Goal: Information Seeking & Learning: Learn about a topic

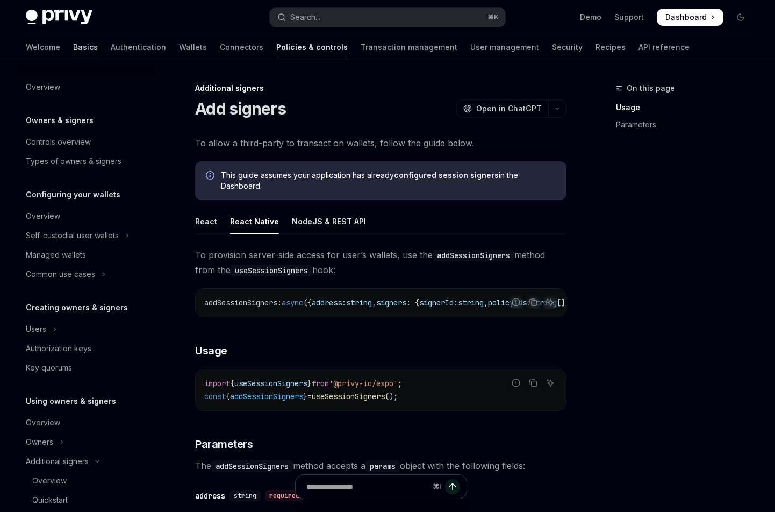
click at [73, 51] on link "Basics" at bounding box center [85, 47] width 25 height 26
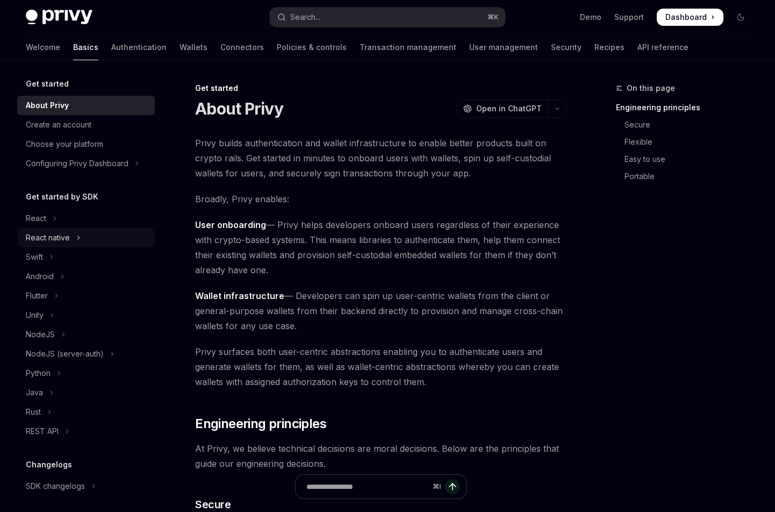
scroll to position [5, 0]
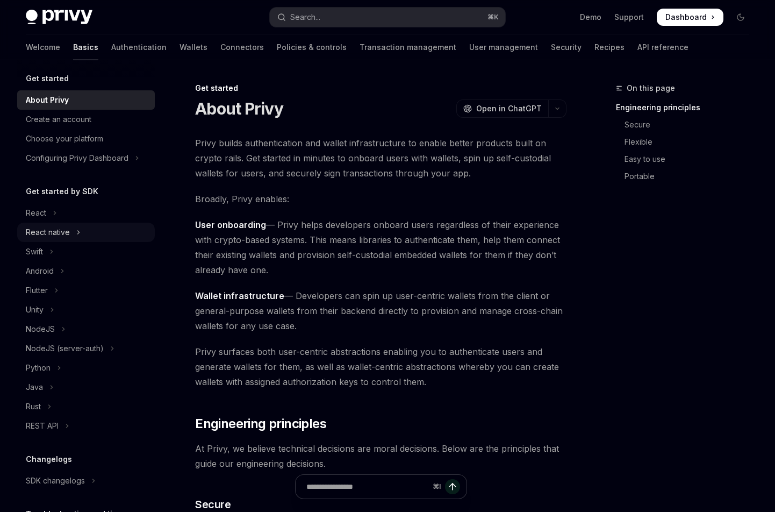
click at [73, 232] on button "React native" at bounding box center [86, 232] width 138 height 19
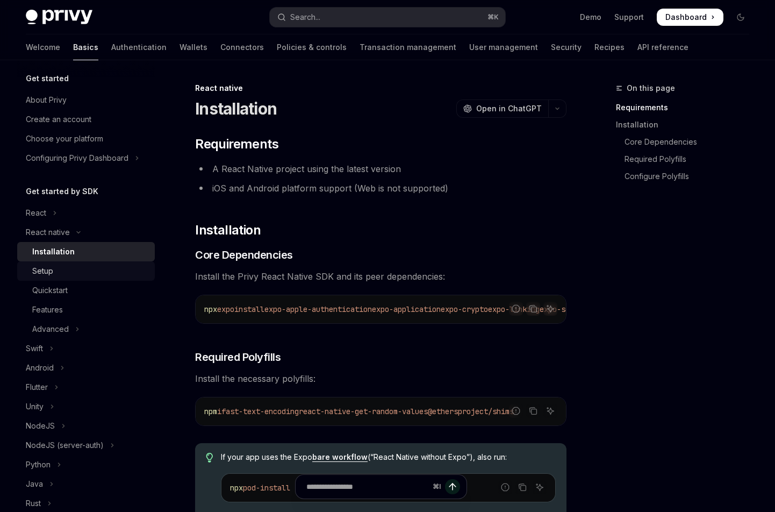
click at [87, 266] on div "Setup" at bounding box center [90, 270] width 116 height 13
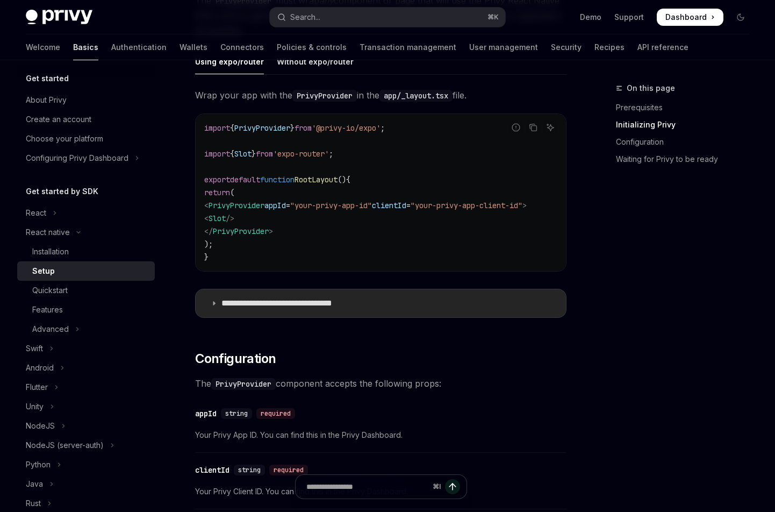
scroll to position [231, 0]
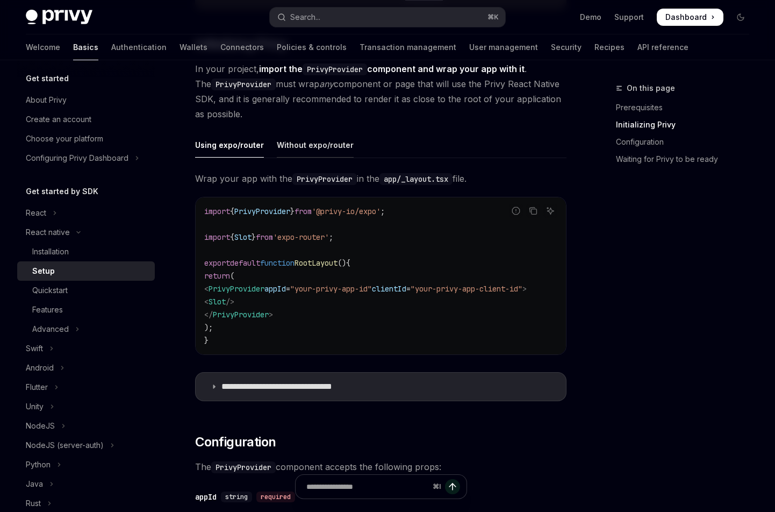
click at [327, 151] on div "Without expo/router" at bounding box center [315, 144] width 77 height 25
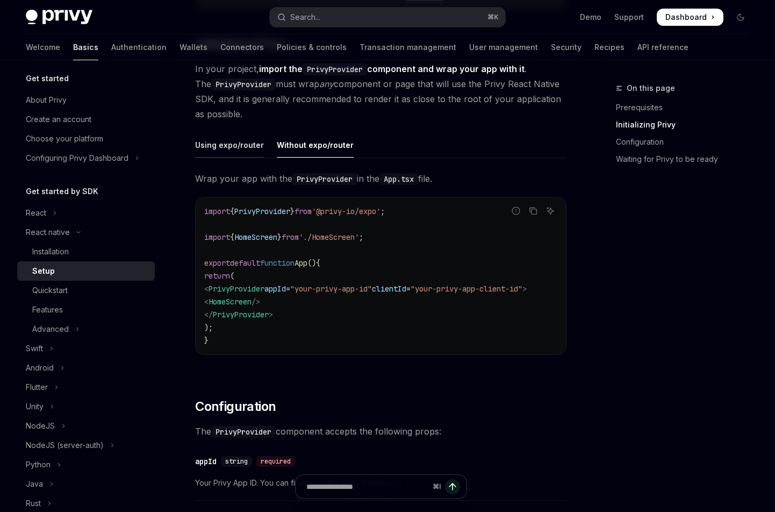
click at [249, 140] on div "Using expo/router" at bounding box center [229, 144] width 69 height 25
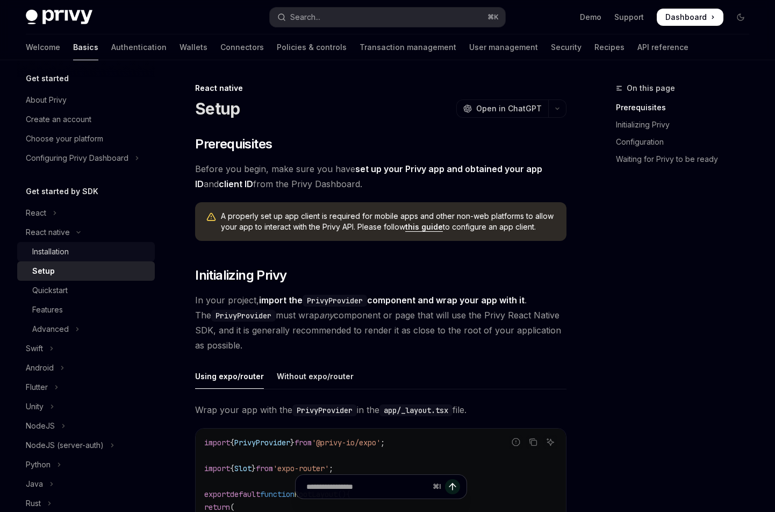
click at [77, 248] on div "Installation" at bounding box center [90, 251] width 116 height 13
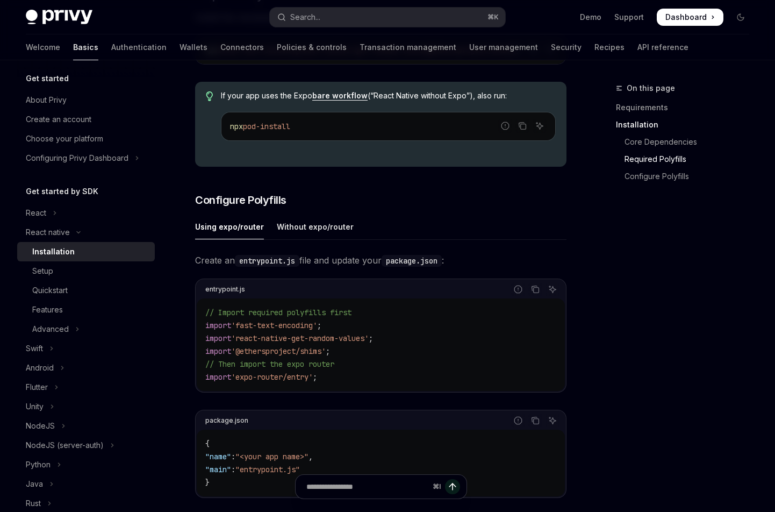
scroll to position [428, 0]
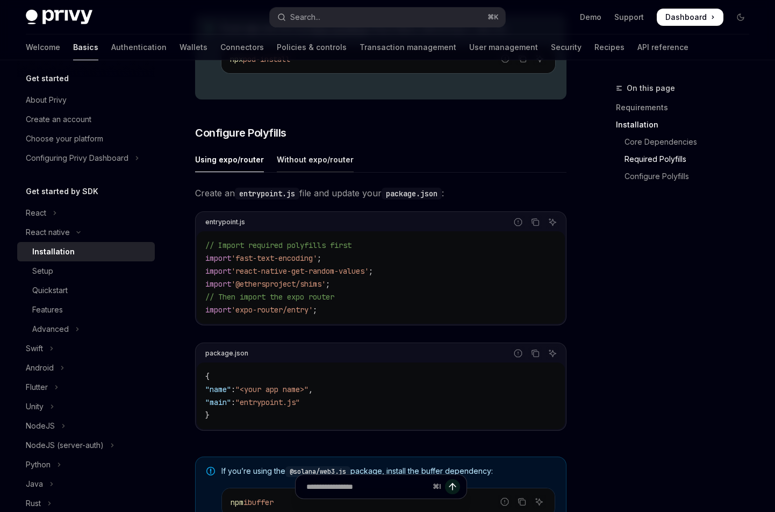
click at [331, 165] on div "Without expo/router" at bounding box center [315, 159] width 77 height 25
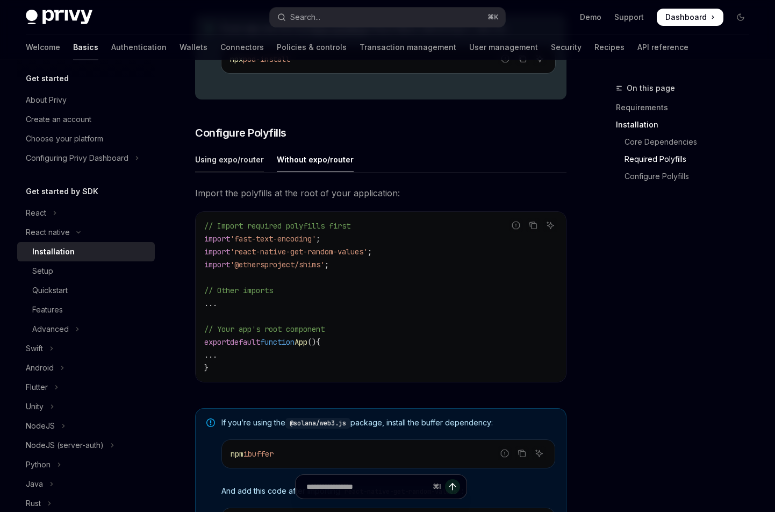
click at [244, 166] on div "Using expo/router" at bounding box center [229, 159] width 69 height 25
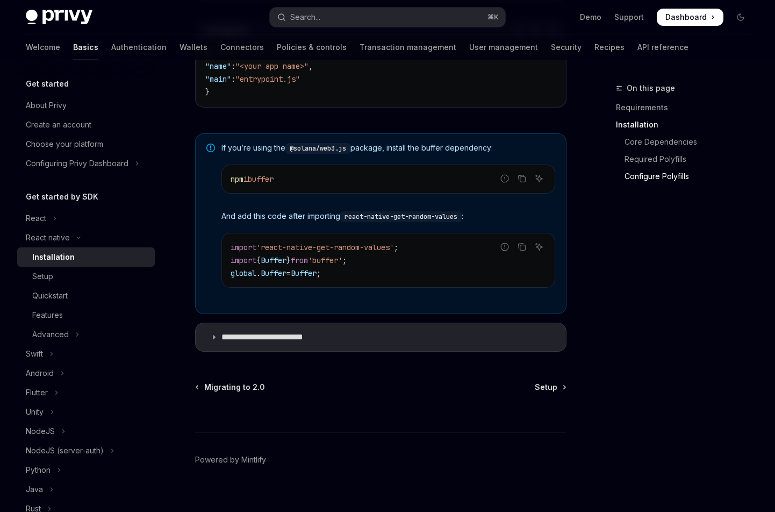
scroll to position [753, 0]
click at [309, 350] on summary "**********" at bounding box center [381, 336] width 370 height 28
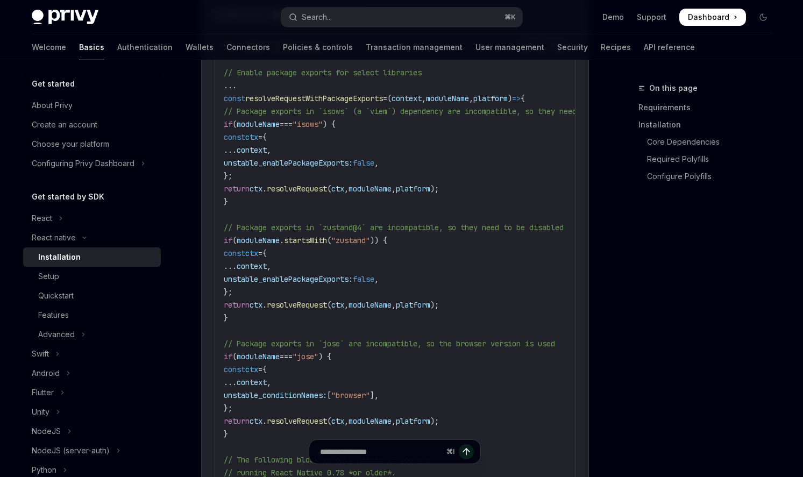
scroll to position [1286, 0]
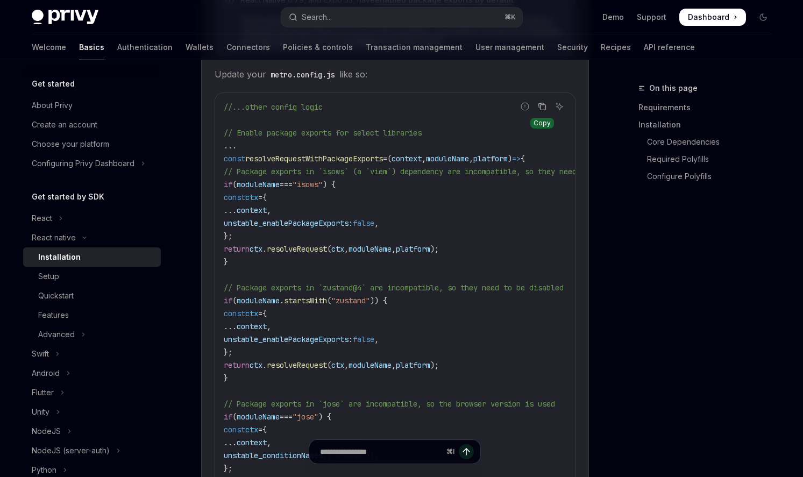
click at [542, 111] on icon "Copy the contents from the code block" at bounding box center [542, 106] width 9 height 9
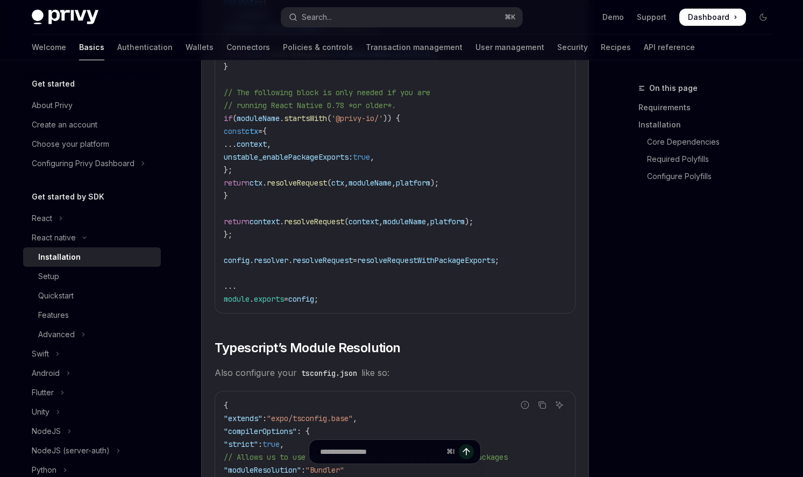
scroll to position [1881, 0]
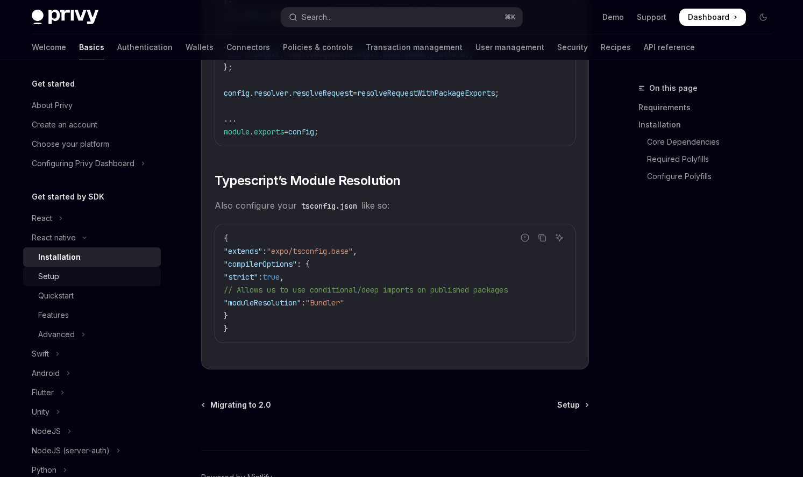
click at [53, 275] on div "Setup" at bounding box center [48, 276] width 21 height 13
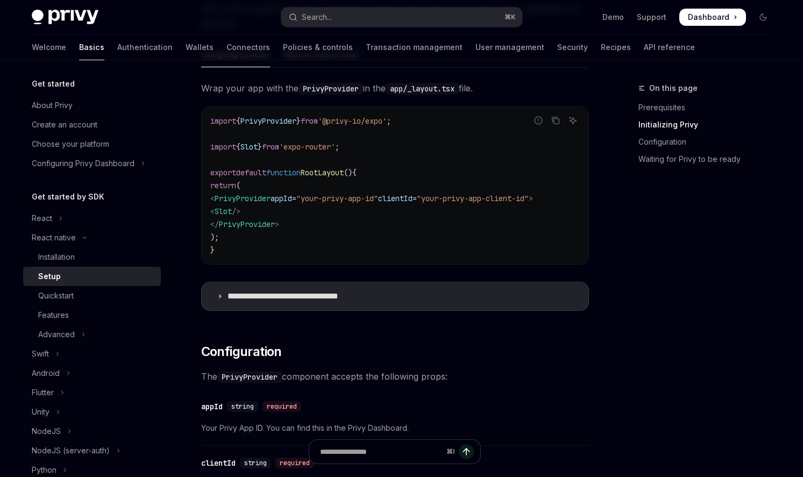
scroll to position [380, 0]
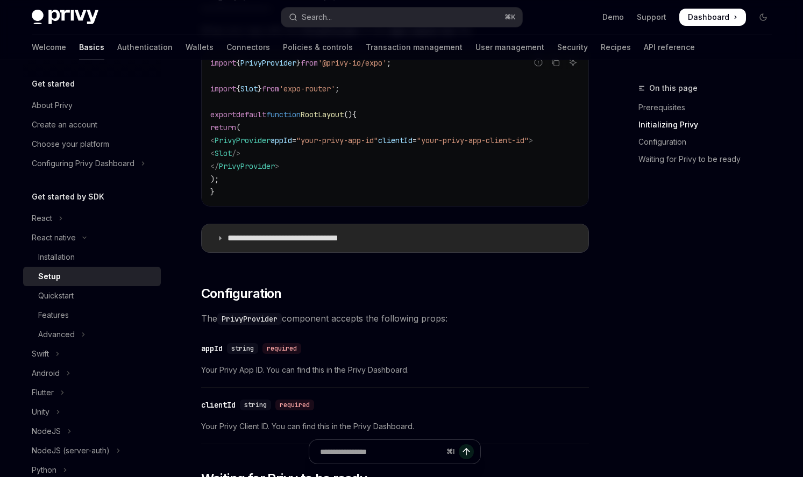
click at [288, 239] on p "**********" at bounding box center [299, 238] width 145 height 11
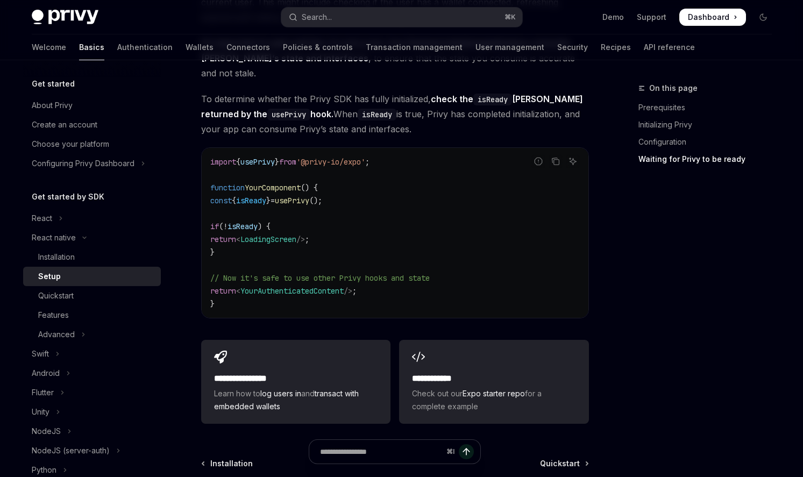
scroll to position [1584, 0]
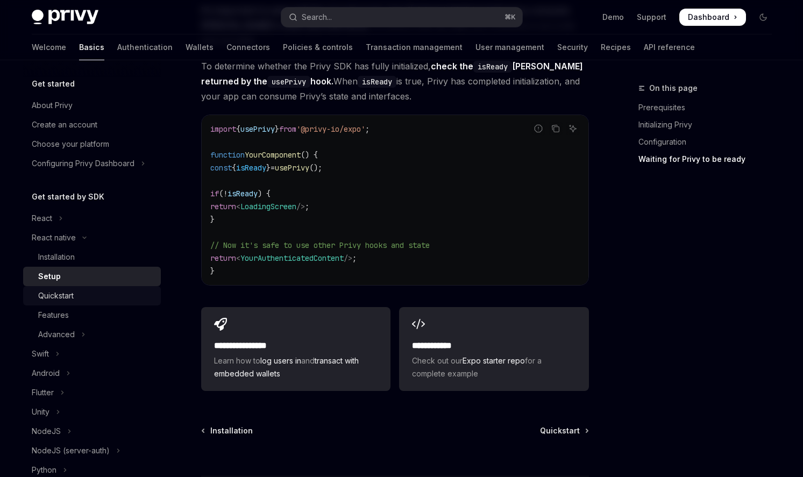
click at [74, 303] on link "Quickstart" at bounding box center [92, 295] width 138 height 19
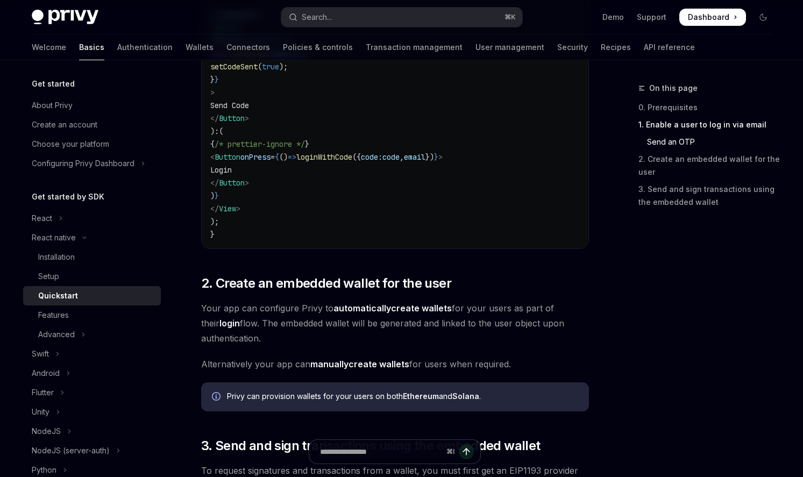
scroll to position [1014, 0]
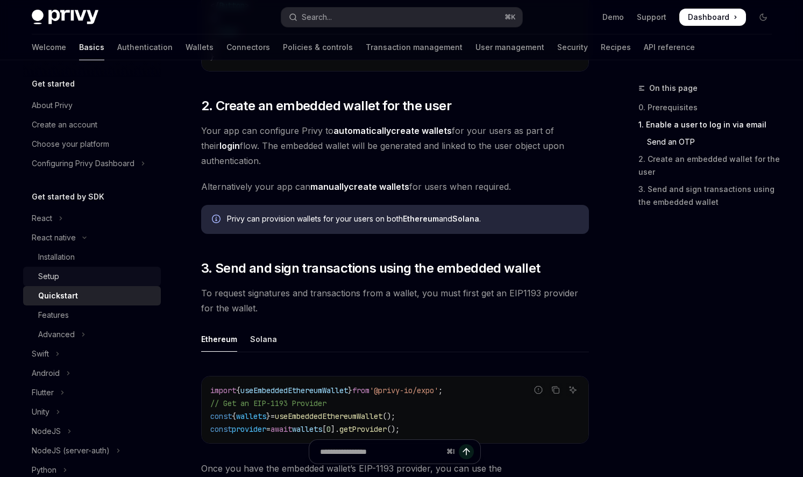
click at [96, 276] on div "Setup" at bounding box center [96, 276] width 116 height 13
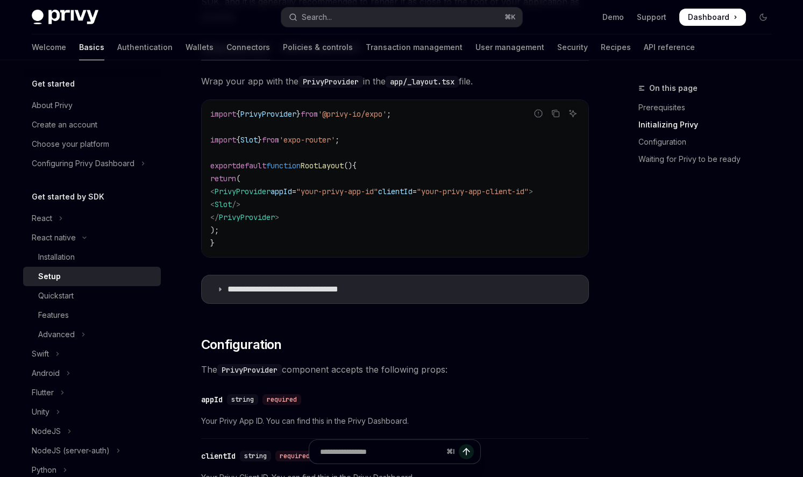
scroll to position [341, 0]
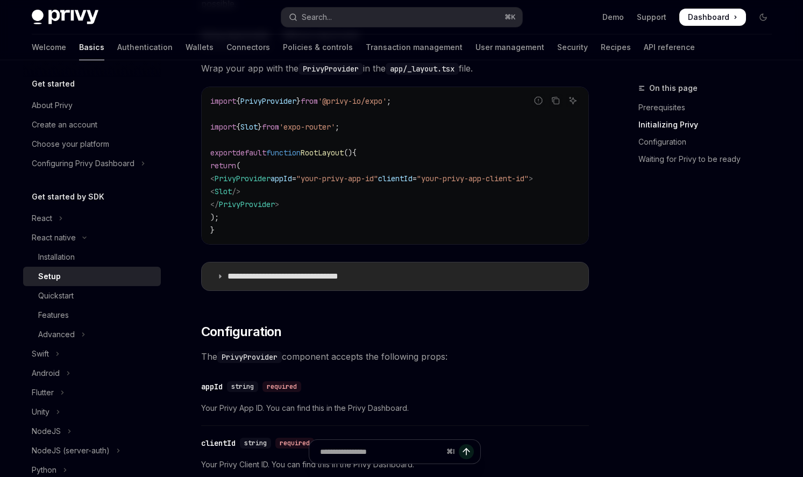
click at [365, 276] on p "**********" at bounding box center [299, 276] width 145 height 11
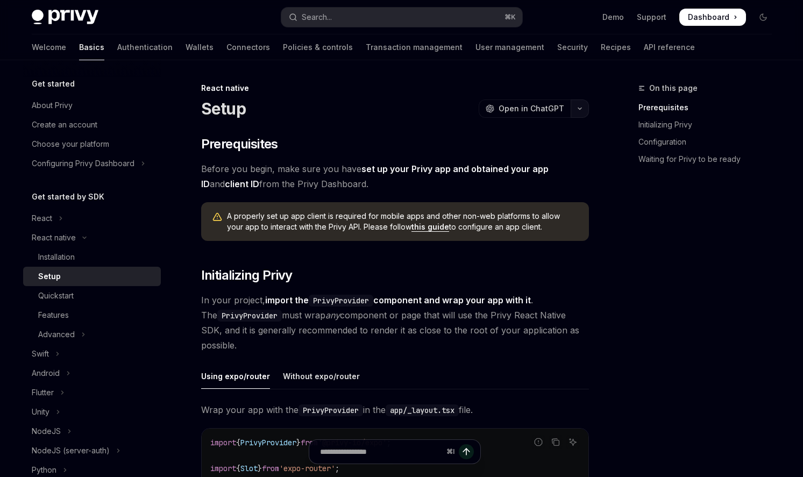
click at [579, 111] on button "button" at bounding box center [579, 108] width 18 height 18
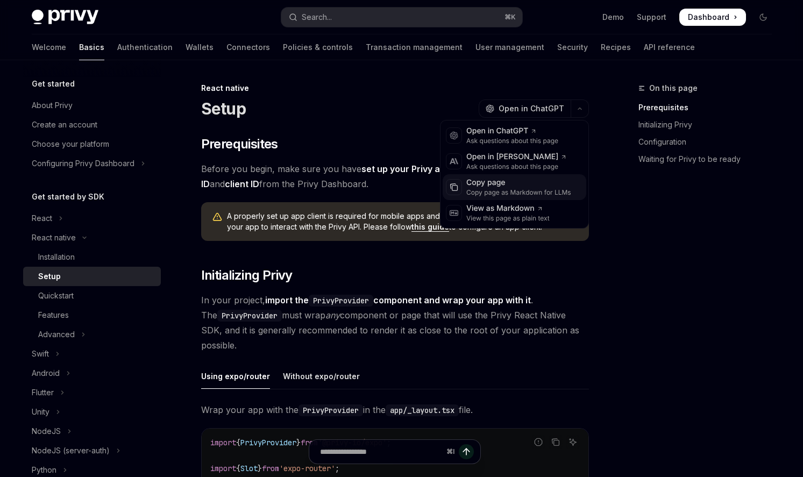
click at [537, 180] on div "Copy page" at bounding box center [518, 182] width 105 height 11
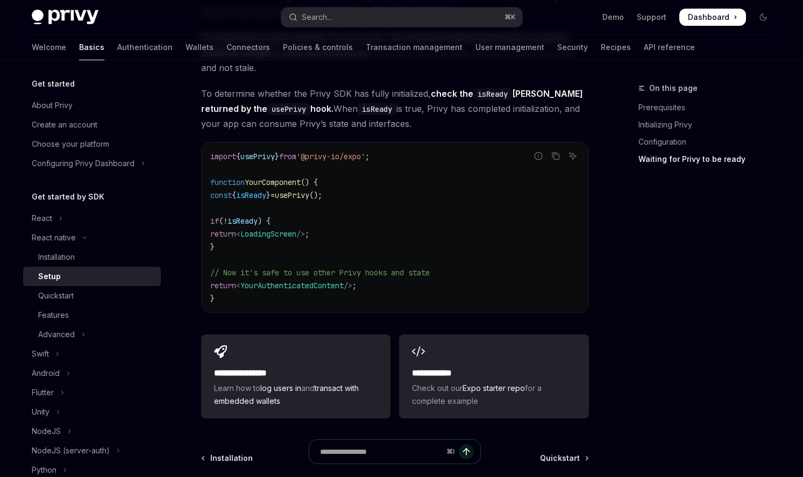
scroll to position [1559, 0]
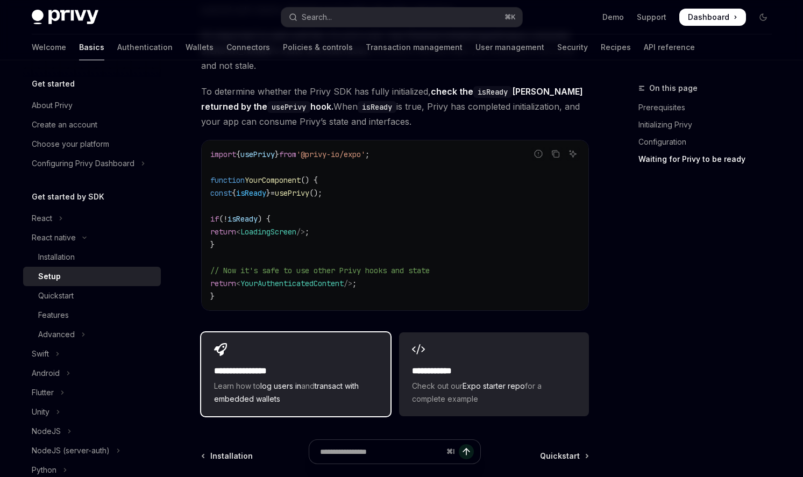
click at [322, 339] on div "**********" at bounding box center [295, 374] width 189 height 84
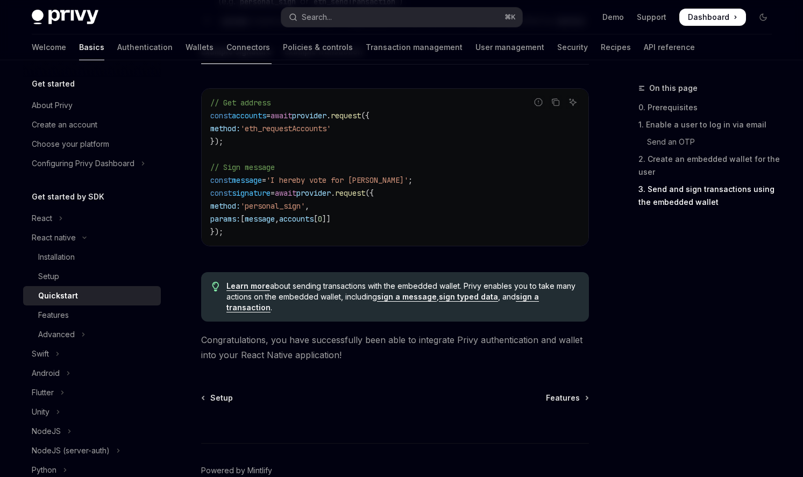
scroll to position [1637, 0]
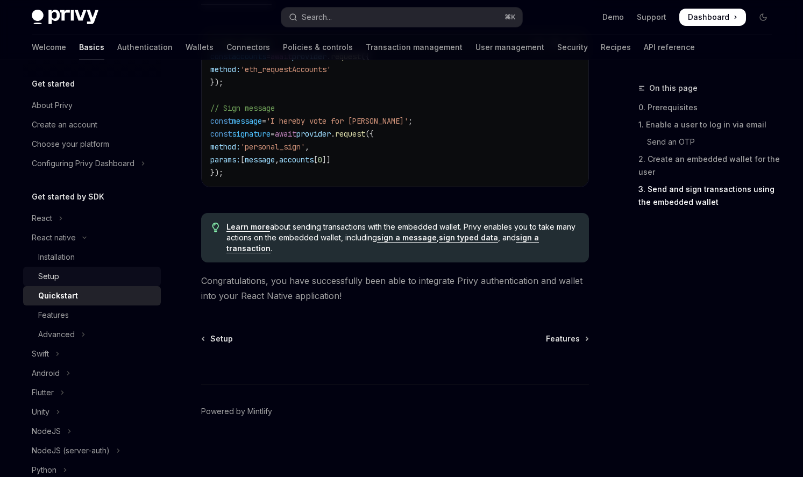
click at [87, 272] on div "Setup" at bounding box center [96, 276] width 116 height 13
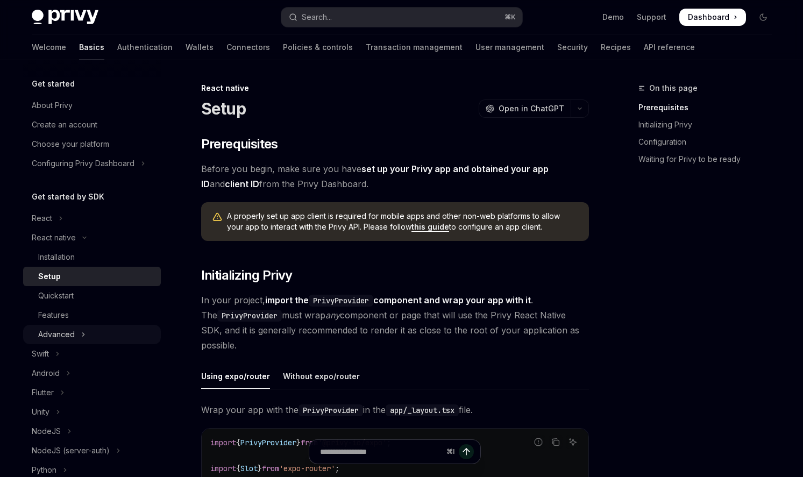
click at [95, 327] on button "Advanced" at bounding box center [92, 334] width 138 height 19
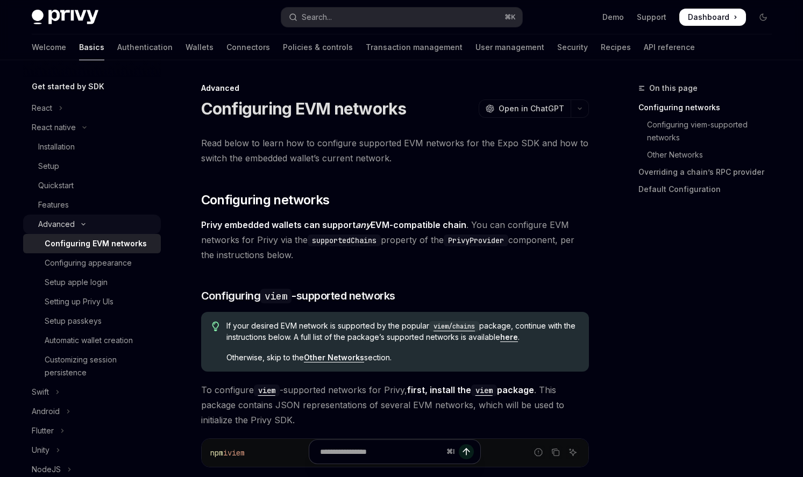
scroll to position [112, 0]
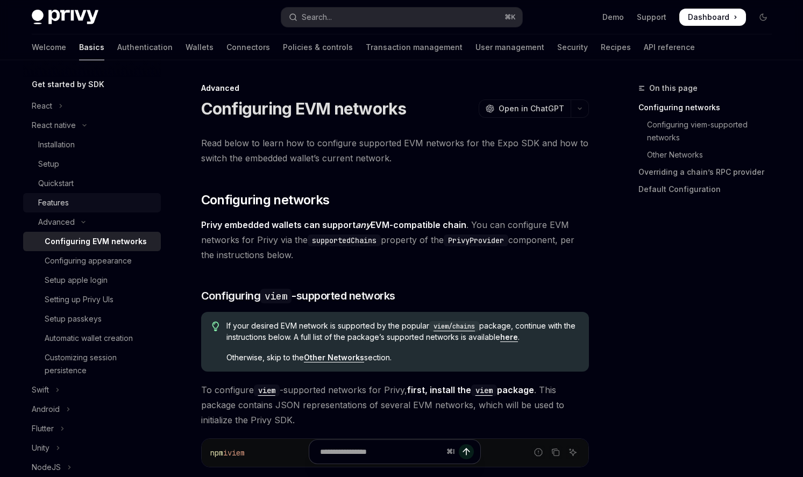
click at [84, 199] on div "Features" at bounding box center [96, 202] width 116 height 13
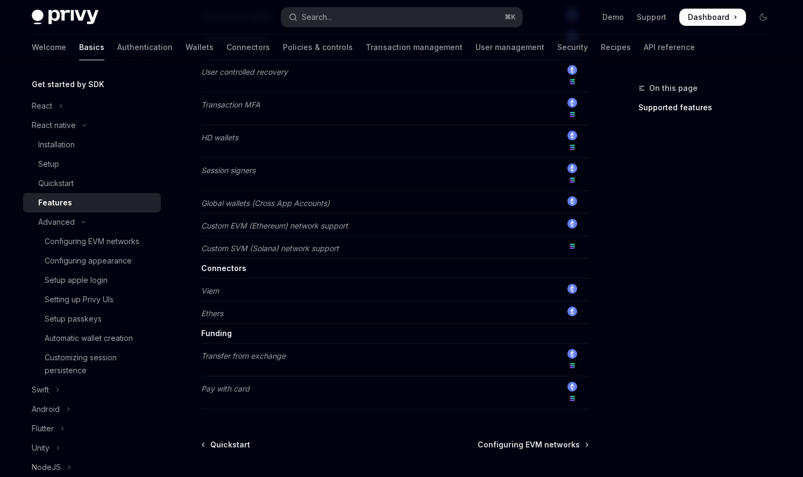
scroll to position [685, 0]
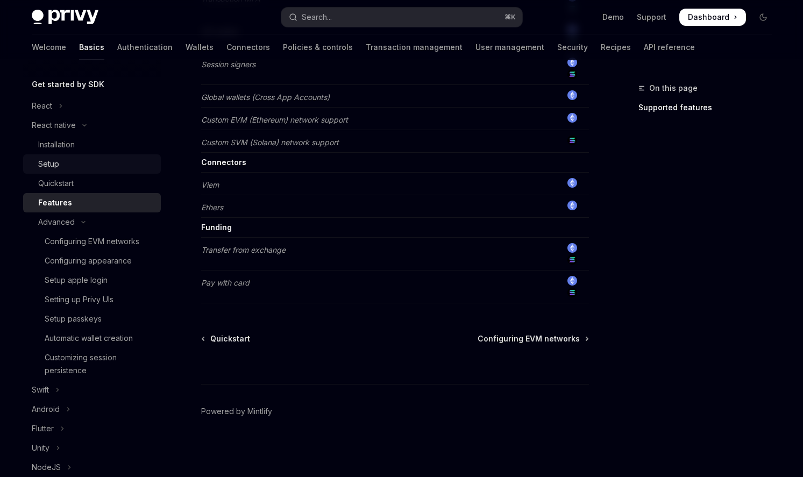
click at [103, 162] on div "Setup" at bounding box center [96, 164] width 116 height 13
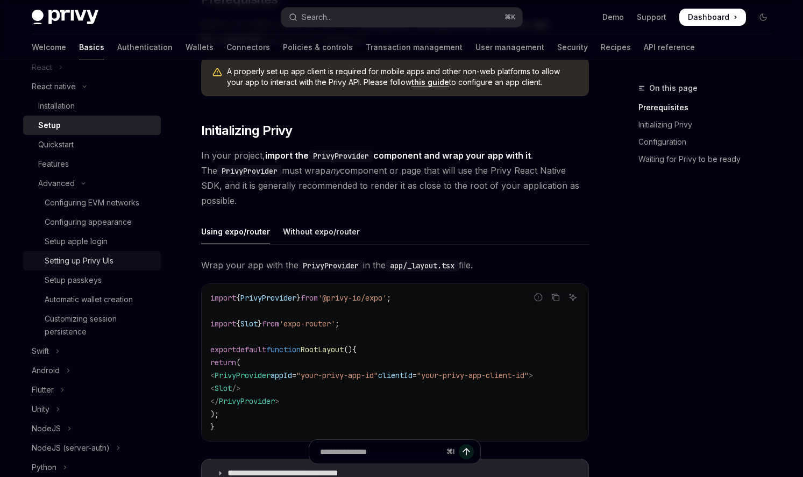
scroll to position [167, 0]
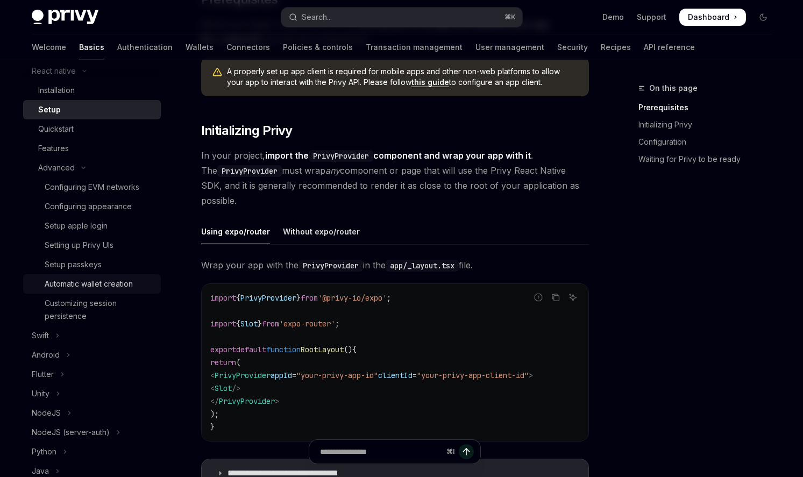
click at [113, 285] on div "Automatic wallet creation" at bounding box center [89, 283] width 88 height 13
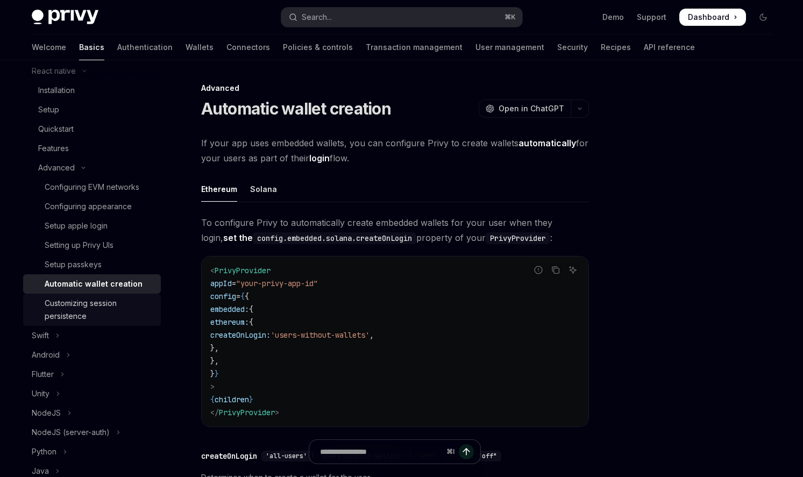
click at [113, 302] on div "Customizing session persistence" at bounding box center [100, 310] width 110 height 26
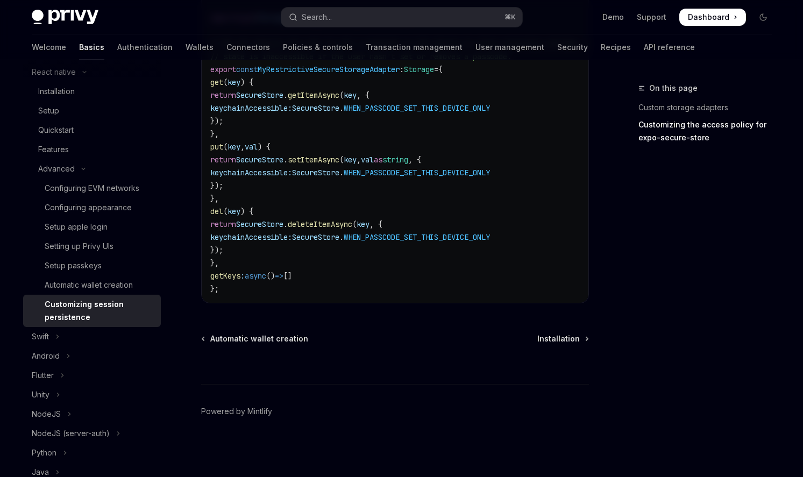
scroll to position [116, 0]
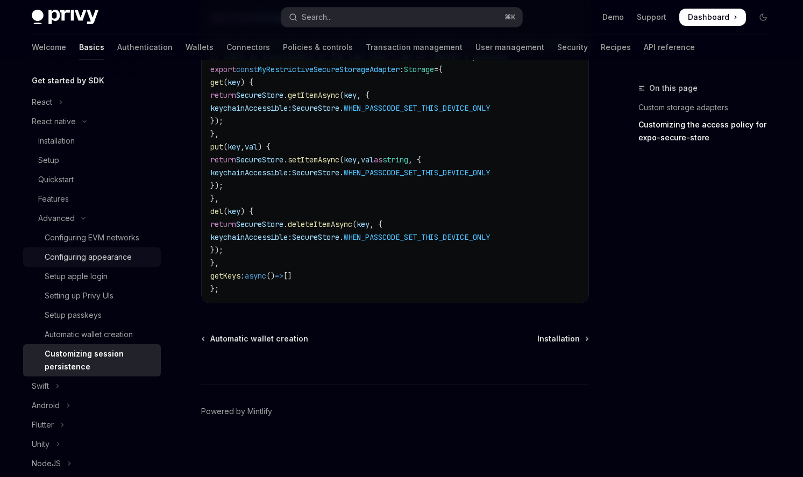
click at [109, 262] on div "Configuring appearance" at bounding box center [88, 257] width 87 height 13
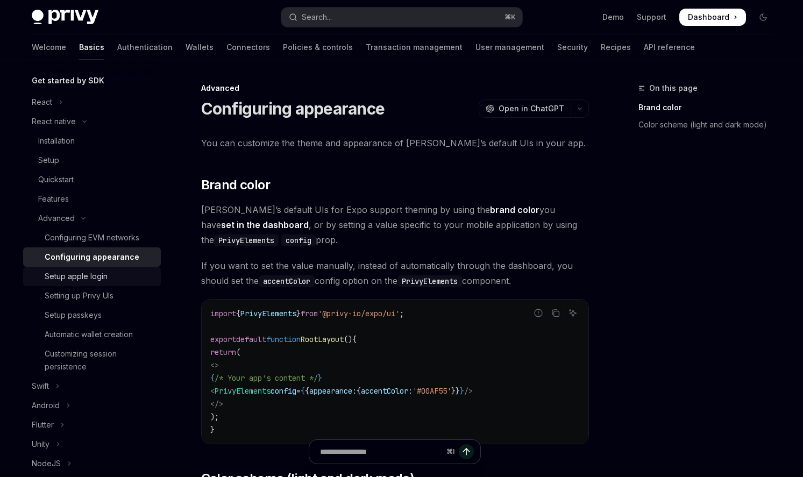
click at [109, 273] on div "Setup apple login" at bounding box center [100, 276] width 110 height 13
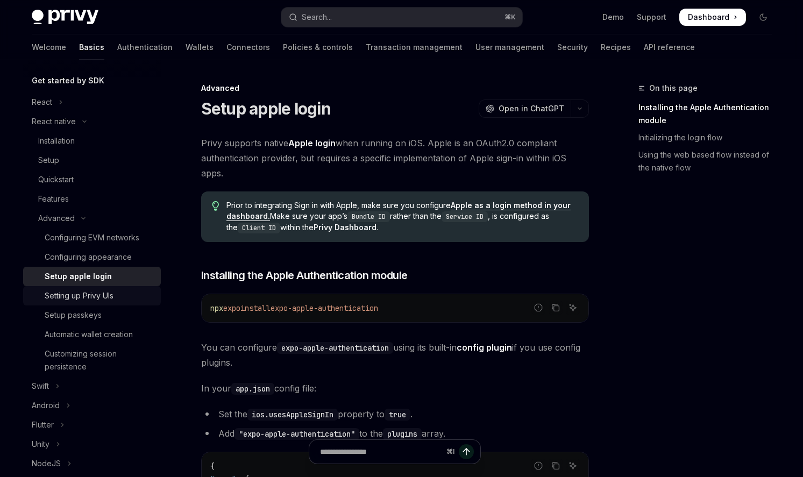
click at [110, 292] on div "Setting up Privy UIs" at bounding box center [79, 295] width 69 height 13
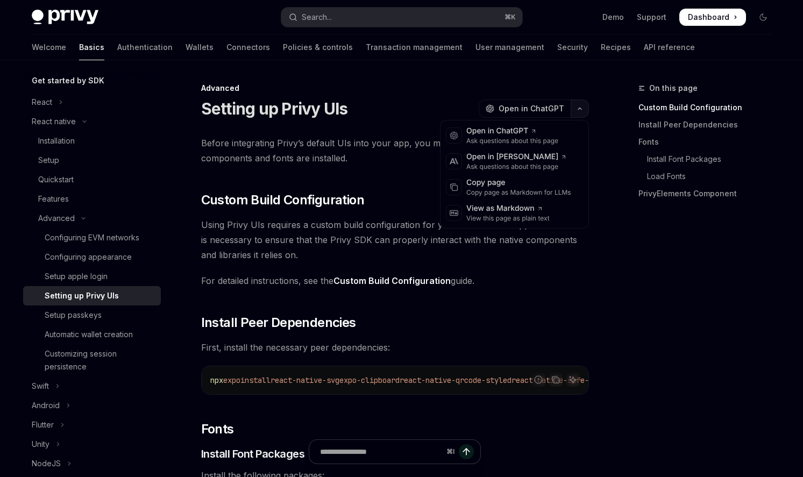
click at [577, 111] on button "button" at bounding box center [579, 108] width 18 height 18
click at [543, 186] on div "Copy page" at bounding box center [518, 182] width 105 height 11
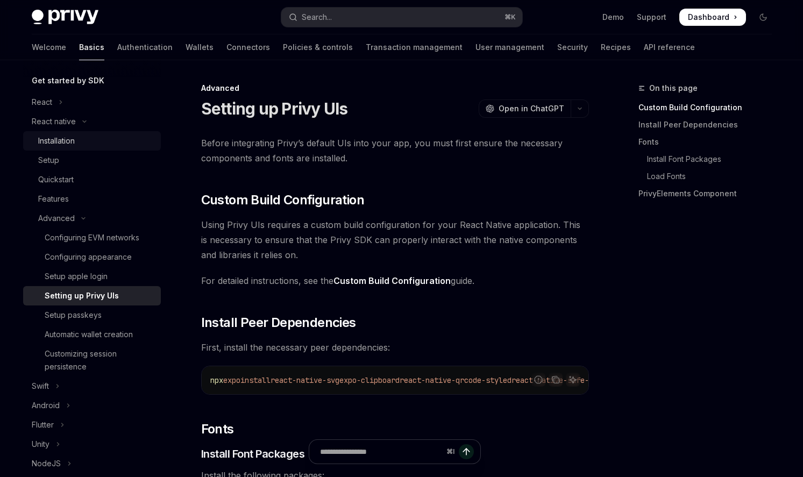
click at [62, 135] on div "Installation" at bounding box center [56, 140] width 37 height 13
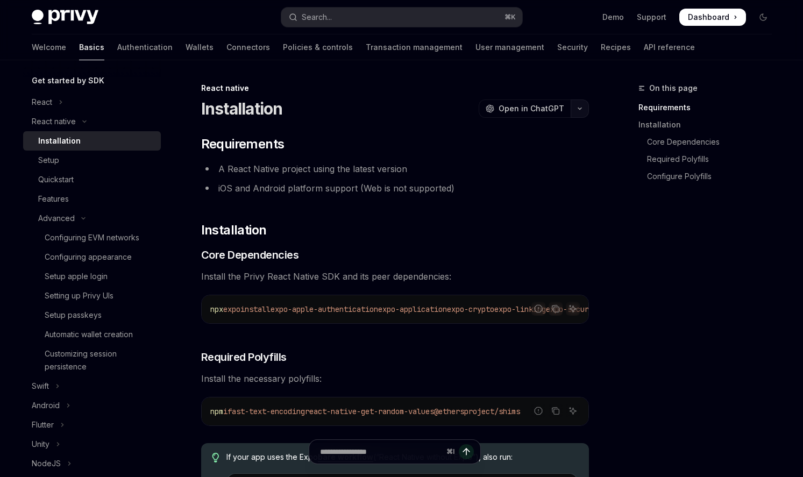
click at [571, 111] on button "button" at bounding box center [579, 108] width 18 height 18
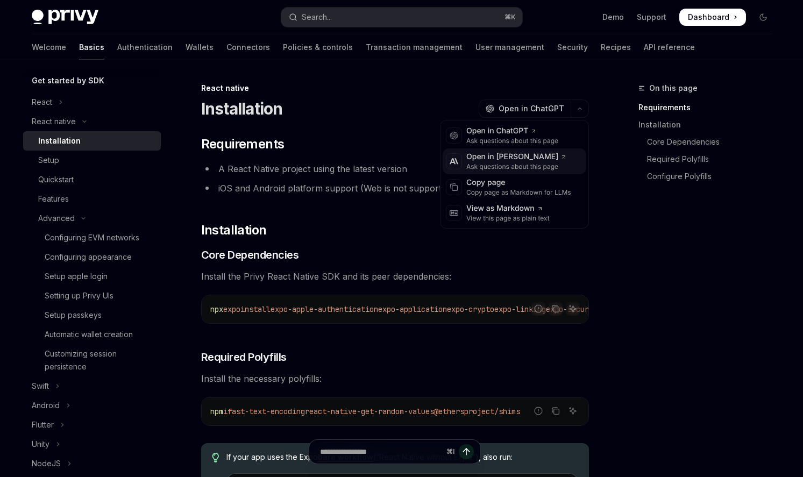
click at [560, 160] on icon at bounding box center [563, 157] width 6 height 6
click at [572, 109] on button "button" at bounding box center [579, 108] width 18 height 18
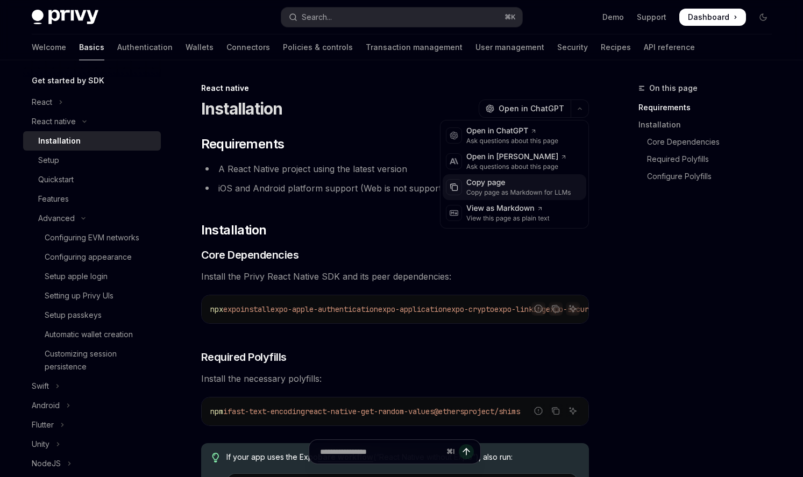
click at [520, 182] on div "Copy page" at bounding box center [518, 182] width 105 height 11
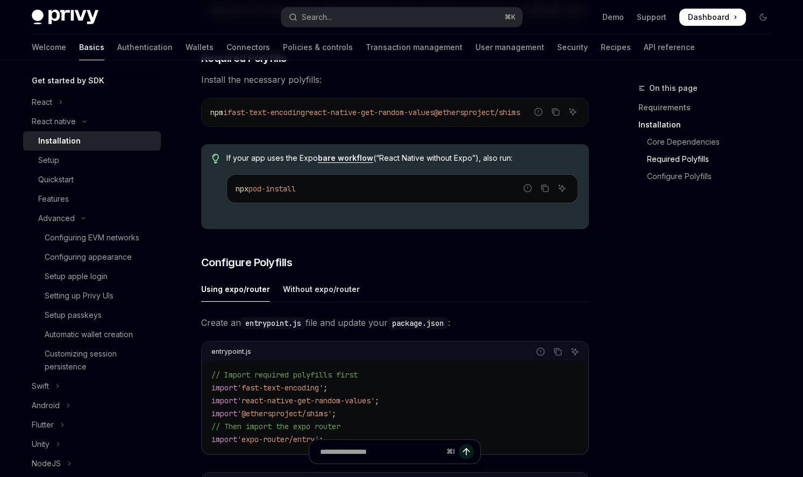
scroll to position [291, 0]
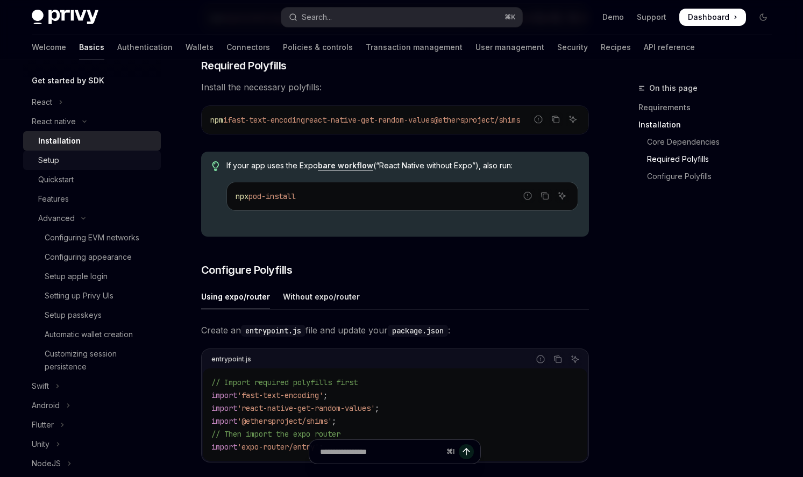
click at [63, 162] on div "Setup" at bounding box center [96, 160] width 116 height 13
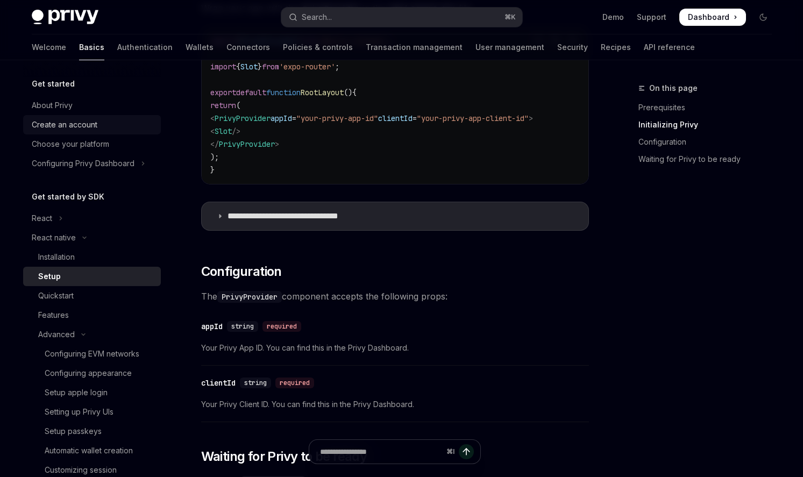
click at [113, 127] on div "Create an account" at bounding box center [93, 124] width 123 height 13
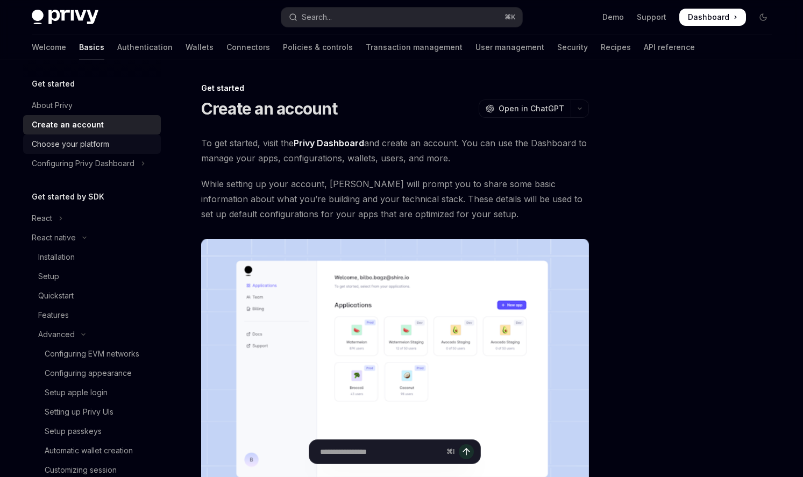
click at [113, 142] on div "Choose your platform" at bounding box center [93, 144] width 123 height 13
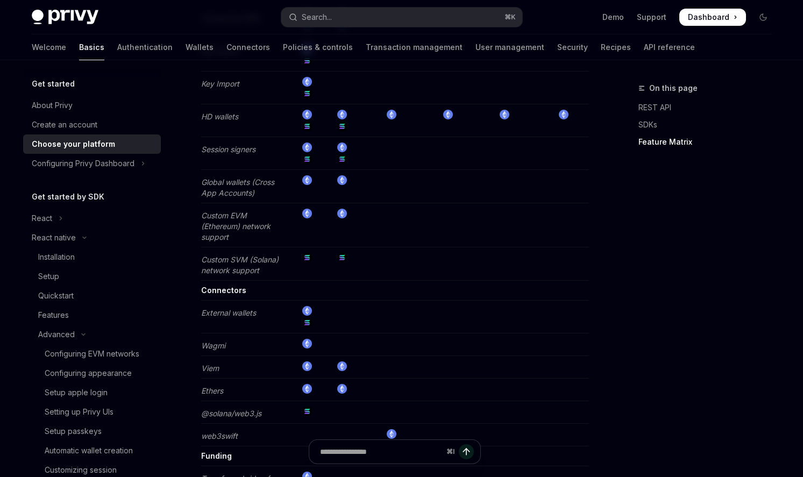
scroll to position [1819, 0]
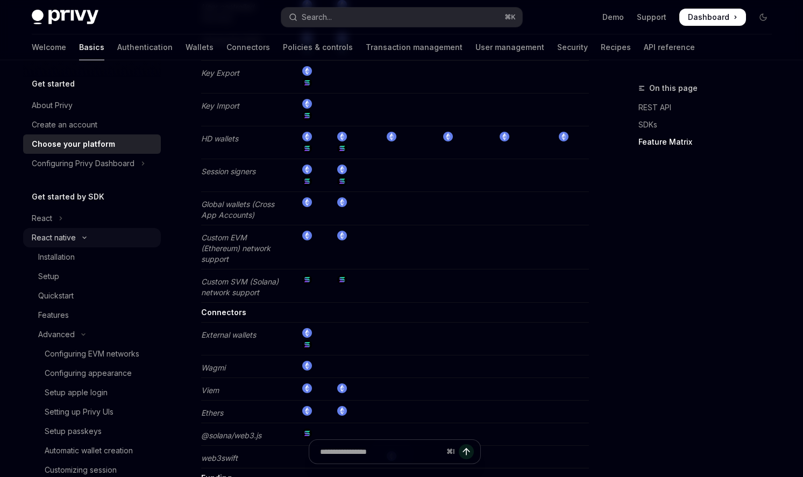
click at [118, 228] on button "React native" at bounding box center [92, 237] width 138 height 19
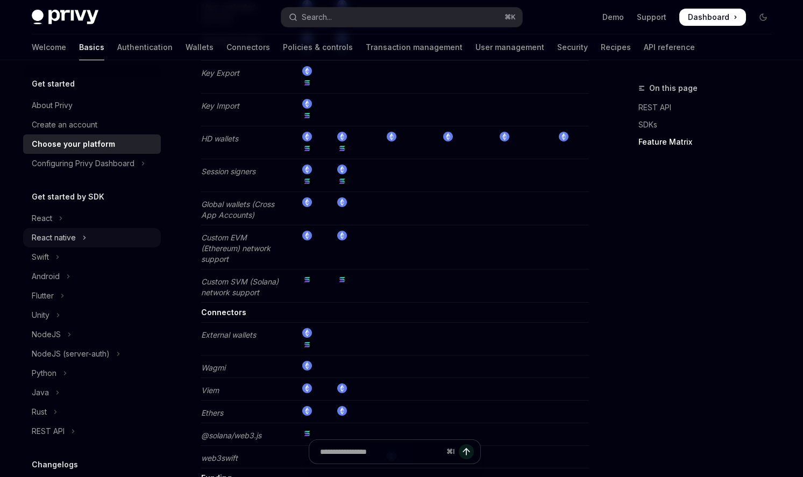
click at [118, 228] on button "React native" at bounding box center [92, 237] width 138 height 19
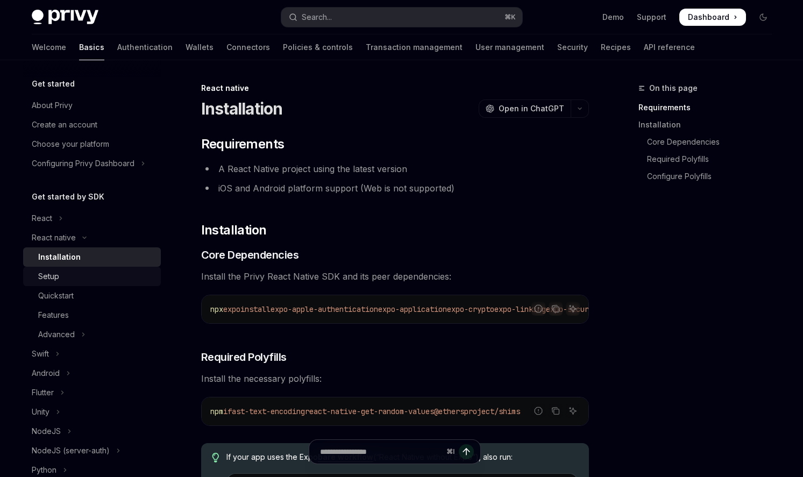
click at [111, 271] on div "Setup" at bounding box center [96, 276] width 116 height 13
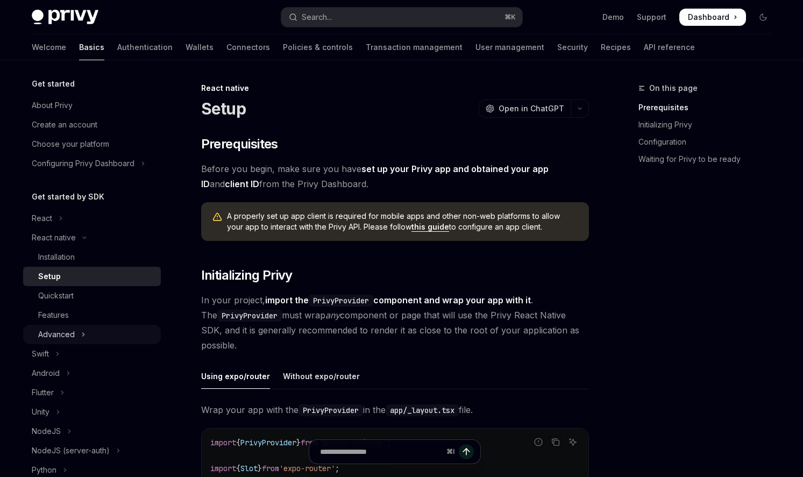
click at [110, 330] on button "Advanced" at bounding box center [92, 334] width 138 height 19
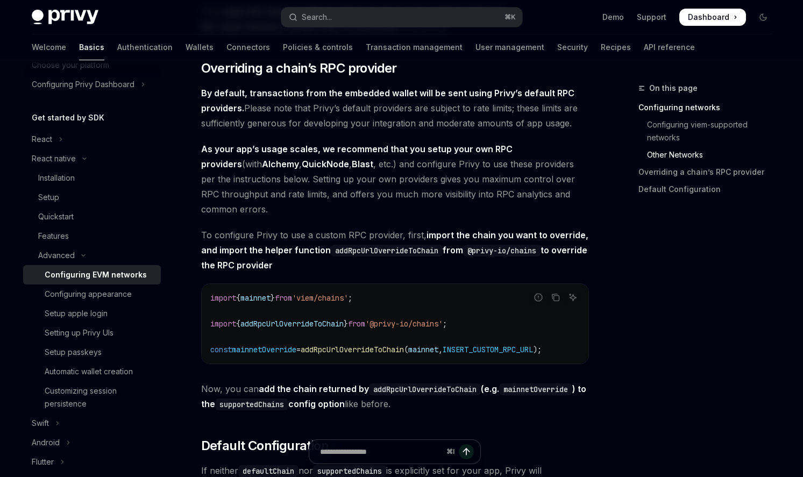
scroll to position [1387, 0]
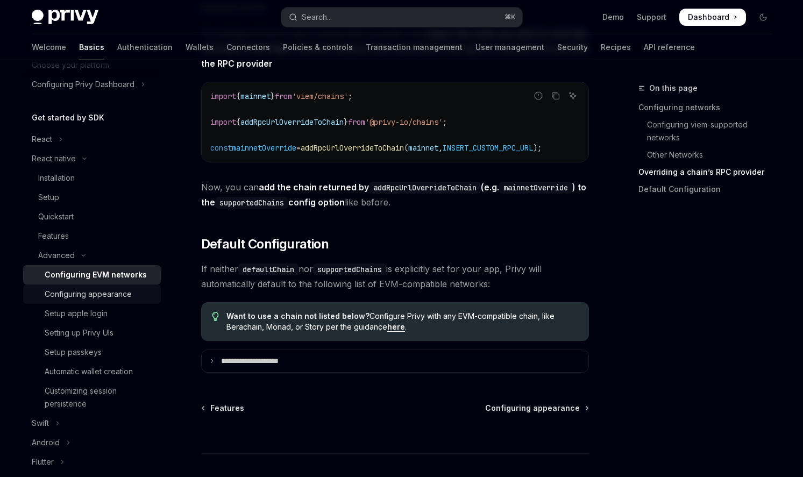
click at [89, 295] on div "Configuring appearance" at bounding box center [88, 294] width 87 height 13
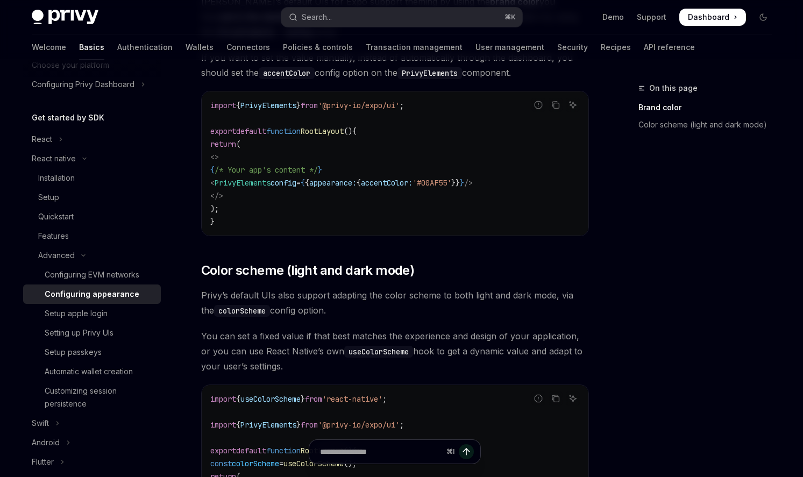
scroll to position [358, 0]
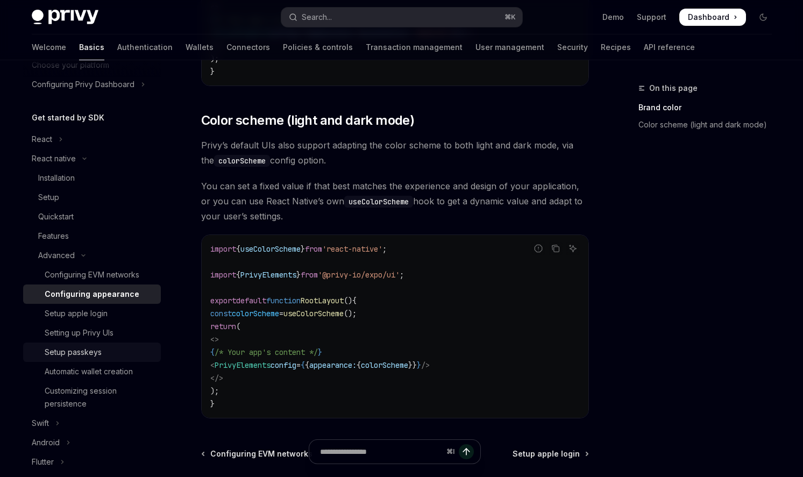
click at [110, 356] on div "Setup passkeys" at bounding box center [100, 352] width 110 height 13
type textarea "*"
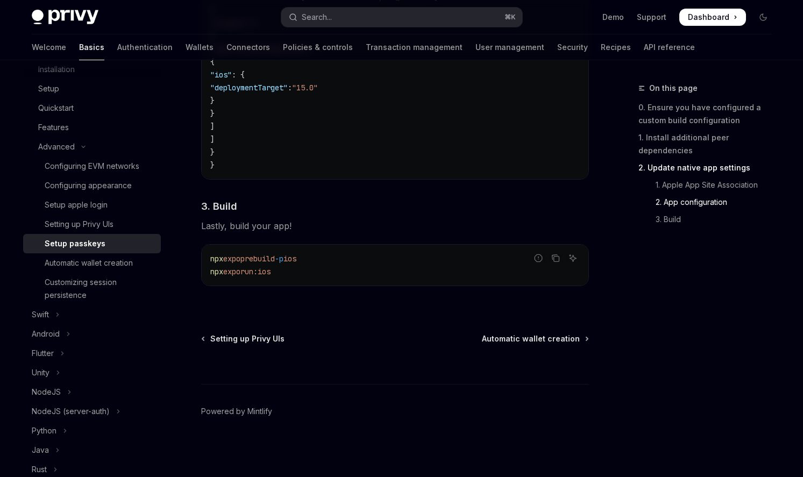
scroll to position [182, 0]
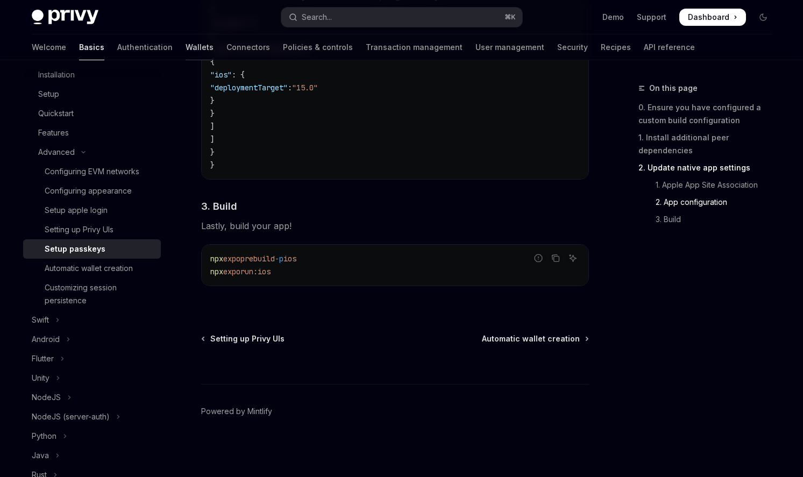
click at [185, 50] on link "Wallets" at bounding box center [199, 47] width 28 height 26
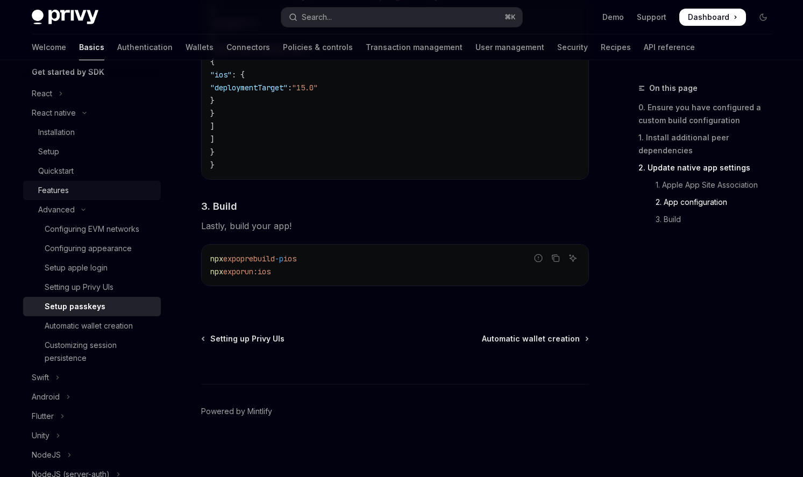
scroll to position [0, 0]
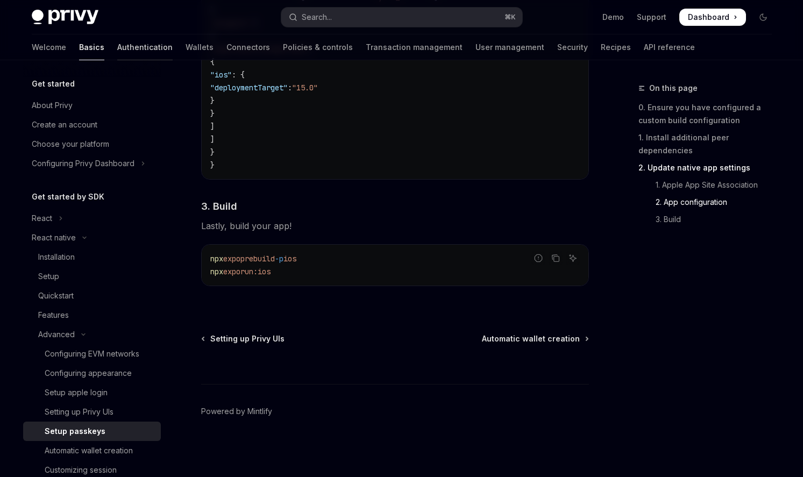
click at [117, 40] on link "Authentication" at bounding box center [144, 47] width 55 height 26
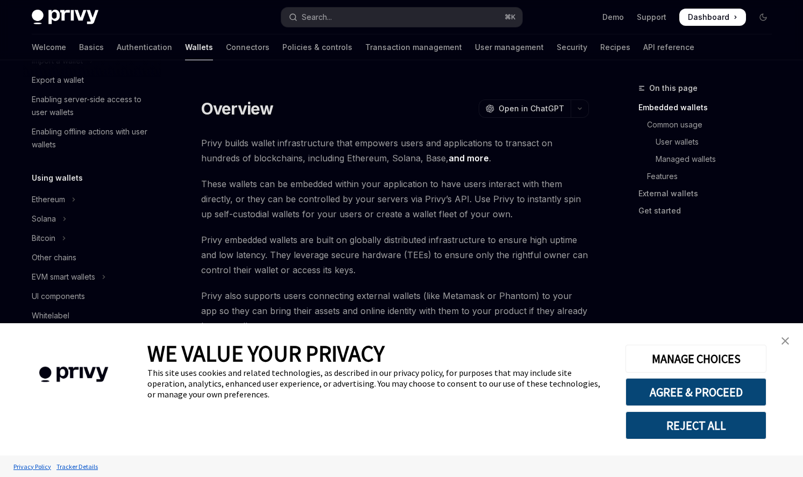
scroll to position [227, 0]
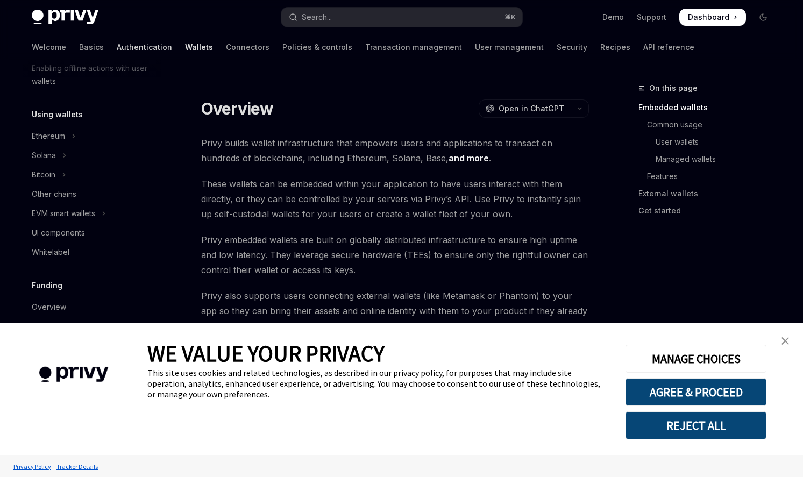
click at [117, 43] on link "Authentication" at bounding box center [144, 47] width 55 height 26
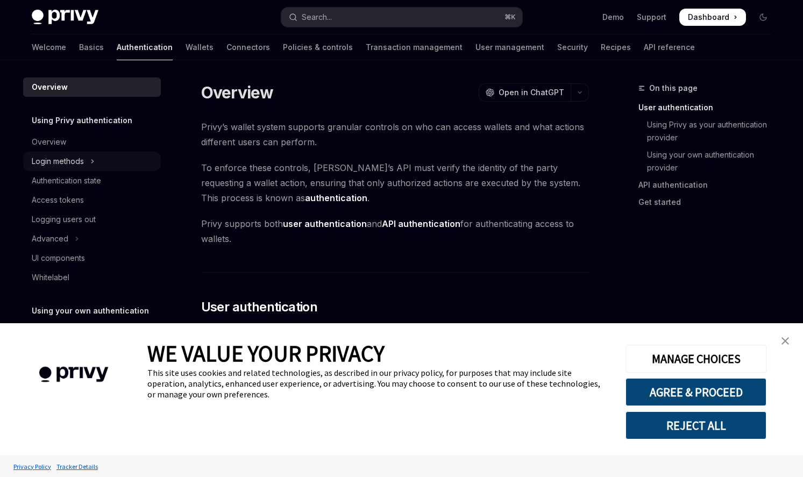
click at [87, 159] on button "Login methods" at bounding box center [92, 161] width 138 height 19
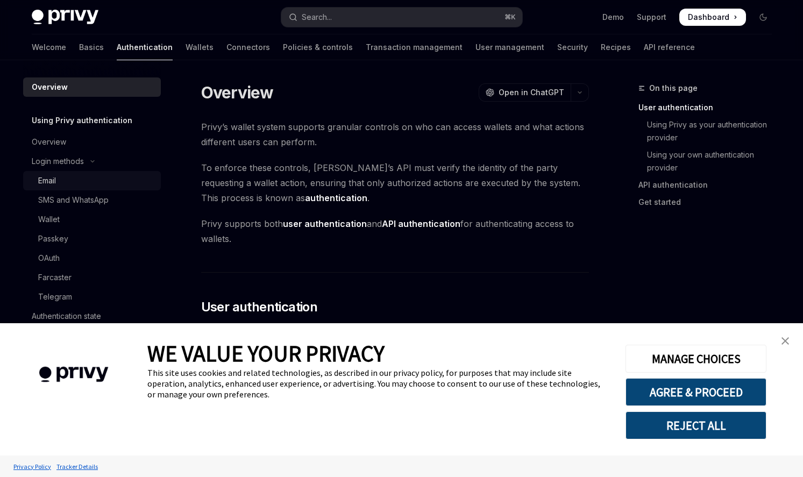
click at [87, 180] on div "Email" at bounding box center [96, 180] width 116 height 13
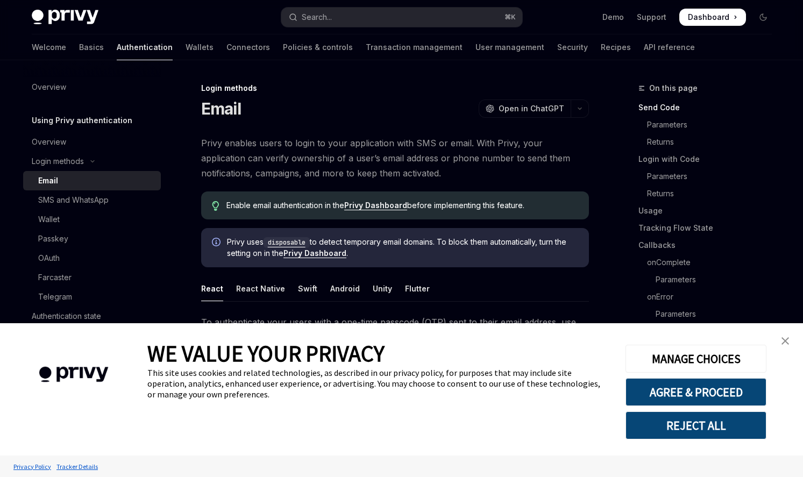
click at [780, 342] on link "close banner" at bounding box center [785, 341] width 22 height 22
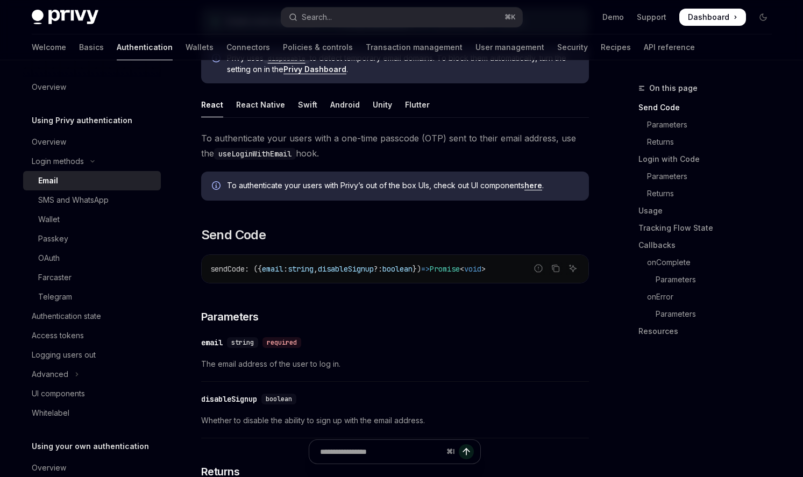
scroll to position [181, 0]
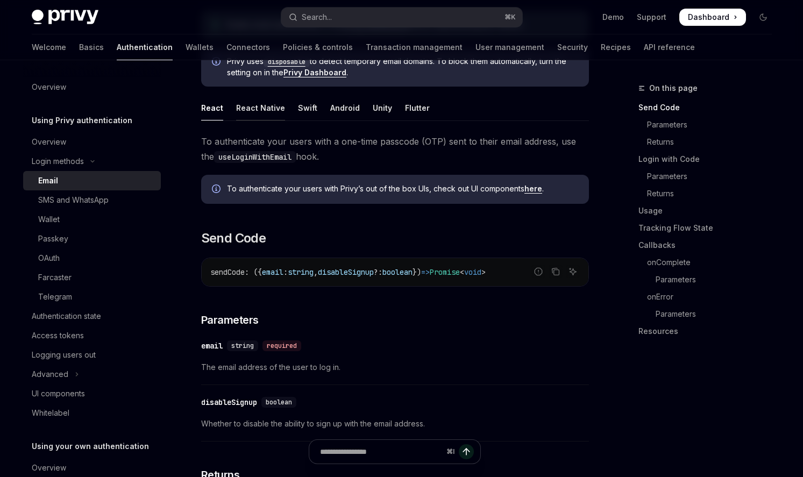
click at [266, 106] on div "React Native" at bounding box center [260, 107] width 49 height 25
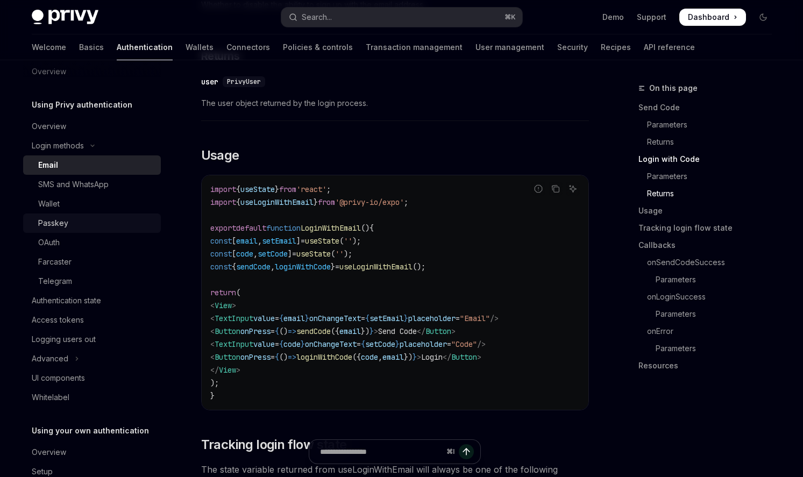
scroll to position [16, 0]
click at [96, 242] on div "OAuth" at bounding box center [96, 241] width 116 height 13
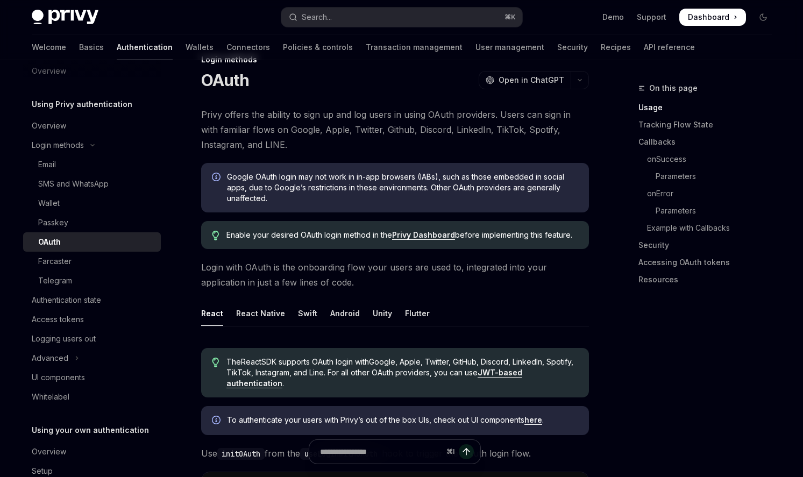
scroll to position [71, 0]
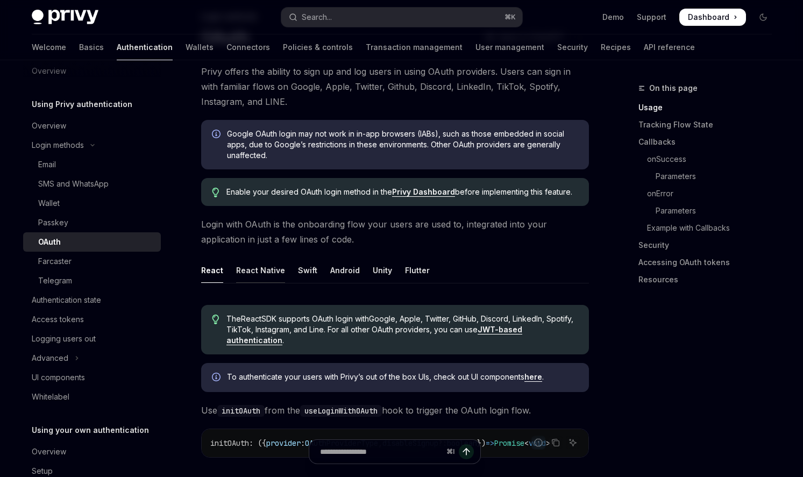
click at [264, 271] on div "React Native" at bounding box center [260, 270] width 49 height 25
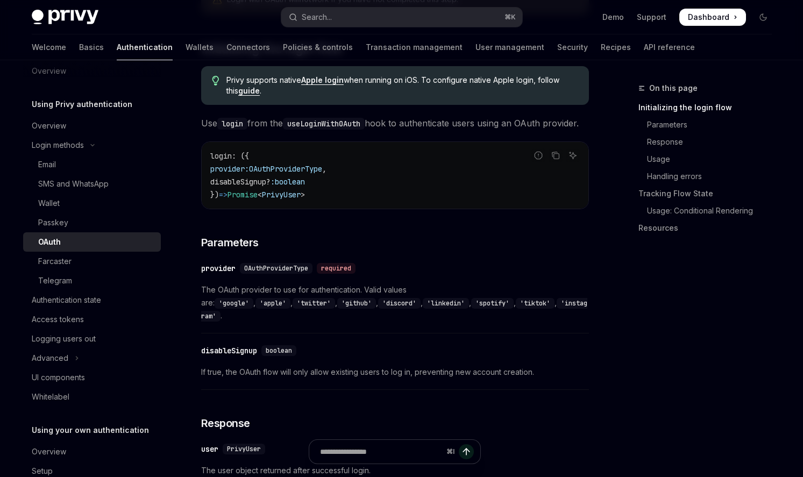
scroll to position [595, 0]
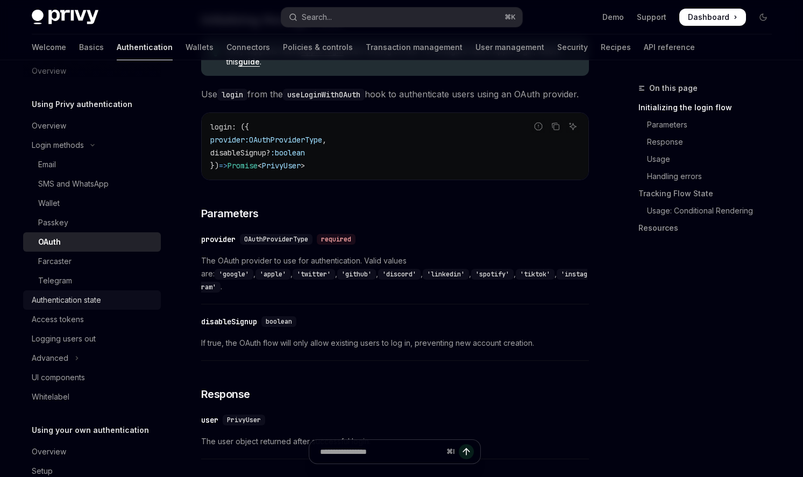
click at [108, 296] on div "Authentication state" at bounding box center [93, 300] width 123 height 13
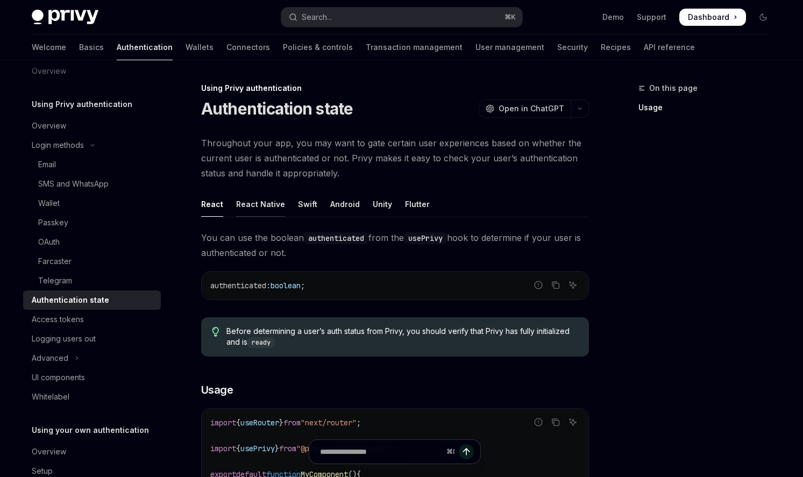
click at [262, 208] on div "React Native" at bounding box center [260, 203] width 49 height 25
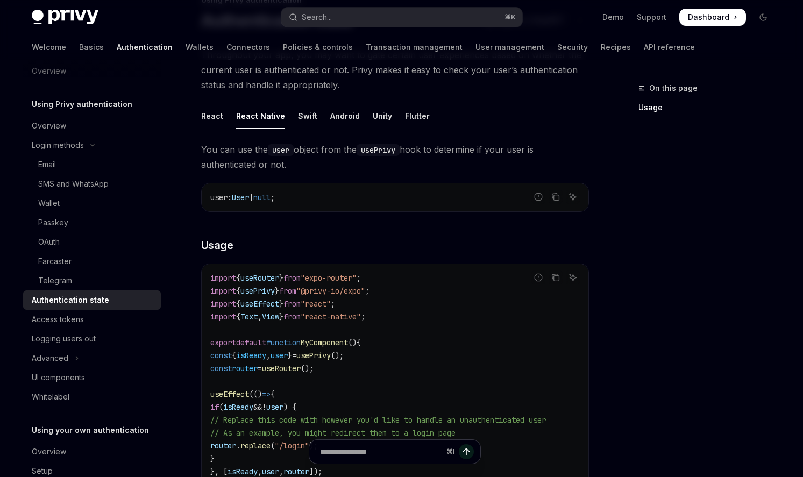
scroll to position [152, 0]
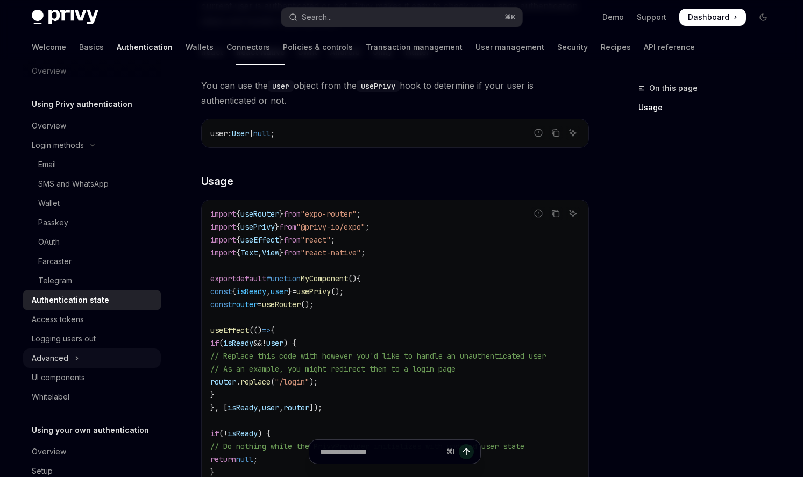
click at [51, 356] on div "Advanced" at bounding box center [50, 358] width 37 height 13
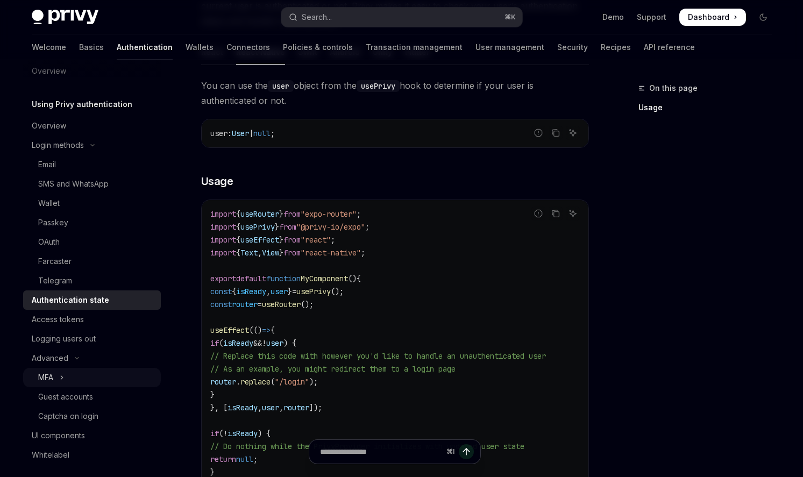
click at [87, 374] on button "MFA" at bounding box center [92, 377] width 138 height 19
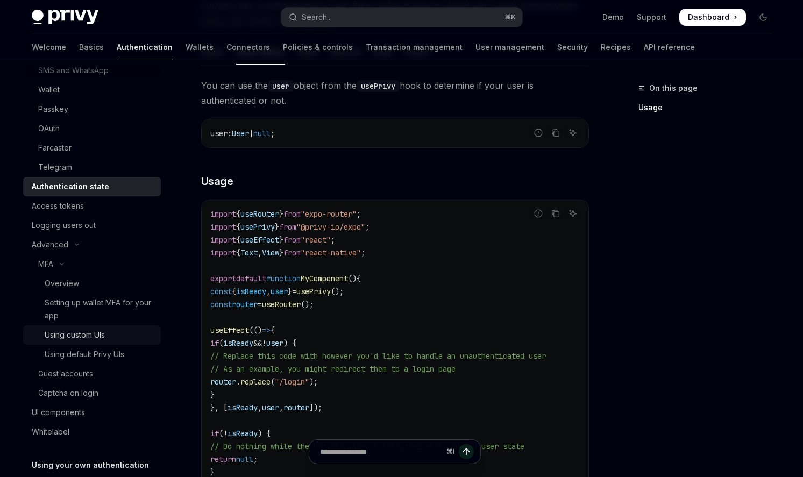
scroll to position [132, 0]
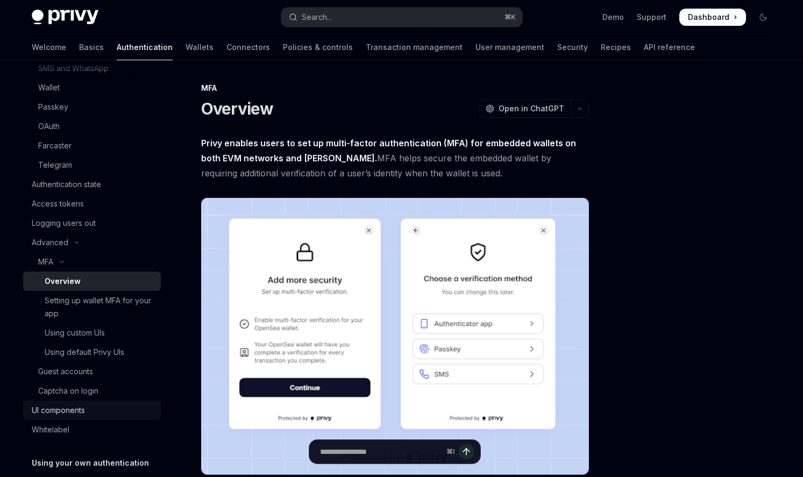
click at [103, 407] on div "UI components" at bounding box center [93, 410] width 123 height 13
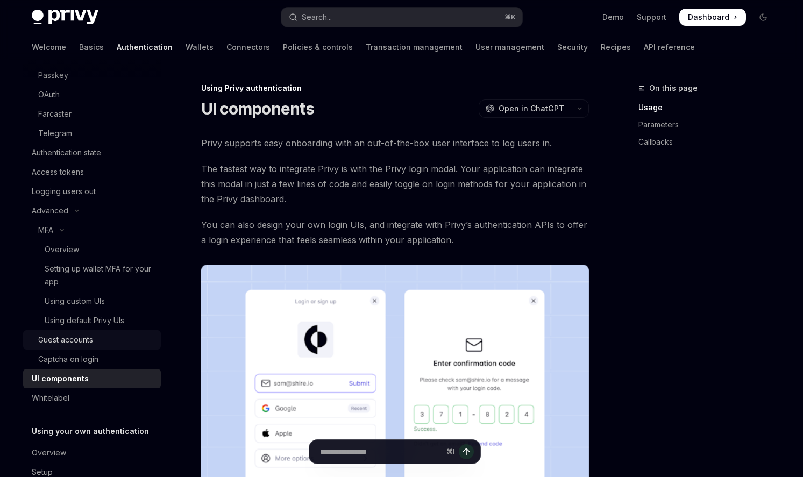
scroll to position [209, 0]
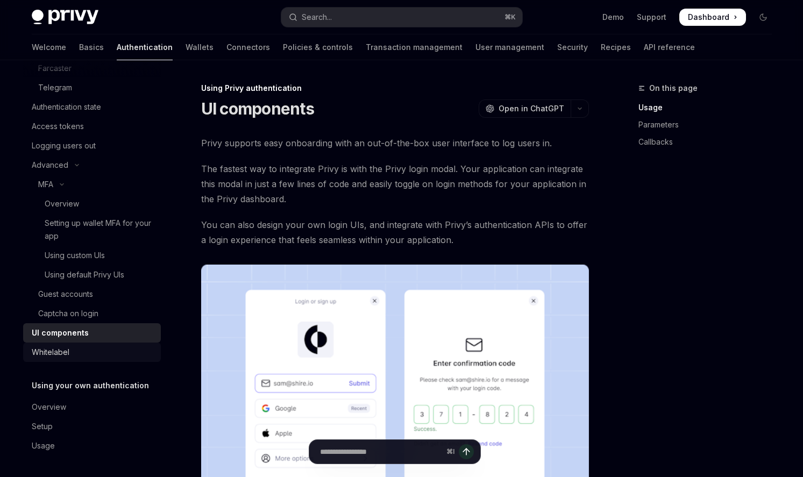
click at [99, 346] on div "Whitelabel" at bounding box center [93, 352] width 123 height 13
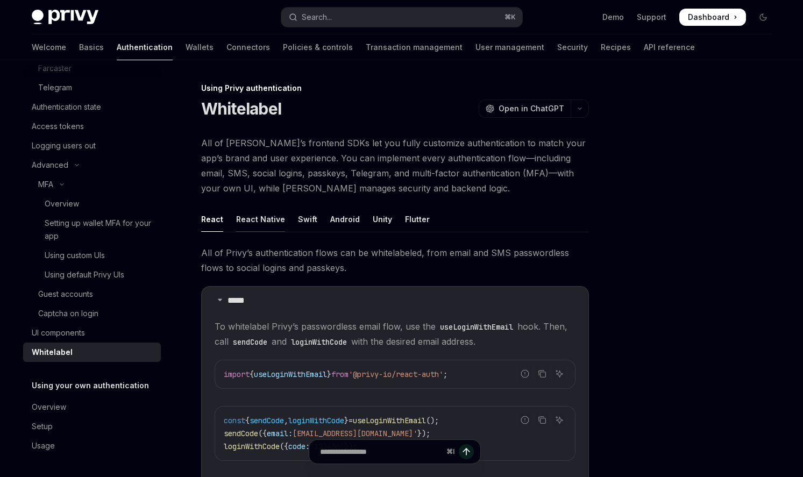
click at [264, 219] on div "React Native" at bounding box center [260, 218] width 49 height 25
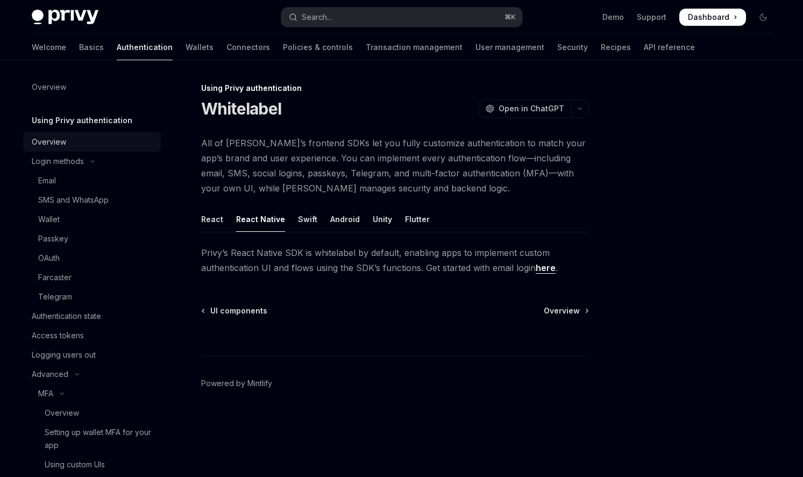
click at [107, 146] on div "Overview" at bounding box center [93, 141] width 123 height 13
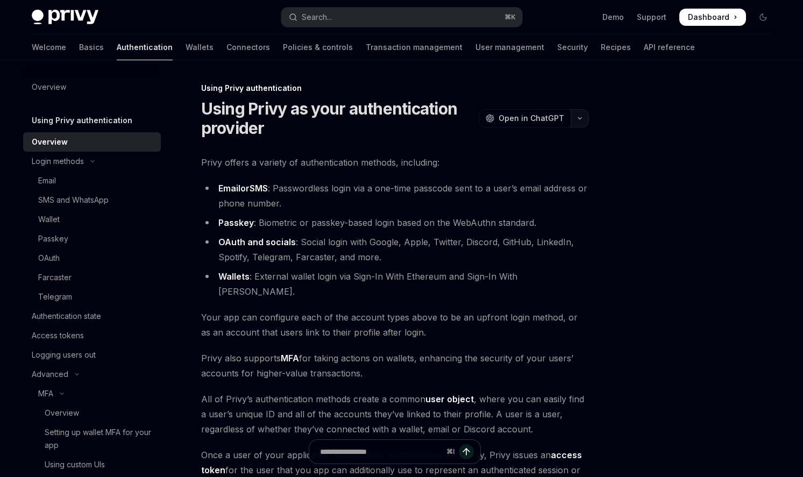
click at [580, 118] on icon "button" at bounding box center [579, 118] width 13 height 4
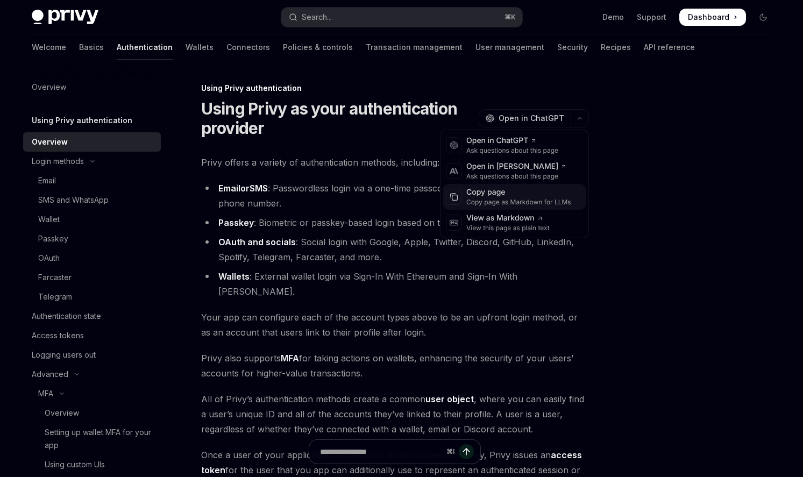
click at [533, 191] on div "Copy page" at bounding box center [518, 192] width 105 height 11
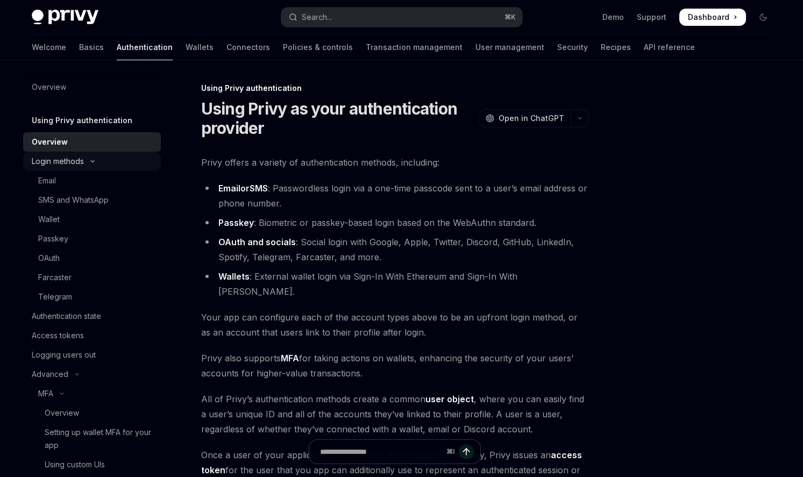
click at [74, 165] on div "Login methods" at bounding box center [58, 161] width 52 height 13
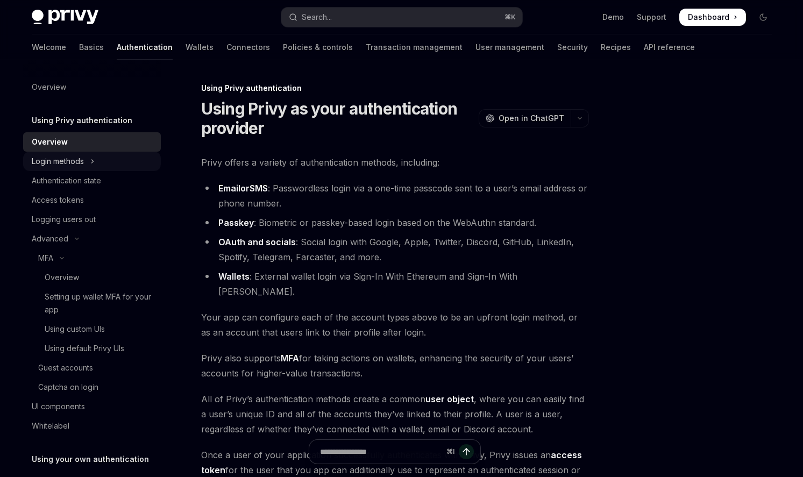
click at [74, 165] on div "Login methods" at bounding box center [58, 161] width 52 height 13
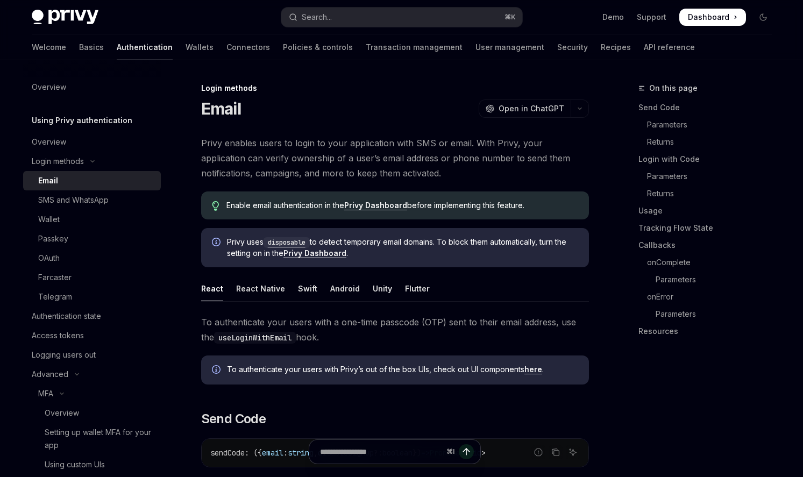
click at [74, 176] on div "Email" at bounding box center [96, 180] width 116 height 13
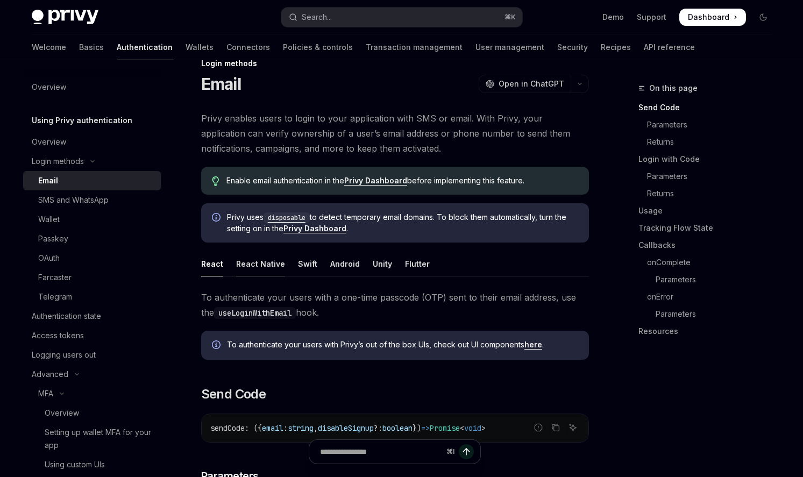
click at [259, 261] on div "React Native" at bounding box center [260, 263] width 49 height 25
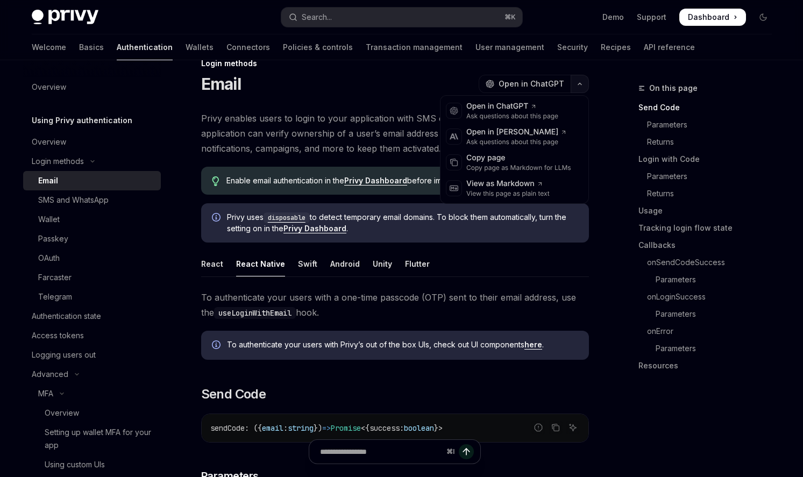
click at [583, 87] on button "button" at bounding box center [579, 84] width 18 height 18
click at [539, 156] on div "Copy page" at bounding box center [518, 158] width 105 height 11
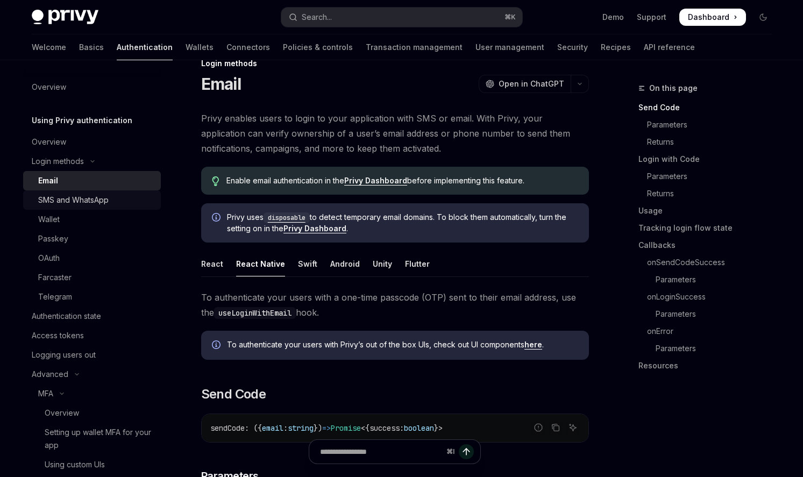
click at [91, 200] on div "SMS and WhatsApp" at bounding box center [73, 200] width 70 height 13
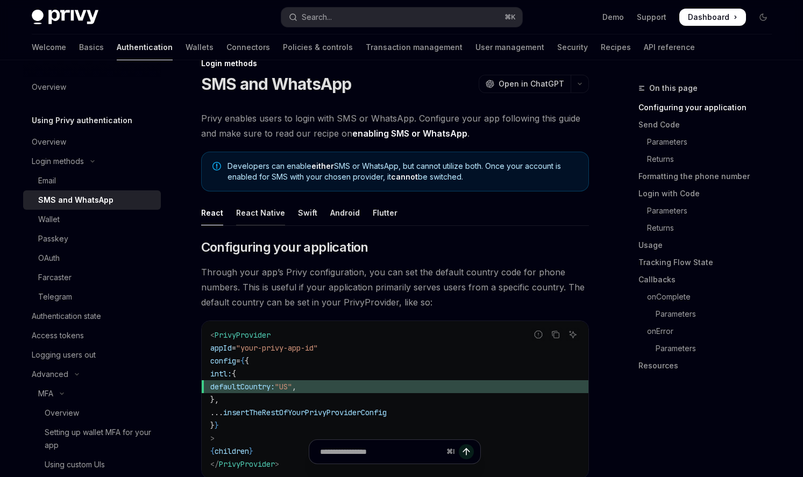
click at [262, 213] on div "React Native" at bounding box center [260, 212] width 49 height 25
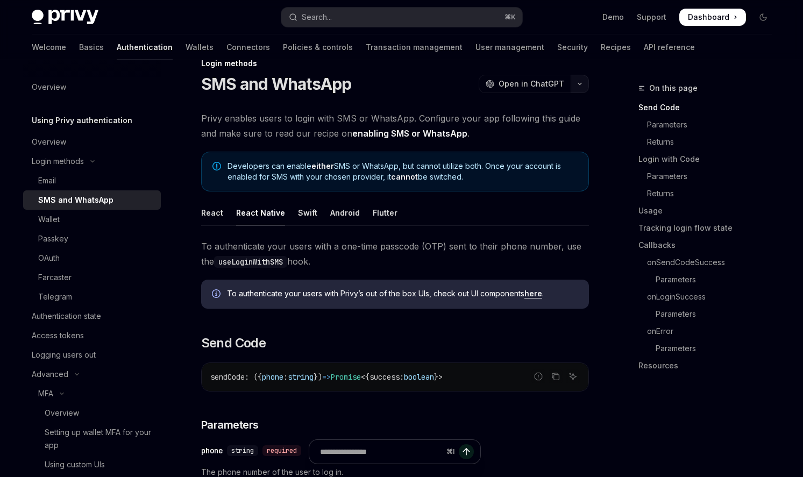
click at [583, 88] on button "button" at bounding box center [579, 84] width 18 height 18
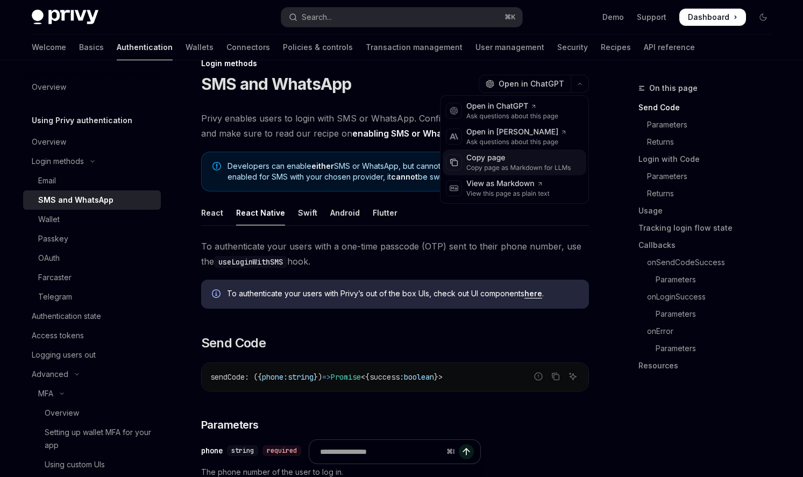
click at [548, 154] on div "Copy page" at bounding box center [518, 158] width 105 height 11
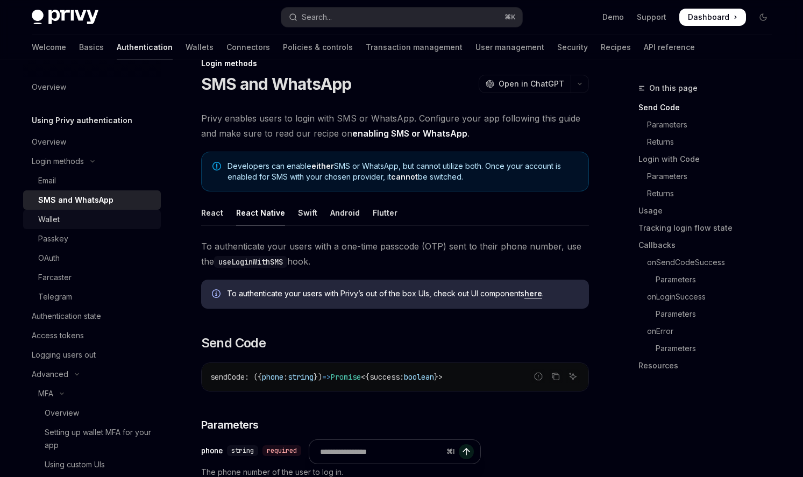
click at [68, 219] on div "Wallet" at bounding box center [96, 219] width 116 height 13
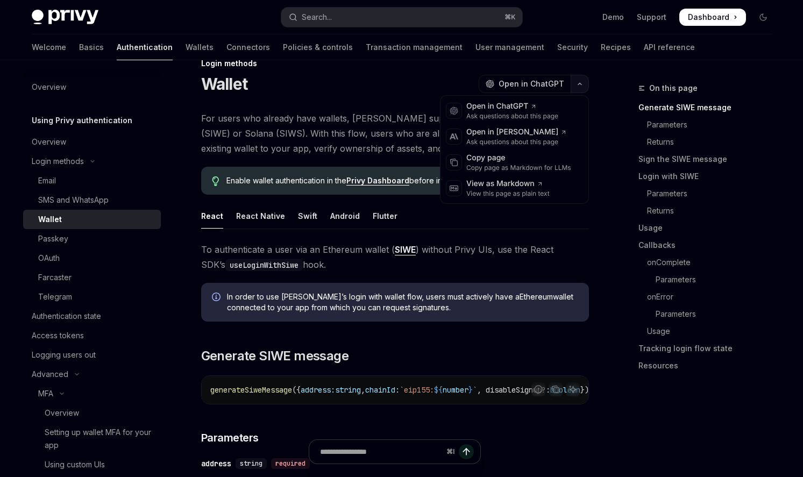
click at [585, 81] on button "button" at bounding box center [579, 84] width 18 height 18
click at [500, 156] on div "Copy page" at bounding box center [518, 158] width 105 height 11
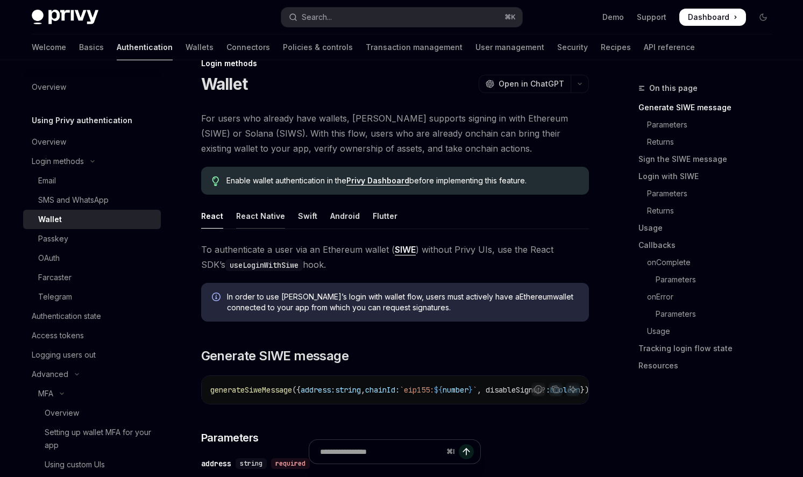
click at [239, 225] on div "React Native" at bounding box center [260, 215] width 49 height 25
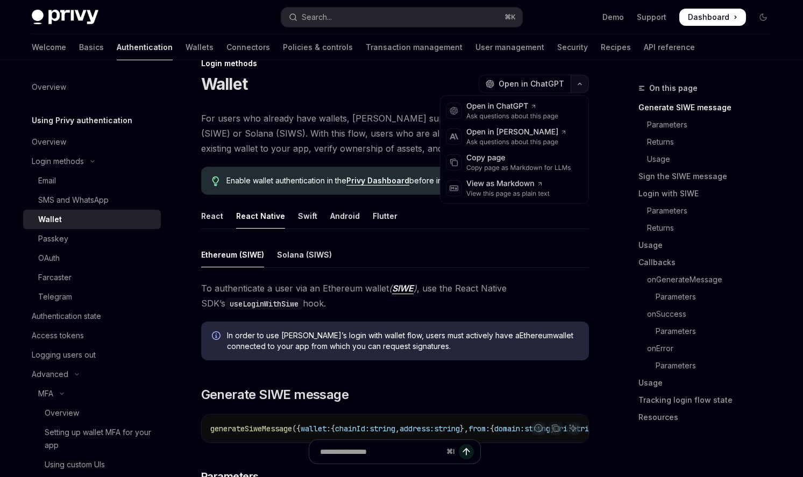
click at [579, 86] on button "button" at bounding box center [579, 84] width 18 height 18
click at [540, 159] on div "Copy page" at bounding box center [518, 158] width 105 height 11
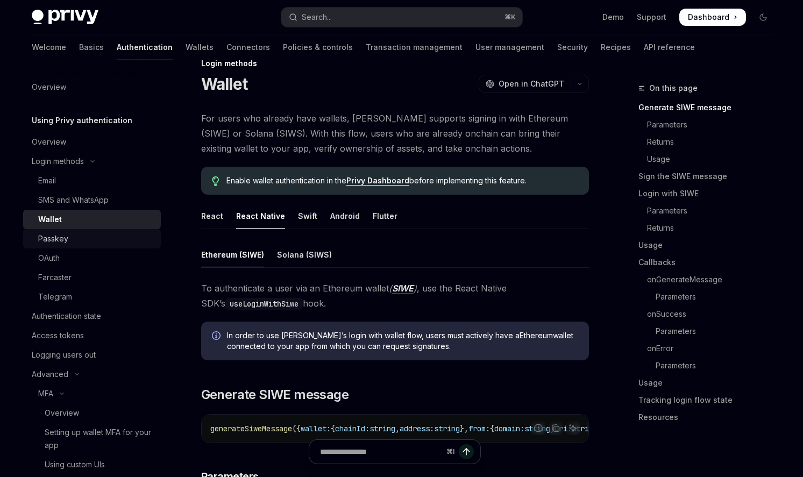
click at [88, 240] on div "Passkey" at bounding box center [96, 238] width 116 height 13
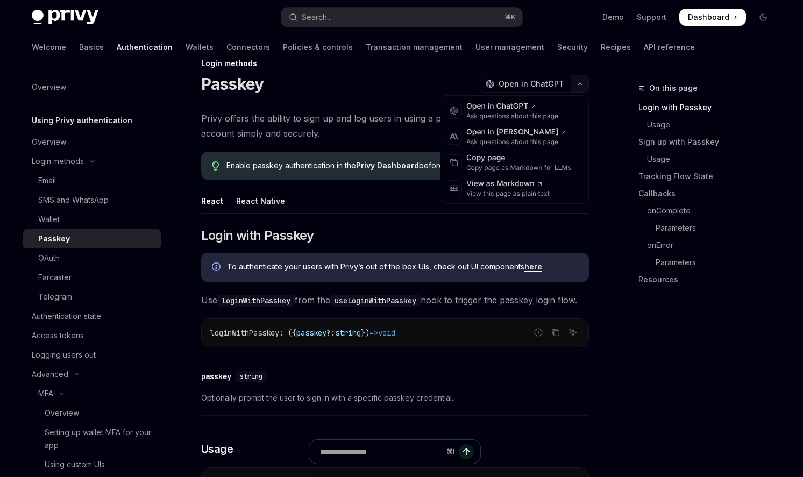
click at [583, 83] on button "button" at bounding box center [579, 84] width 18 height 18
click at [507, 155] on div "Copy page" at bounding box center [518, 158] width 105 height 11
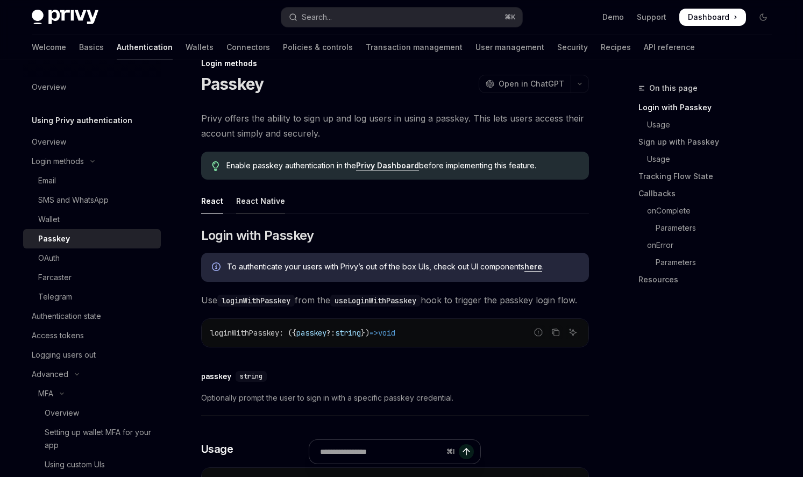
click at [270, 198] on div "React Native" at bounding box center [260, 200] width 49 height 25
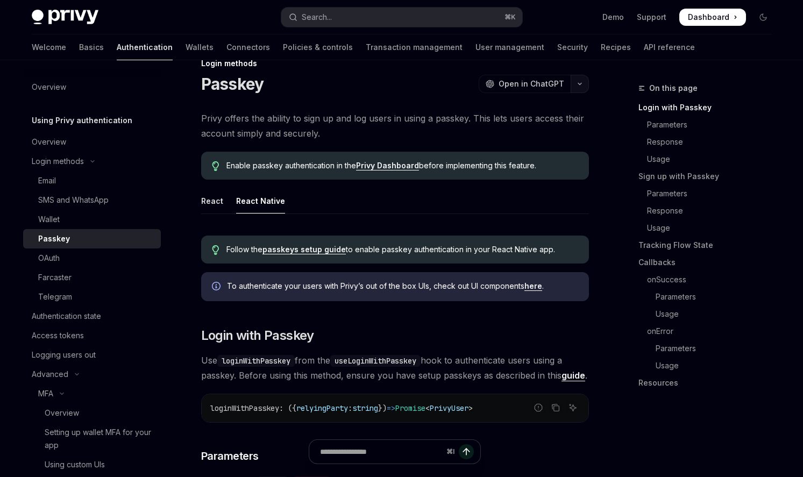
click at [583, 85] on button "button" at bounding box center [579, 84] width 18 height 18
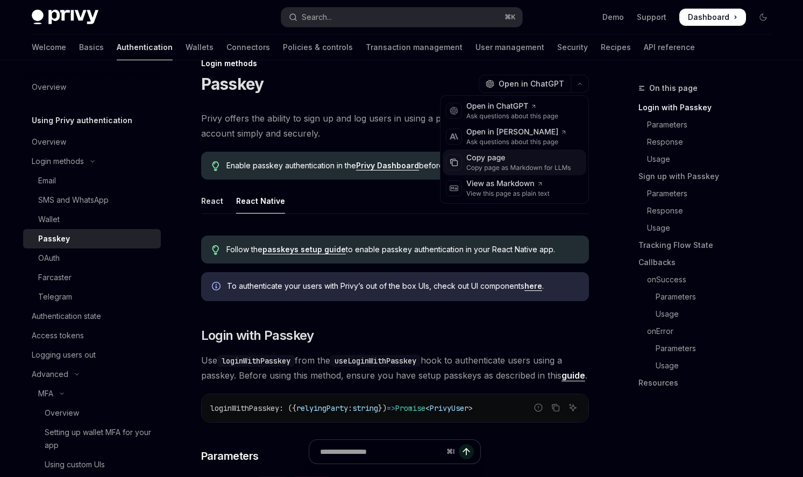
click at [533, 159] on div "Copy page" at bounding box center [518, 158] width 105 height 11
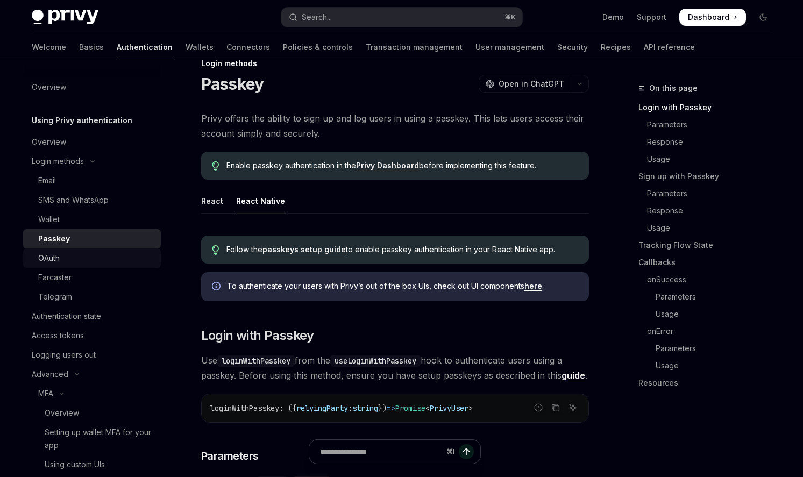
click at [85, 261] on div "OAuth" at bounding box center [96, 258] width 116 height 13
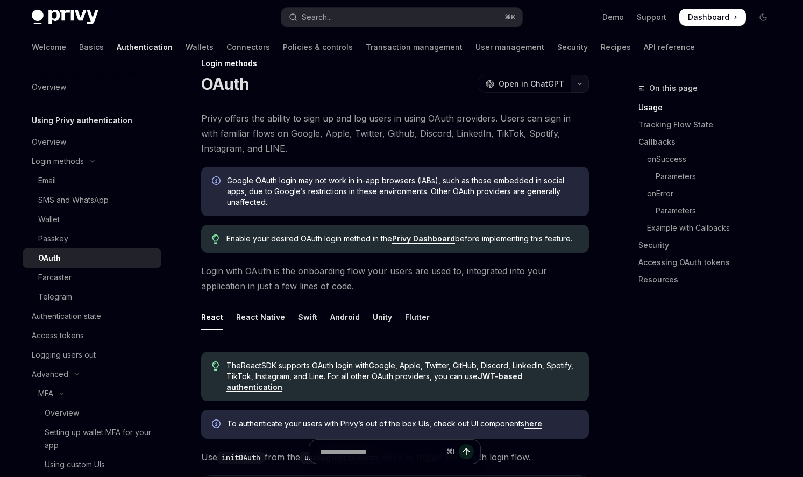
click at [577, 85] on icon "button" at bounding box center [579, 84] width 13 height 4
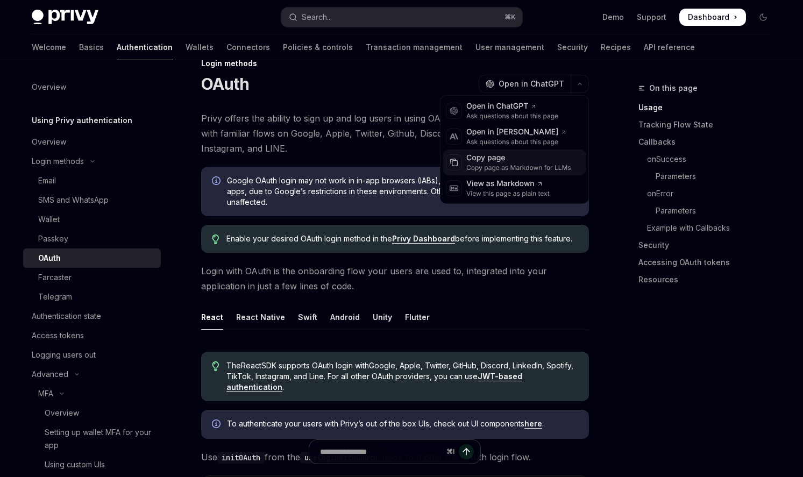
click at [532, 158] on div "Copy page" at bounding box center [518, 158] width 105 height 11
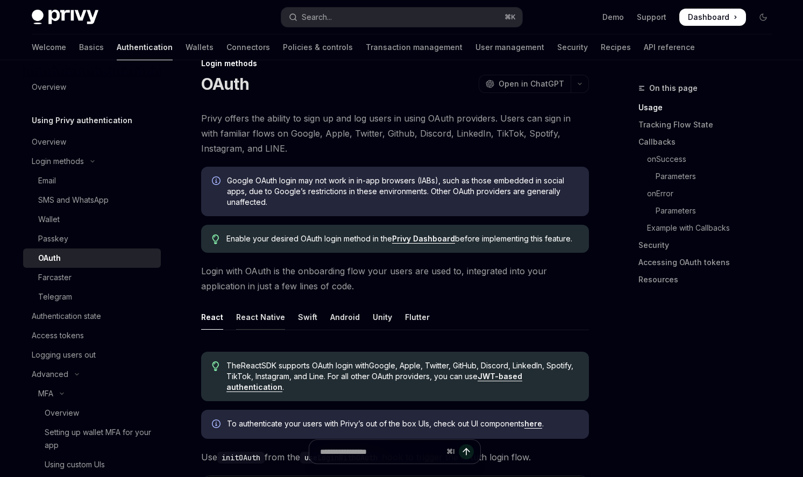
click at [259, 317] on div "React Native" at bounding box center [260, 316] width 49 height 25
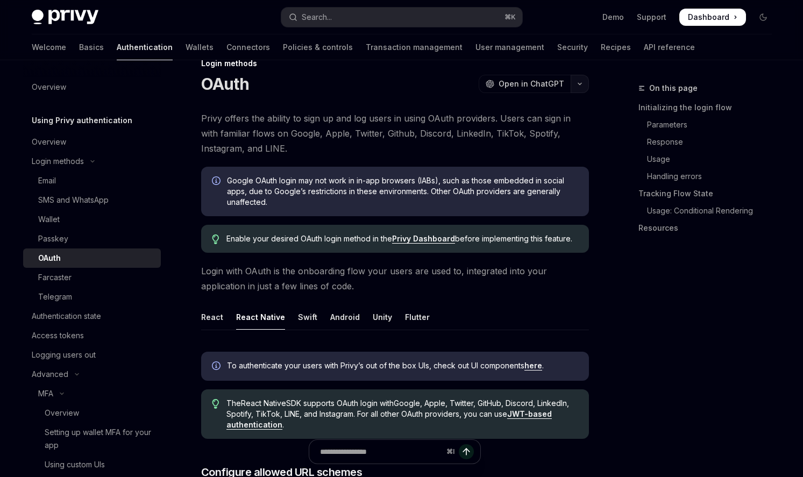
click at [584, 78] on button "button" at bounding box center [579, 84] width 18 height 18
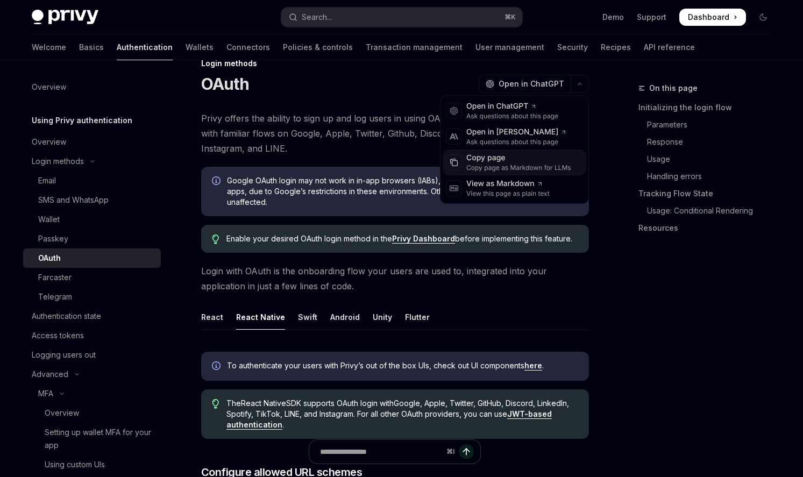
click at [505, 164] on div "Copy page as Markdown for LLMs" at bounding box center [518, 167] width 105 height 9
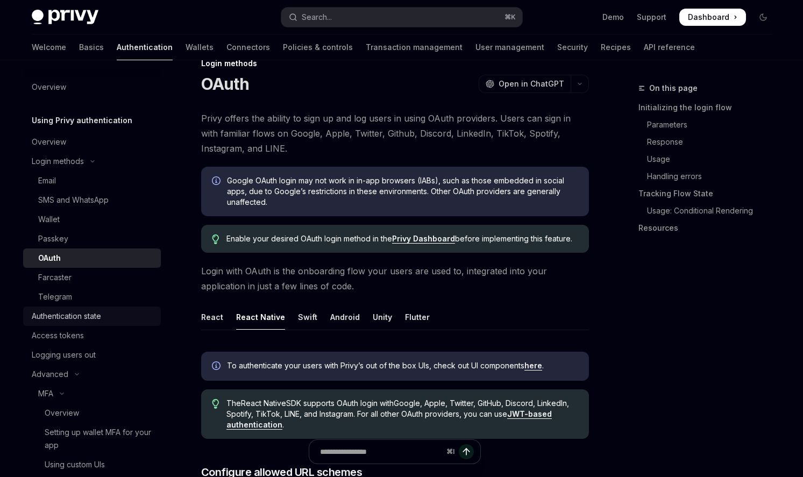
click at [80, 323] on link "Authentication state" at bounding box center [92, 315] width 138 height 19
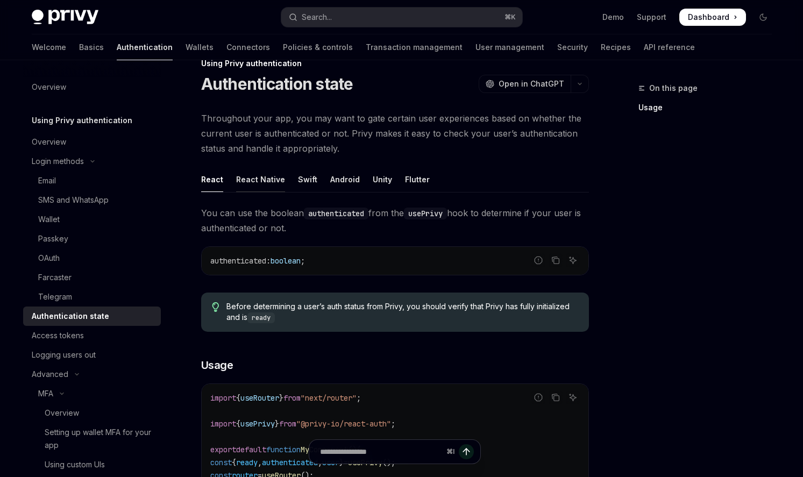
click at [262, 181] on div "React Native" at bounding box center [260, 179] width 49 height 25
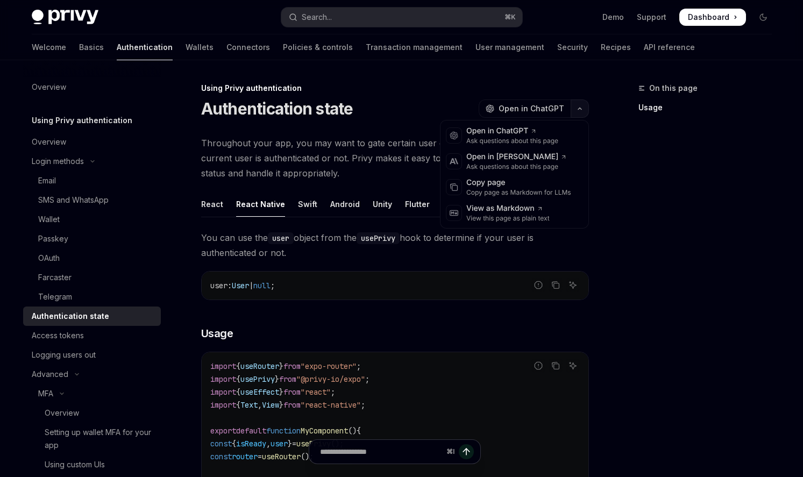
click at [577, 106] on button "button" at bounding box center [579, 108] width 18 height 18
click at [519, 181] on div "Copy page" at bounding box center [518, 182] width 105 height 11
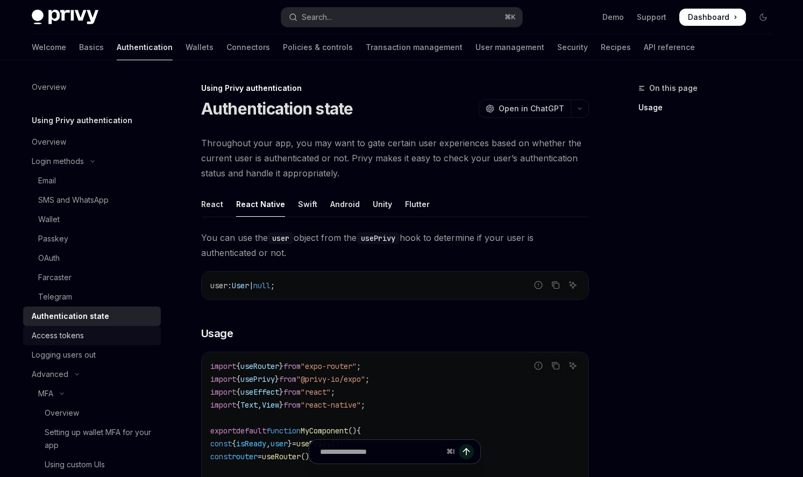
click at [80, 337] on div "Access tokens" at bounding box center [58, 335] width 52 height 13
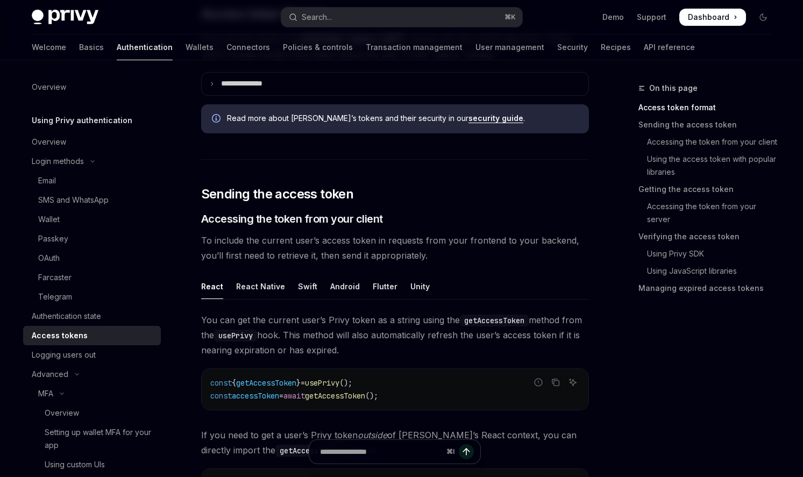
scroll to position [313, 0]
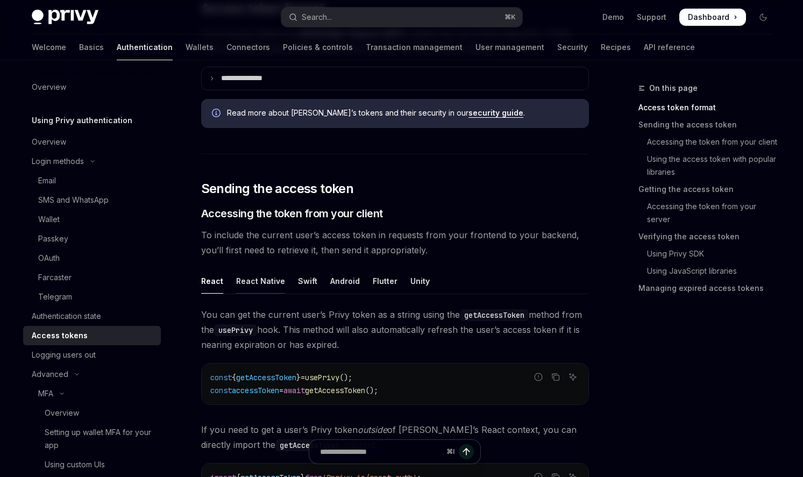
click at [266, 282] on div "React Native" at bounding box center [260, 280] width 49 height 25
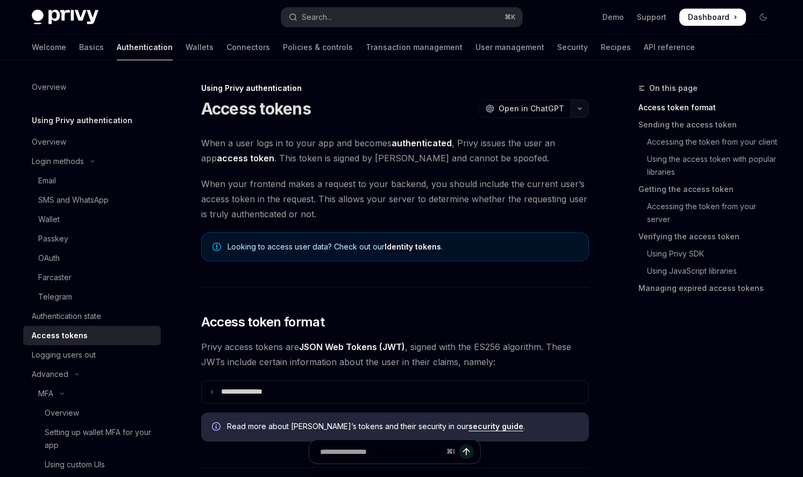
click at [580, 113] on button "button" at bounding box center [579, 108] width 18 height 18
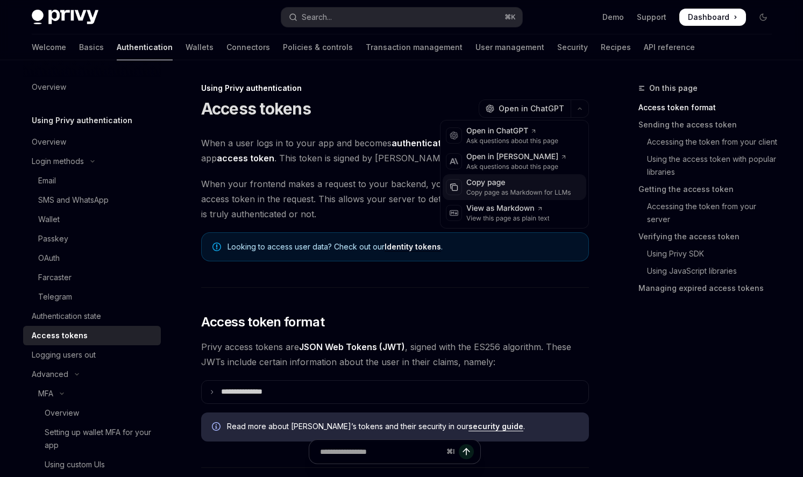
click at [514, 181] on div "Copy page" at bounding box center [518, 182] width 105 height 11
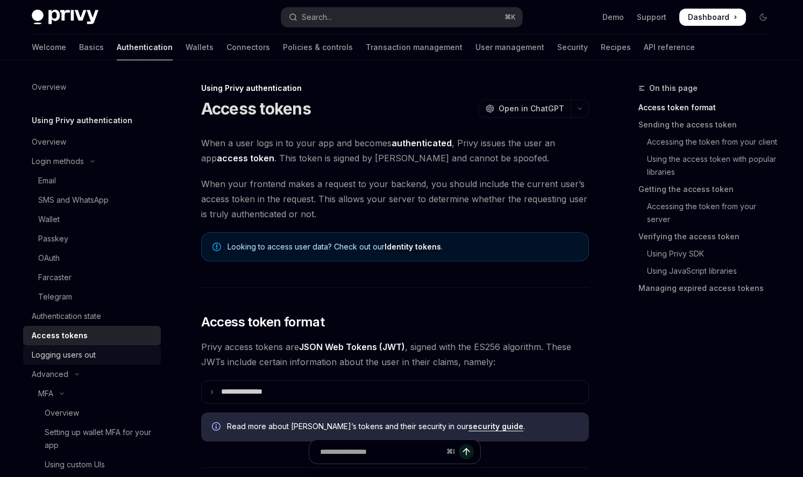
click at [54, 353] on div "Logging users out" at bounding box center [64, 354] width 64 height 13
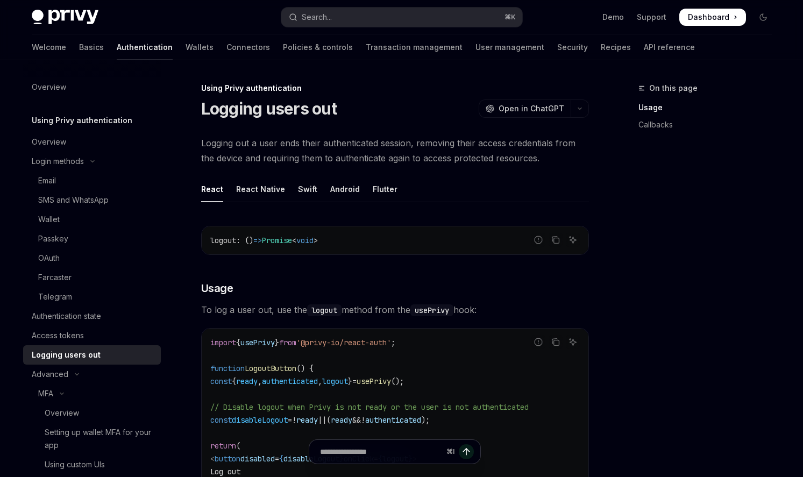
scroll to position [20, 0]
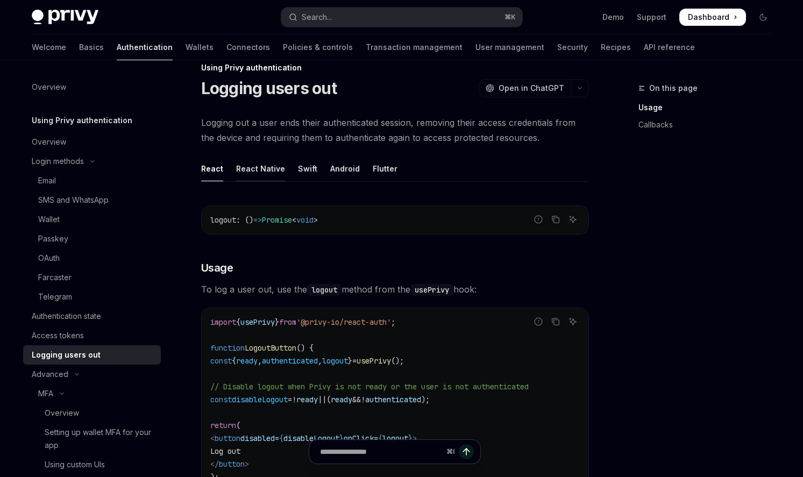
click at [260, 171] on div "React Native" at bounding box center [260, 168] width 49 height 25
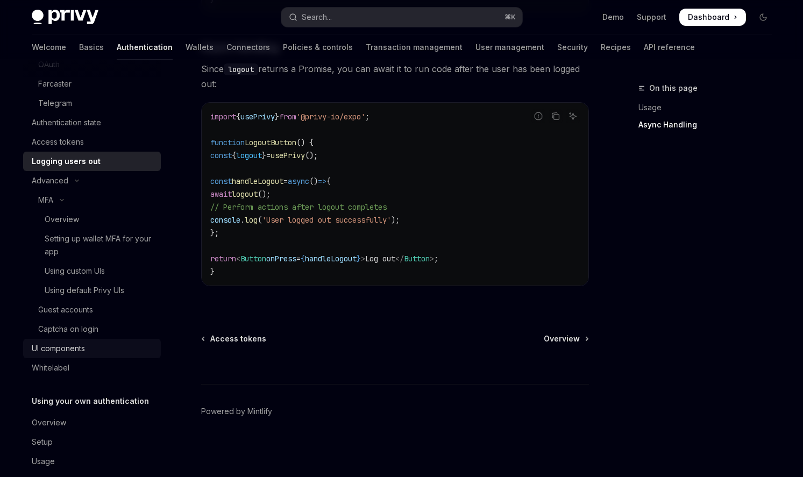
scroll to position [209, 0]
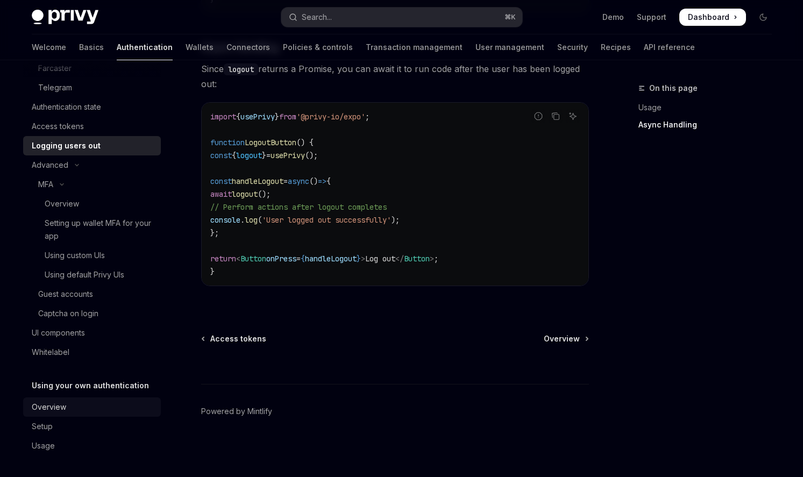
click at [89, 412] on div "Overview" at bounding box center [93, 406] width 123 height 13
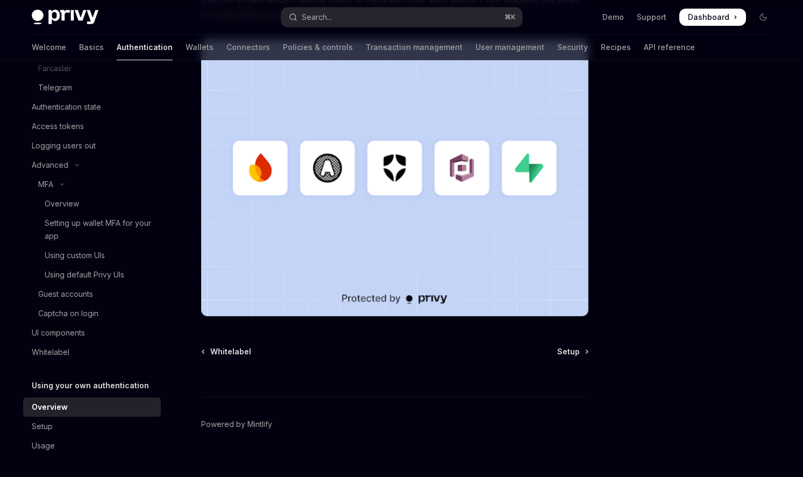
scroll to position [303, 0]
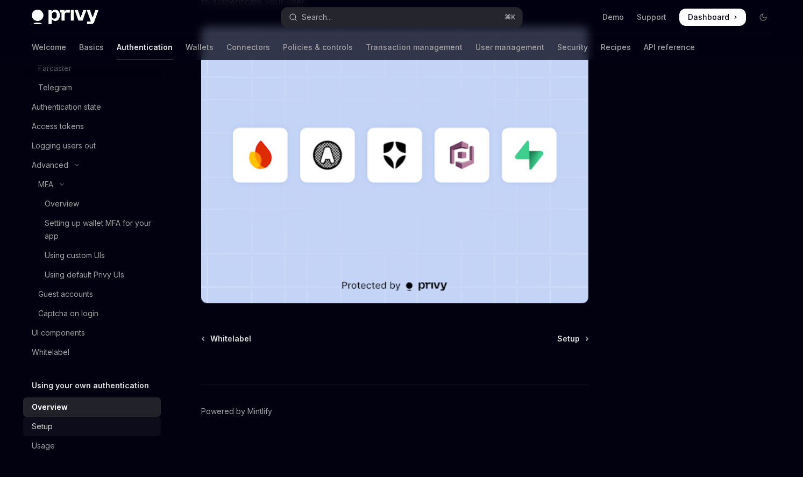
click at [63, 420] on div "Setup" at bounding box center [93, 426] width 123 height 13
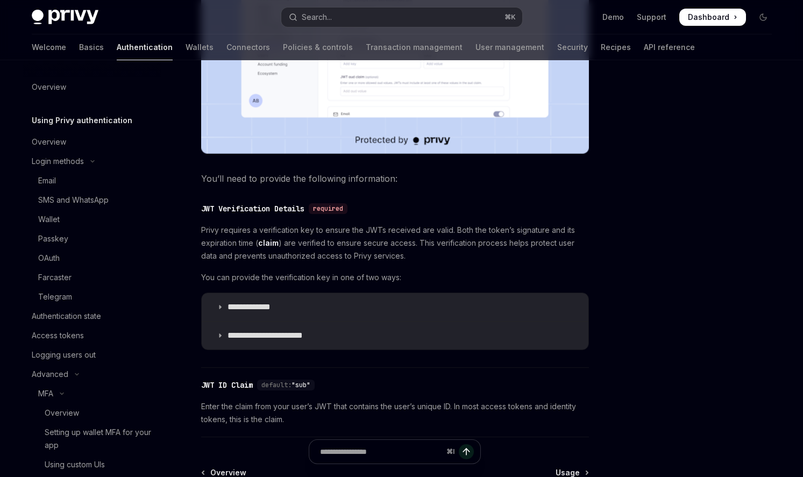
scroll to position [384, 0]
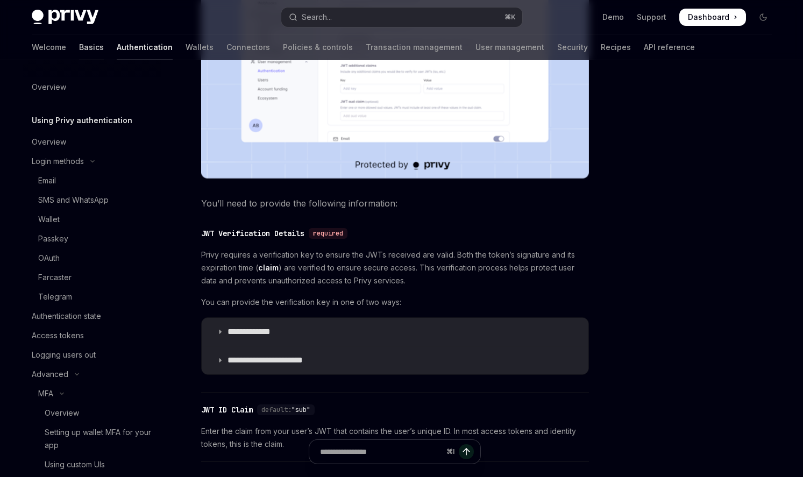
click at [79, 45] on link "Basics" at bounding box center [91, 47] width 25 height 26
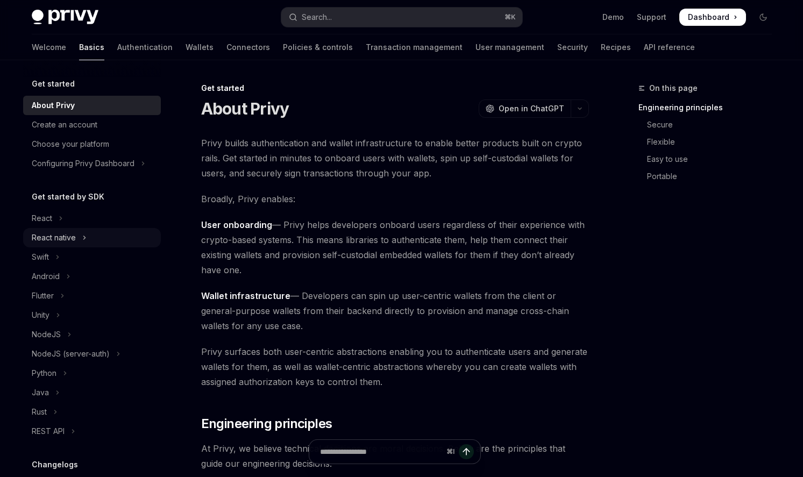
click at [67, 230] on button "React native" at bounding box center [92, 237] width 138 height 19
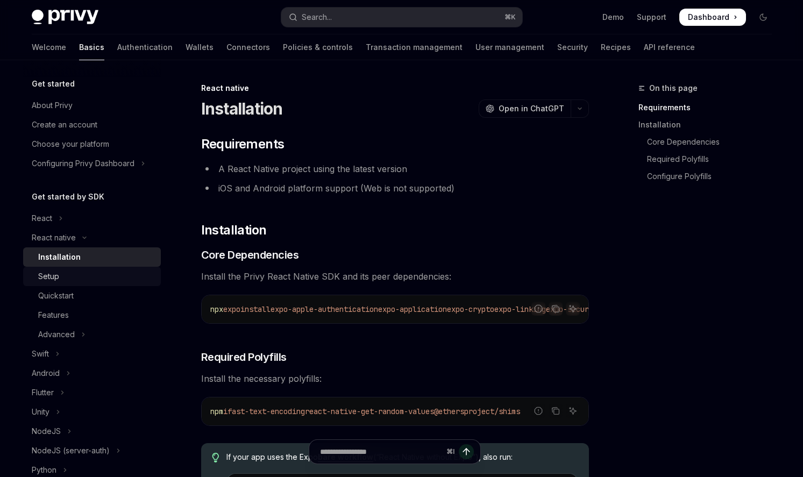
click at [78, 274] on div "Setup" at bounding box center [96, 276] width 116 height 13
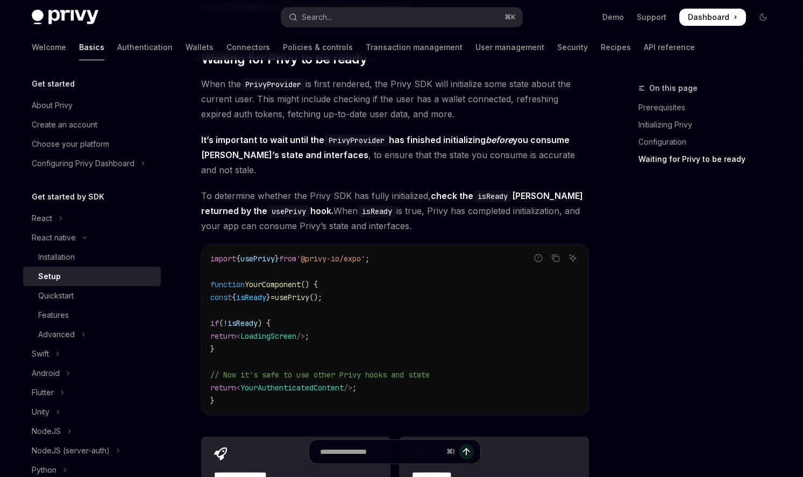
scroll to position [1010, 0]
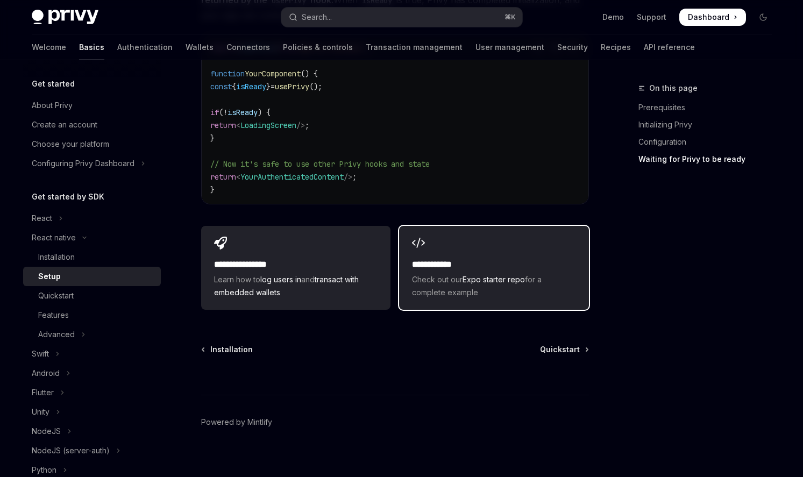
click at [504, 283] on span "Check out our Expo starter repo for a complete example" at bounding box center [493, 286] width 163 height 26
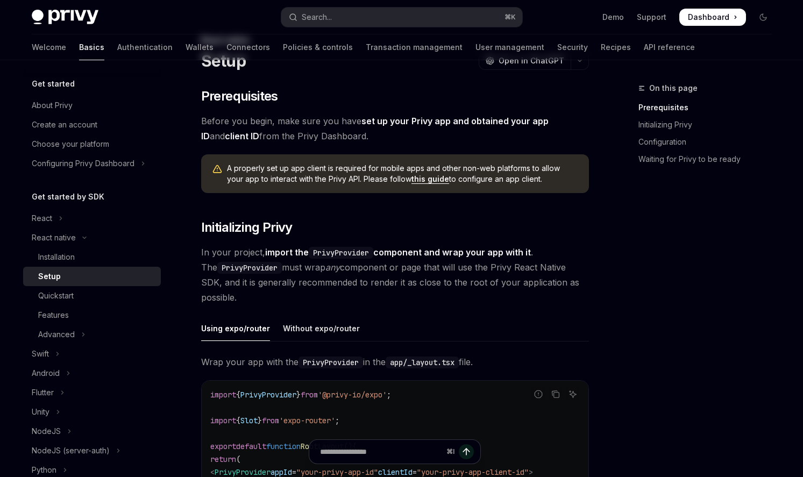
scroll to position [0, 0]
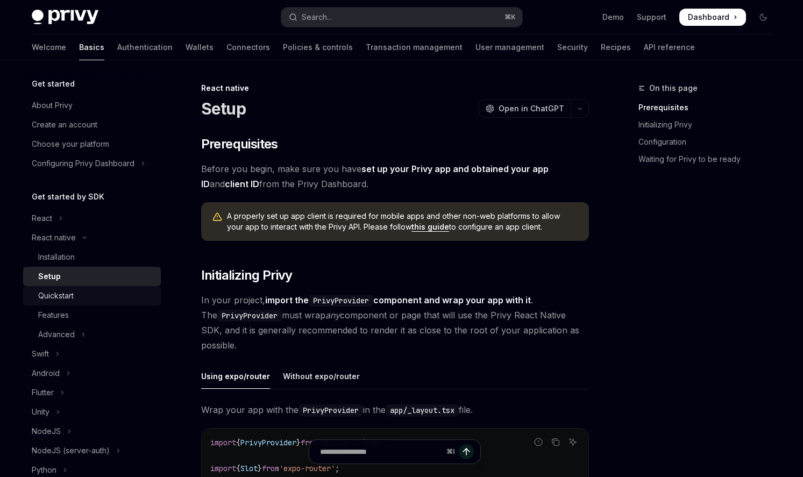
click at [85, 301] on div "Quickstart" at bounding box center [96, 295] width 116 height 13
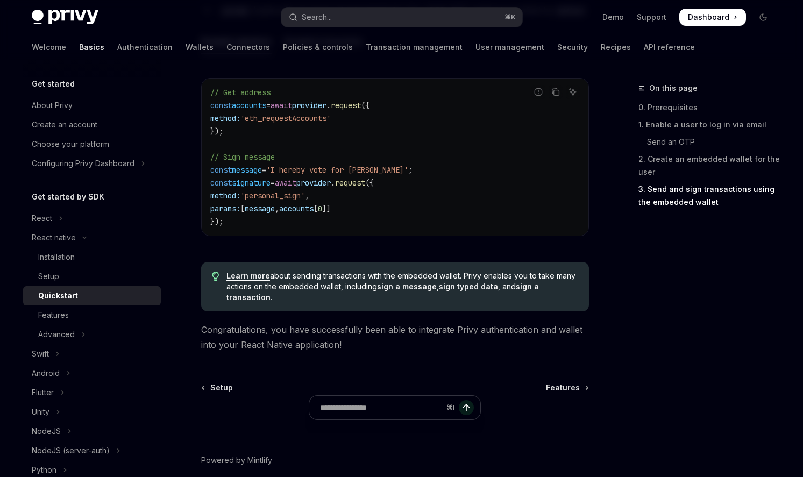
scroll to position [1637, 0]
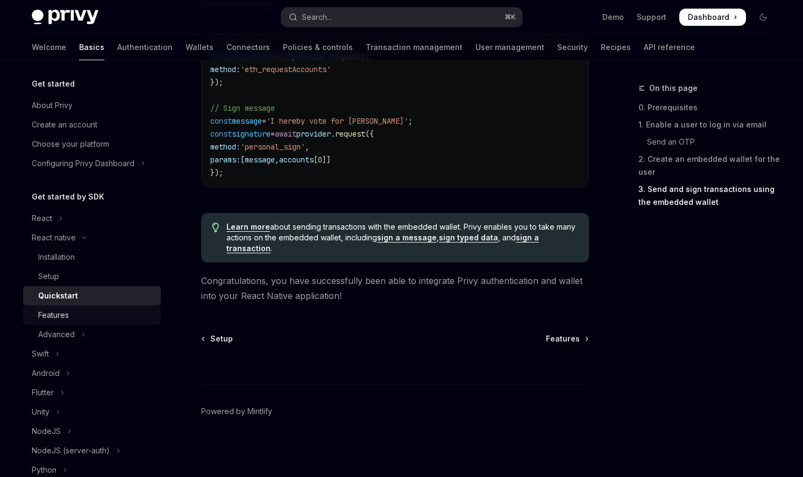
click at [78, 316] on div "Features" at bounding box center [96, 315] width 116 height 13
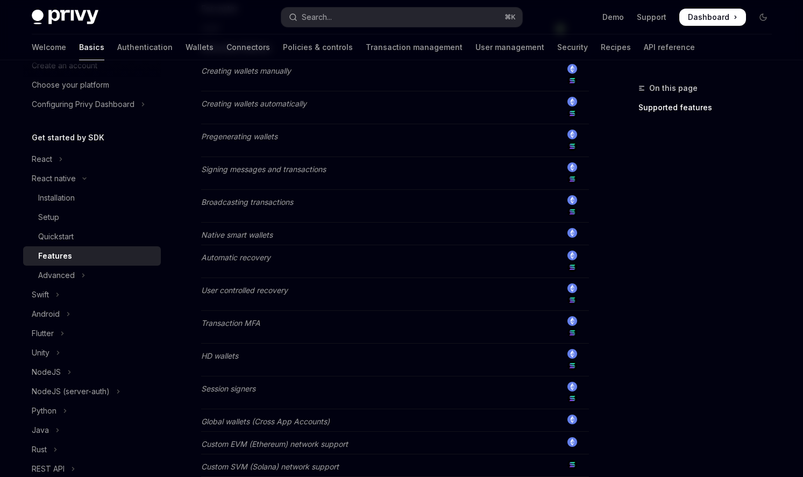
scroll to position [685, 0]
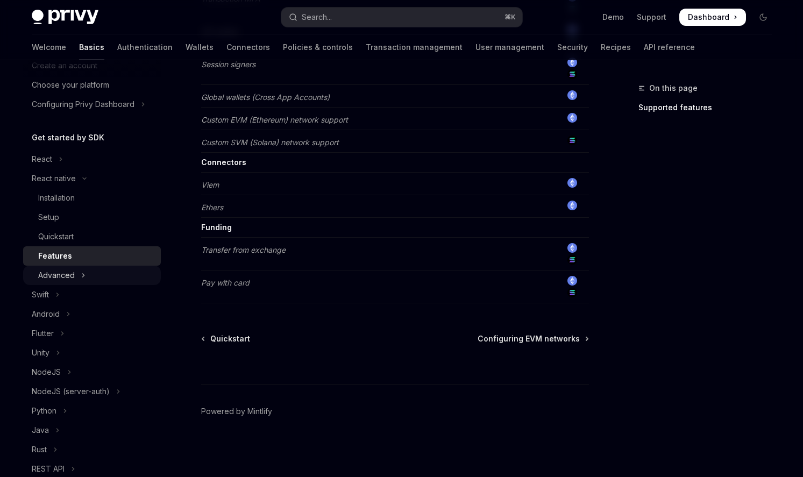
click at [87, 273] on button "Advanced" at bounding box center [92, 275] width 138 height 19
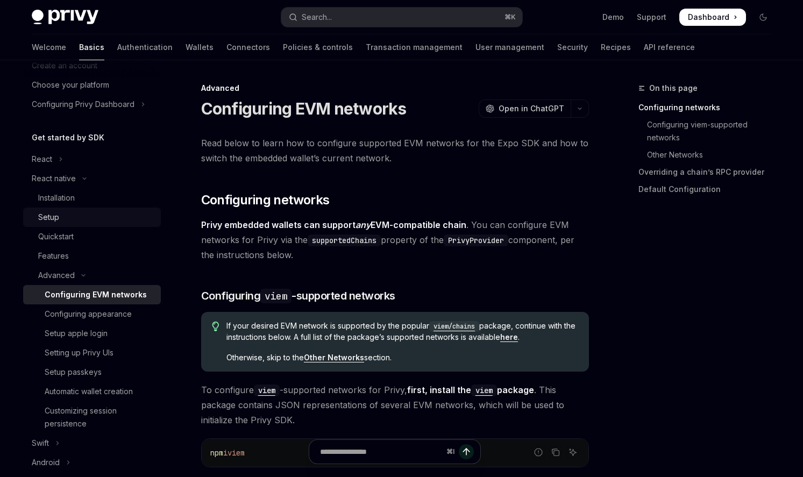
click at [91, 214] on div "Setup" at bounding box center [96, 217] width 116 height 13
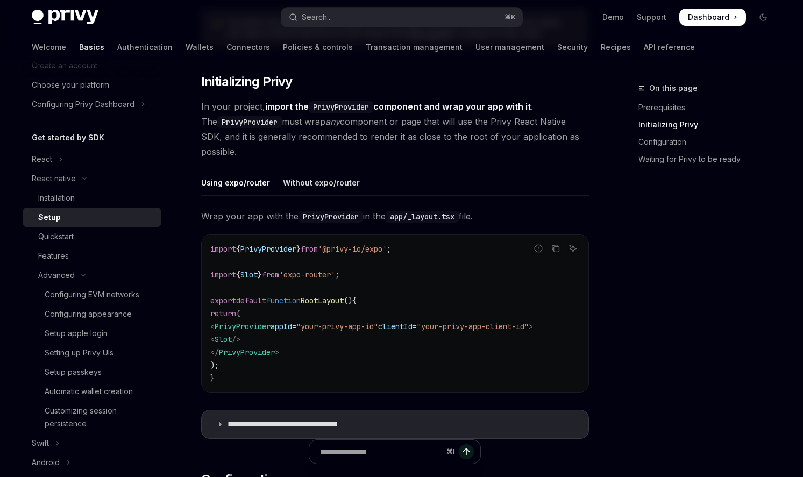
scroll to position [132, 0]
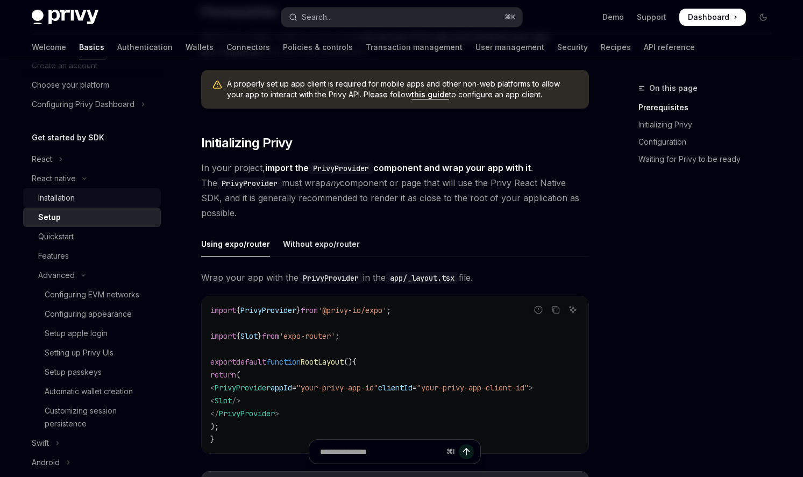
click at [110, 195] on div "Installation" at bounding box center [96, 197] width 116 height 13
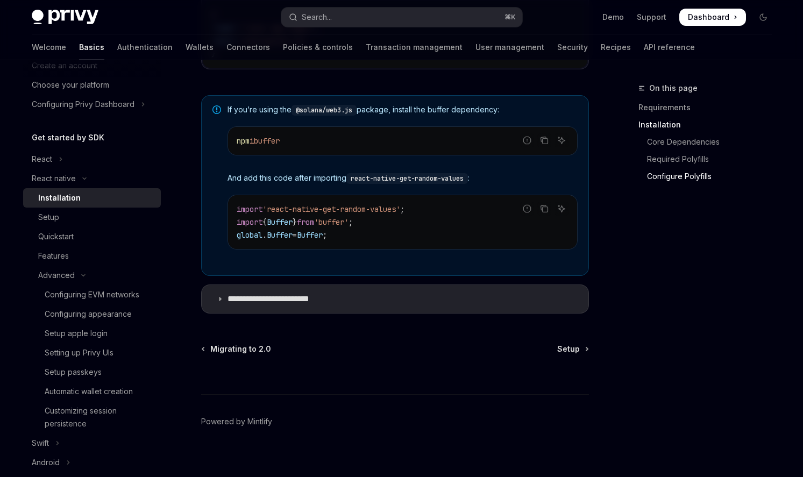
scroll to position [789, 0]
click at [102, 209] on link "Setup" at bounding box center [92, 217] width 138 height 19
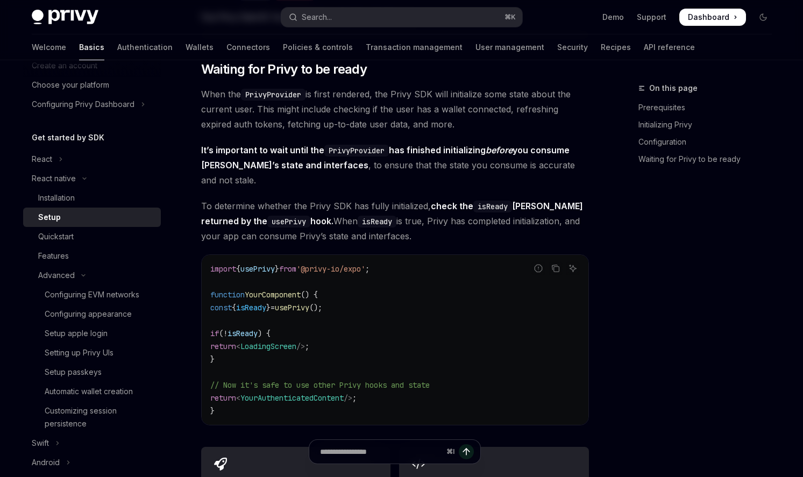
type textarea "*"
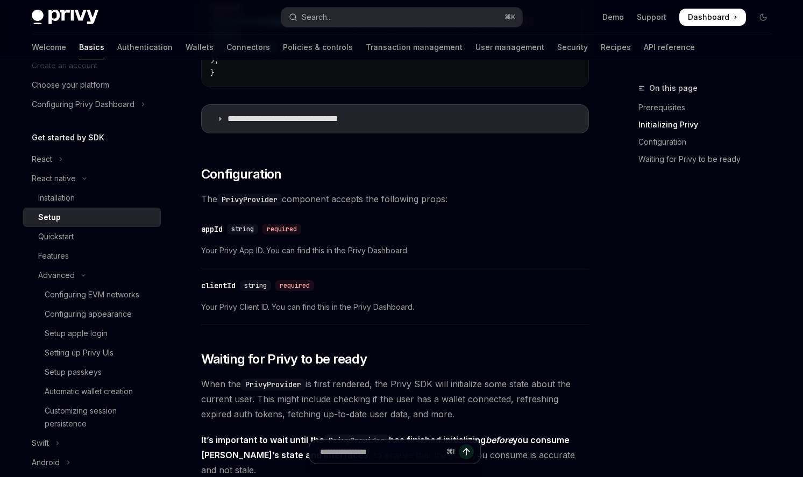
scroll to position [358, 0]
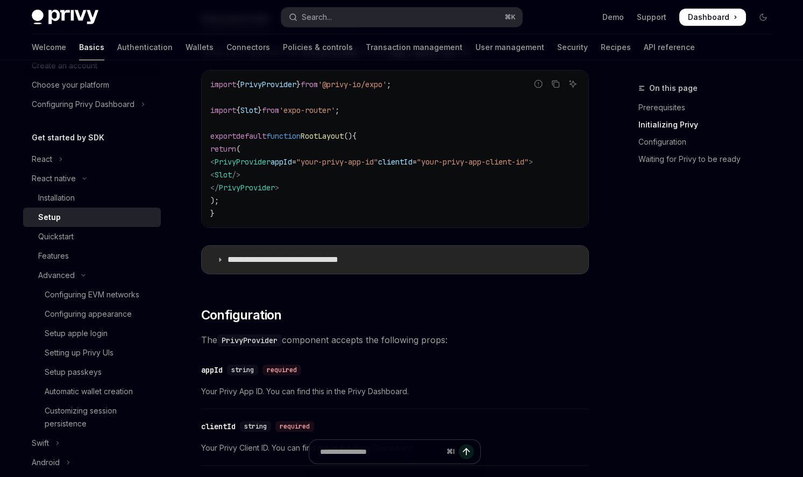
click at [341, 260] on p "**********" at bounding box center [299, 259] width 145 height 11
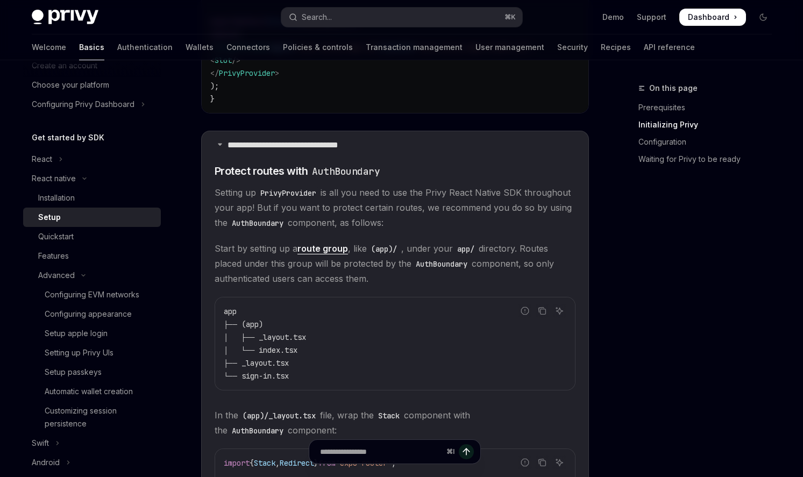
scroll to position [471, 0]
click at [347, 25] on button "Search... ⌘ K" at bounding box center [401, 17] width 241 height 19
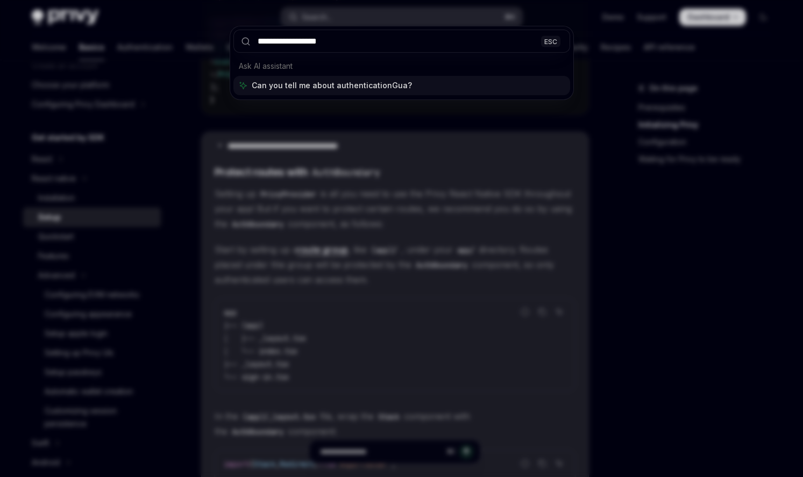
type input "**********"
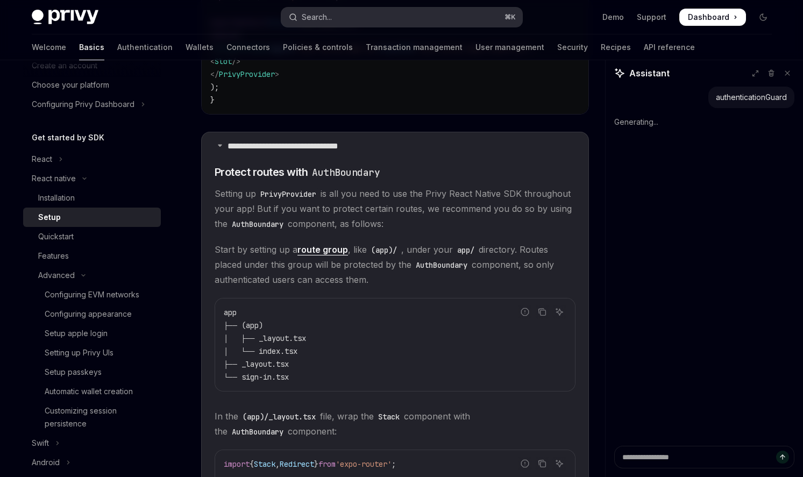
click at [354, 15] on button "Search... ⌘ K" at bounding box center [401, 17] width 241 height 19
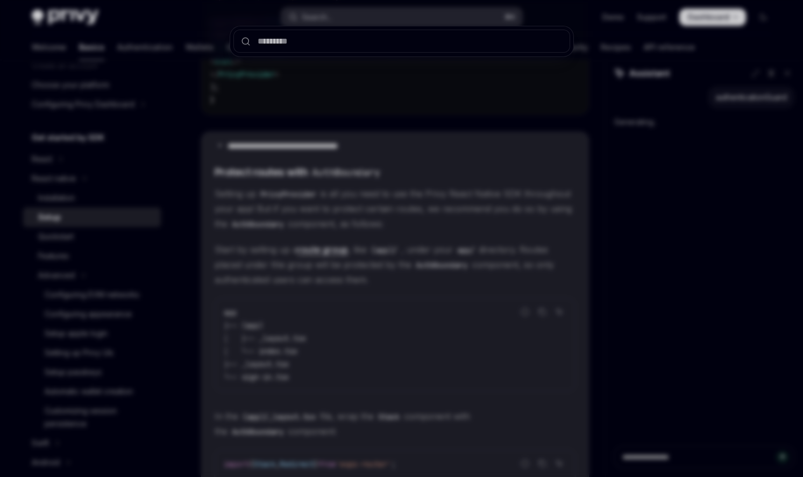
type textarea "*"
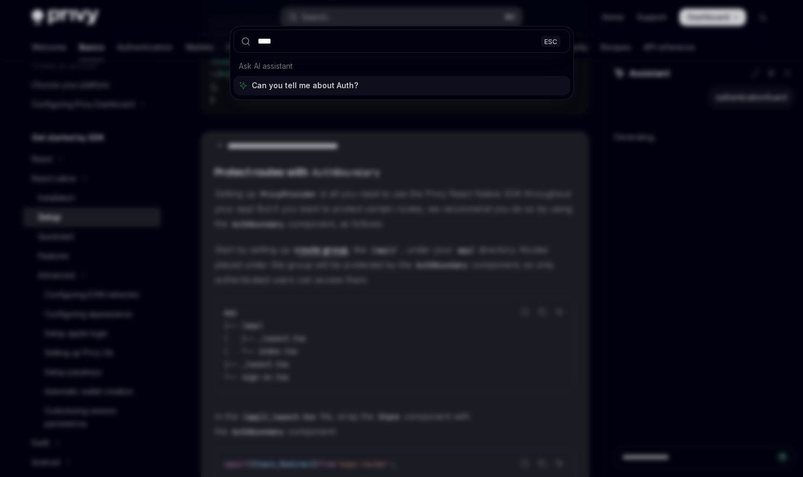
type input "*****"
type textarea "*"
type input "********"
type textarea "*"
type input "**********"
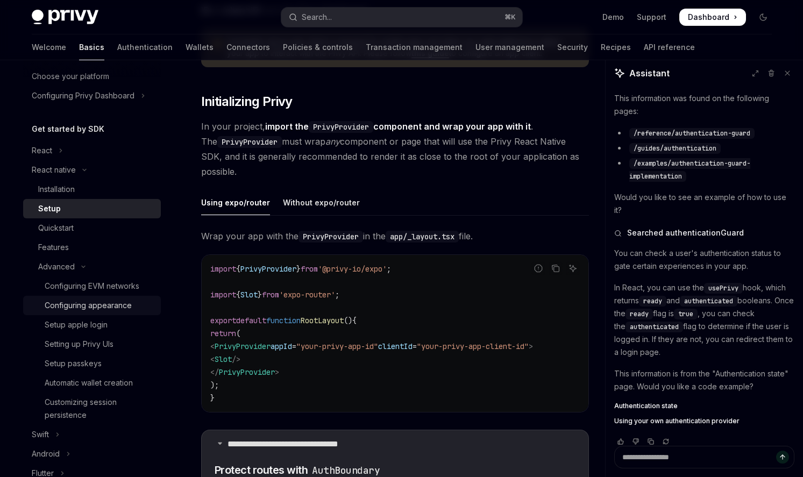
scroll to position [5, 0]
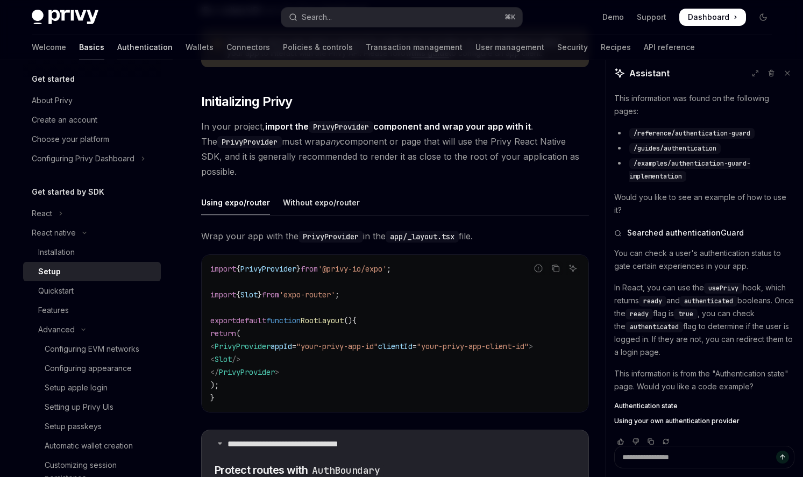
click at [117, 39] on link "Authentication" at bounding box center [144, 47] width 55 height 26
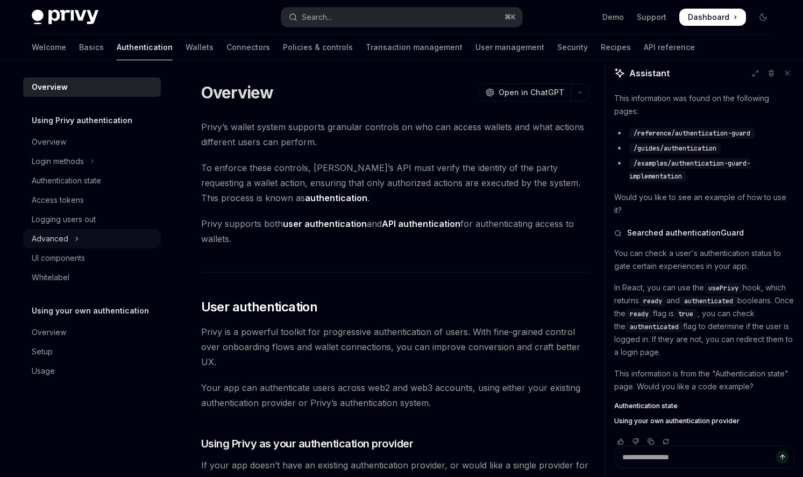
click at [76, 237] on icon "Toggle Advanced section" at bounding box center [77, 238] width 4 height 13
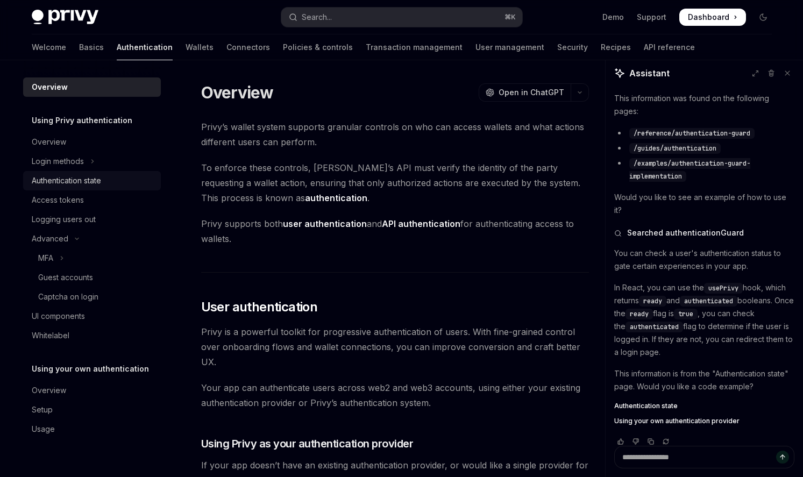
click at [105, 174] on div "Authentication state" at bounding box center [93, 180] width 123 height 13
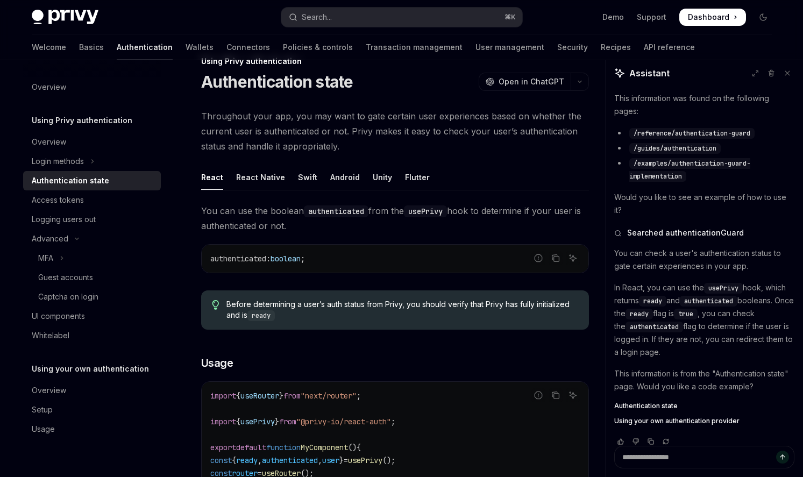
scroll to position [28, 0]
click at [693, 131] on span "/reference/authentication-guard" at bounding box center [691, 133] width 117 height 9
click at [675, 454] on textarea "Ask a question..." at bounding box center [704, 457] width 180 height 23
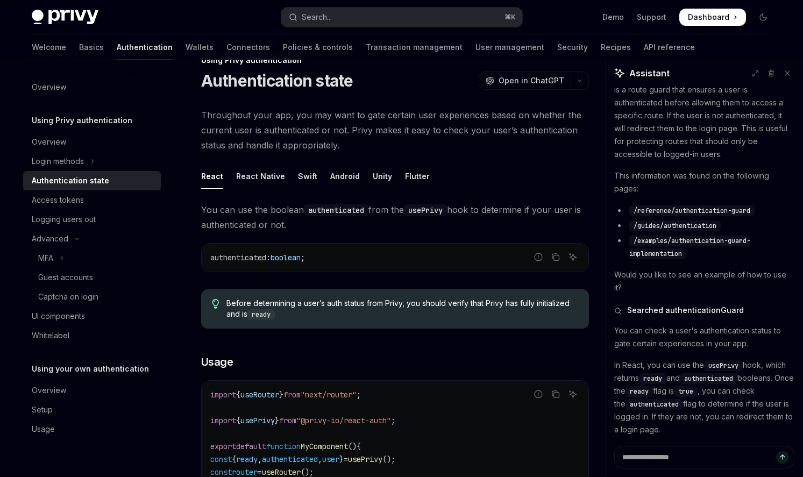
scroll to position [0, 0]
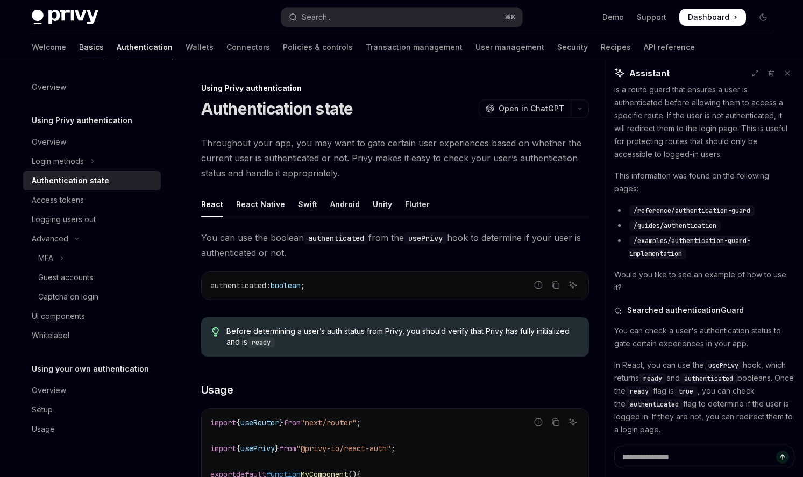
click at [79, 48] on link "Basics" at bounding box center [91, 47] width 25 height 26
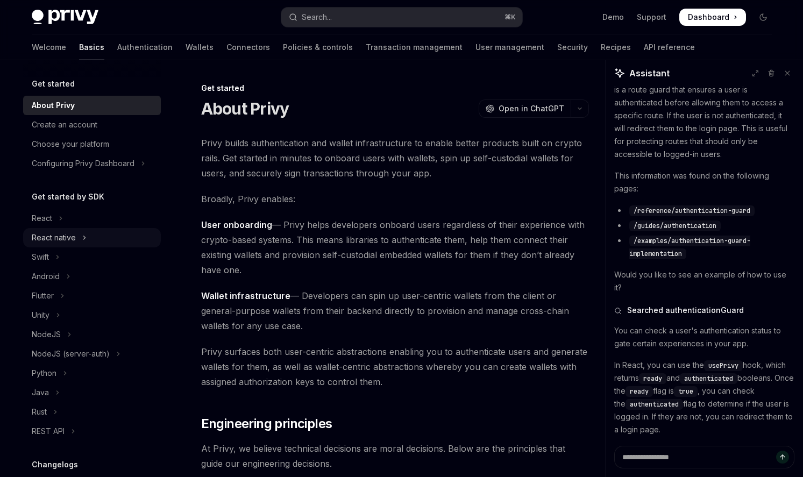
click at [69, 234] on div "React native" at bounding box center [54, 237] width 44 height 13
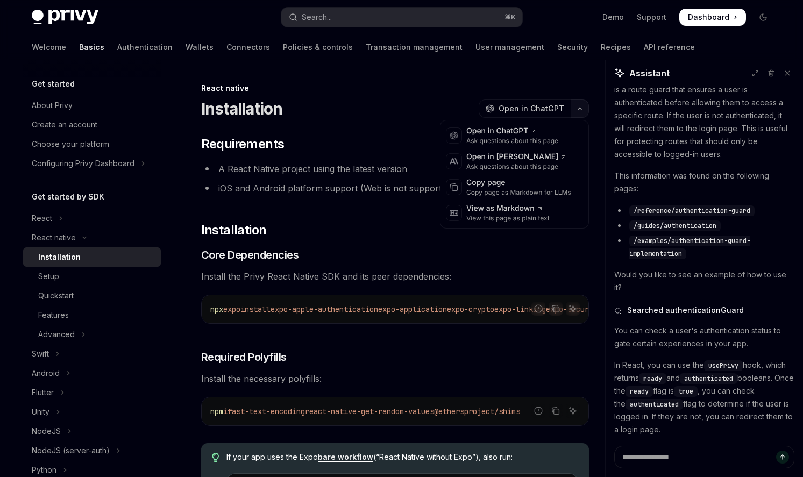
click at [578, 110] on icon "button" at bounding box center [579, 108] width 13 height 4
click at [536, 180] on div "Copy page" at bounding box center [518, 182] width 105 height 11
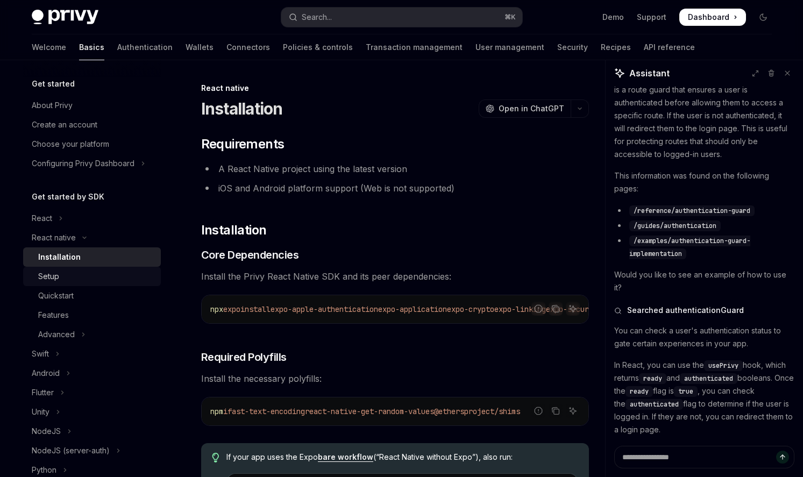
click at [79, 277] on div "Setup" at bounding box center [96, 276] width 116 height 13
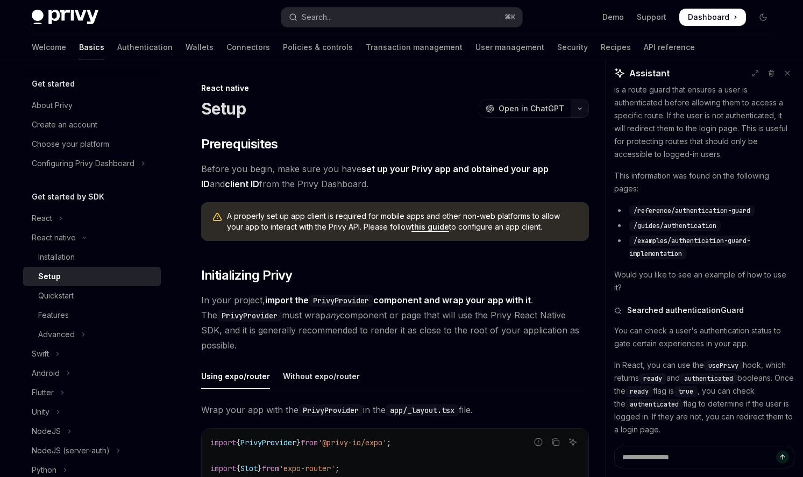
click at [577, 111] on button "button" at bounding box center [579, 108] width 18 height 18
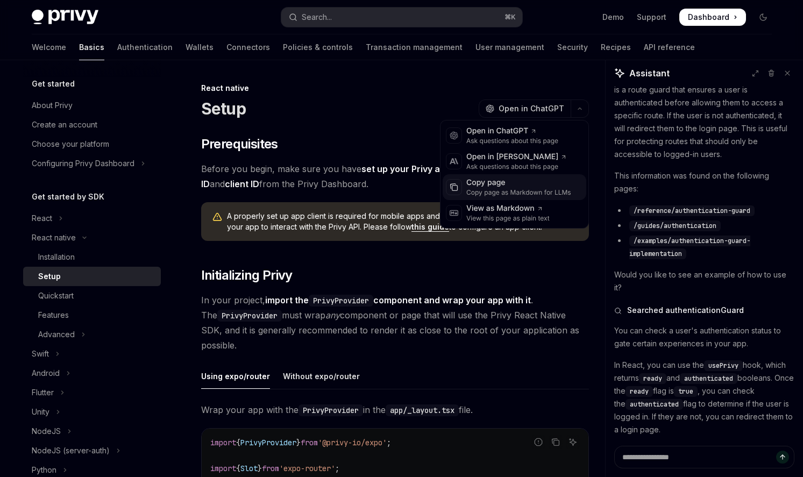
click at [514, 181] on div "Copy page" at bounding box center [518, 182] width 105 height 11
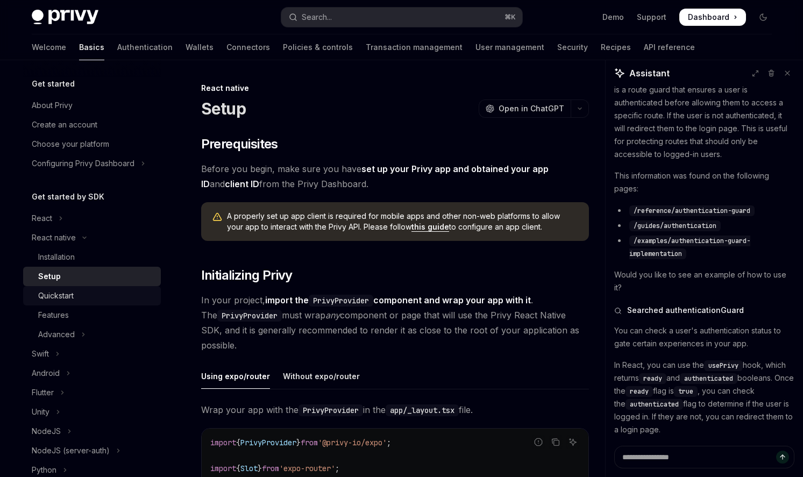
click at [60, 293] on div "Quickstart" at bounding box center [55, 295] width 35 height 13
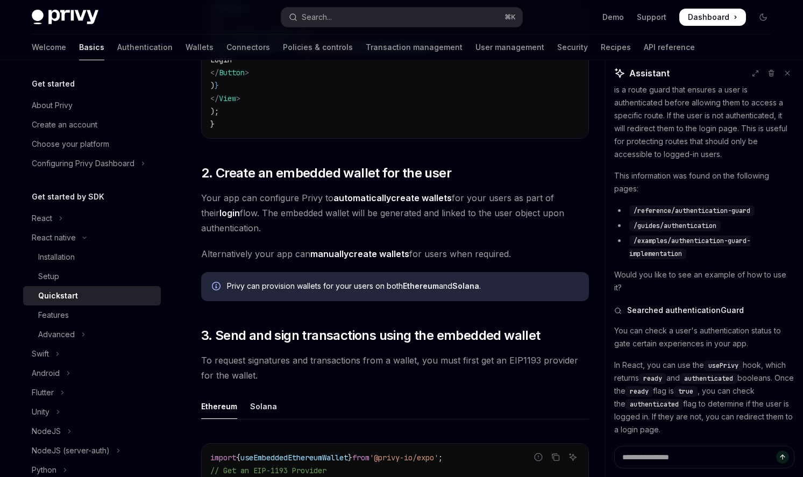
scroll to position [878, 0]
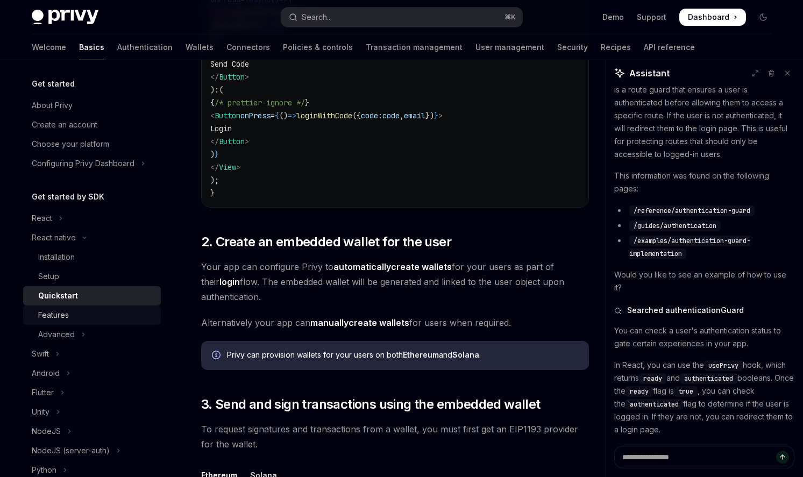
click at [82, 313] on div "Features" at bounding box center [96, 315] width 116 height 13
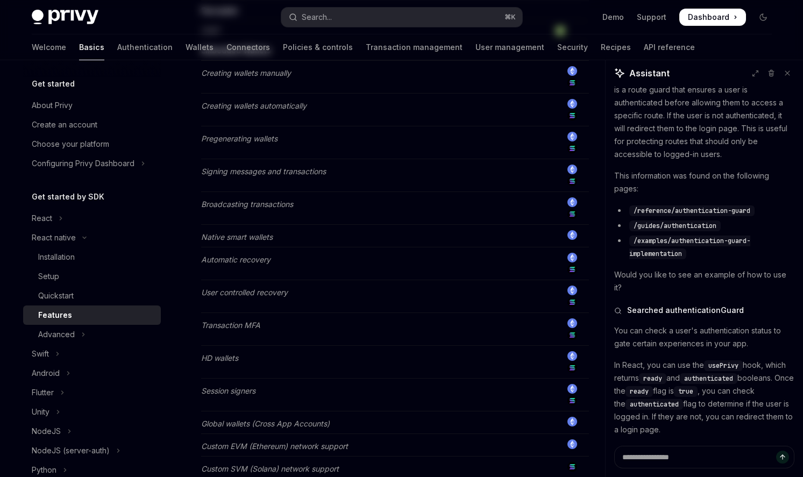
scroll to position [685, 0]
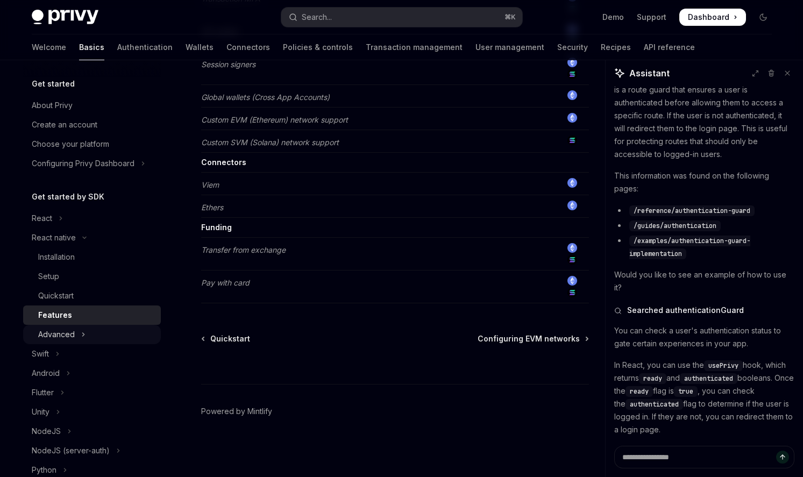
click at [68, 334] on div "Advanced" at bounding box center [56, 334] width 37 height 13
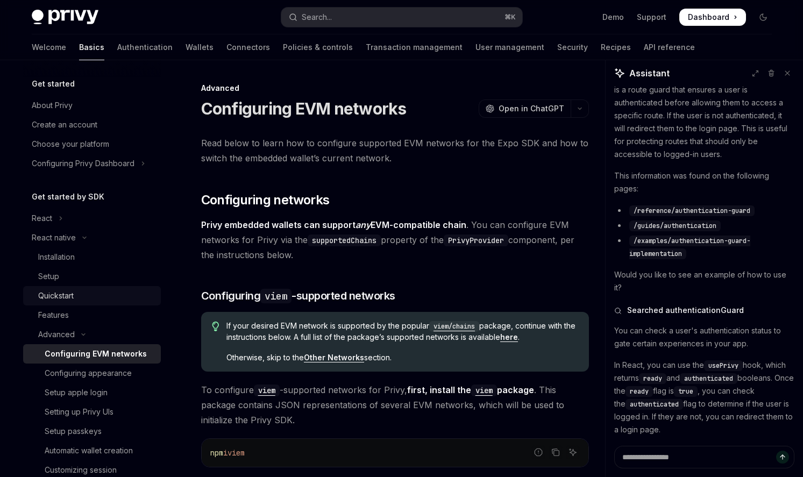
click at [114, 304] on link "Quickstart" at bounding box center [92, 295] width 138 height 19
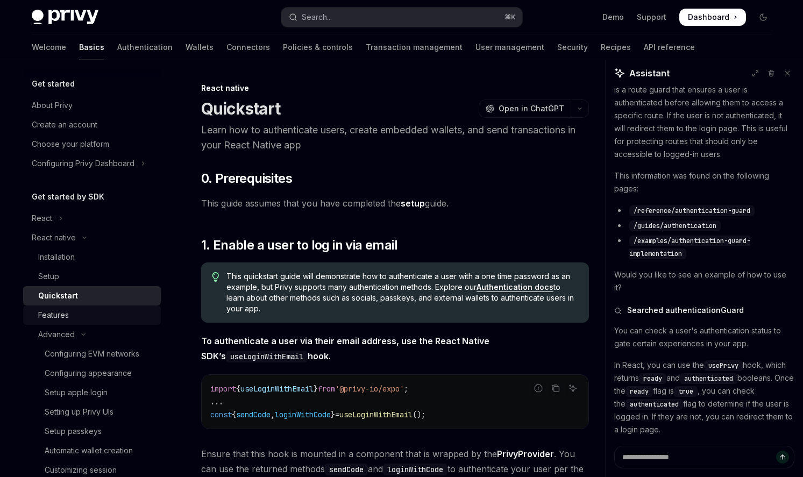
click at [110, 316] on div "Features" at bounding box center [96, 315] width 116 height 13
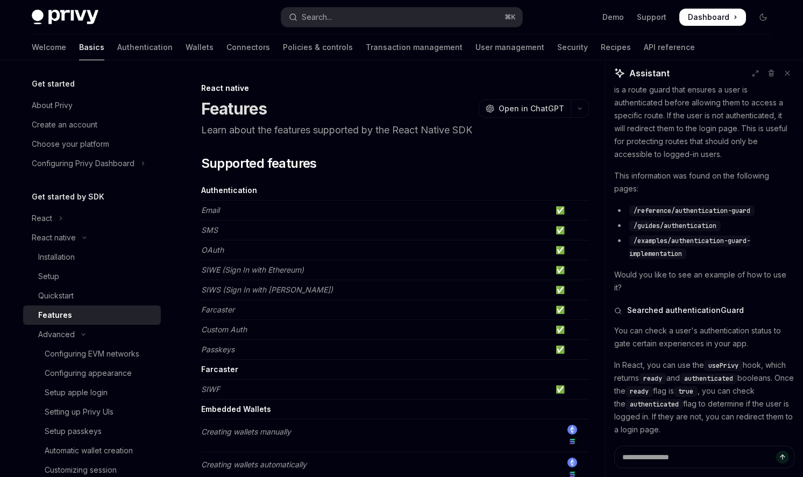
click at [112, 305] on link "Features" at bounding box center [92, 314] width 138 height 19
click at [113, 303] on link "Quickstart" at bounding box center [92, 295] width 138 height 19
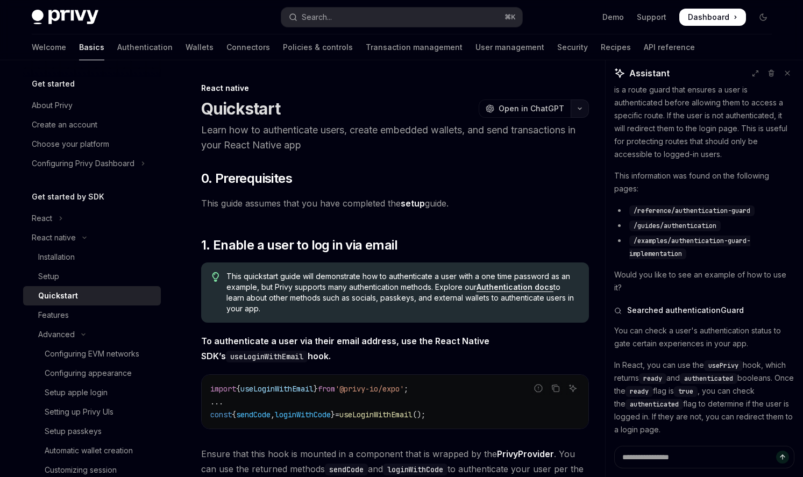
click at [583, 110] on button "button" at bounding box center [579, 108] width 18 height 18
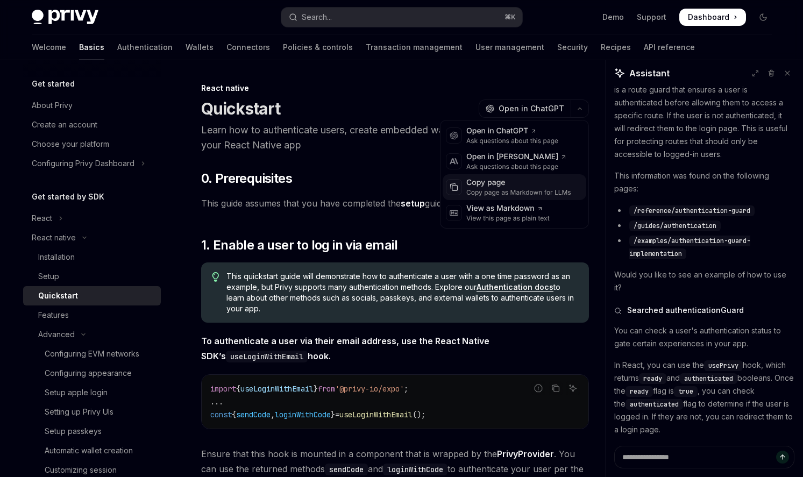
click at [546, 180] on div "Copy page" at bounding box center [518, 182] width 105 height 11
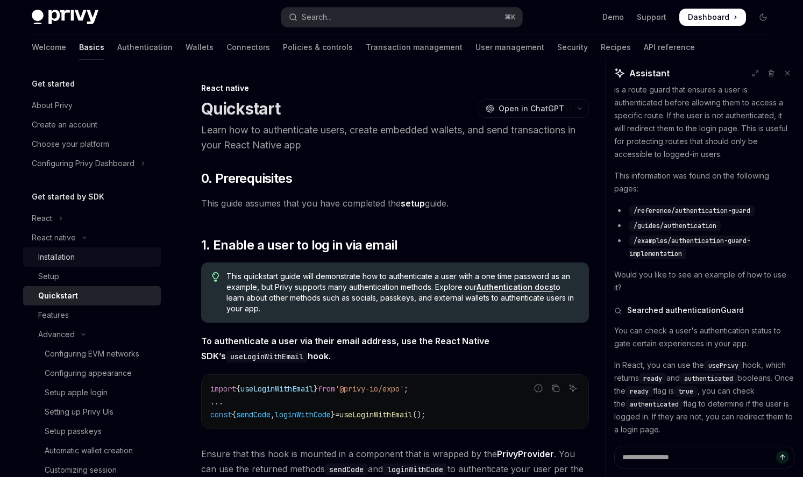
click at [77, 260] on div "Installation" at bounding box center [96, 257] width 116 height 13
type textarea "*"
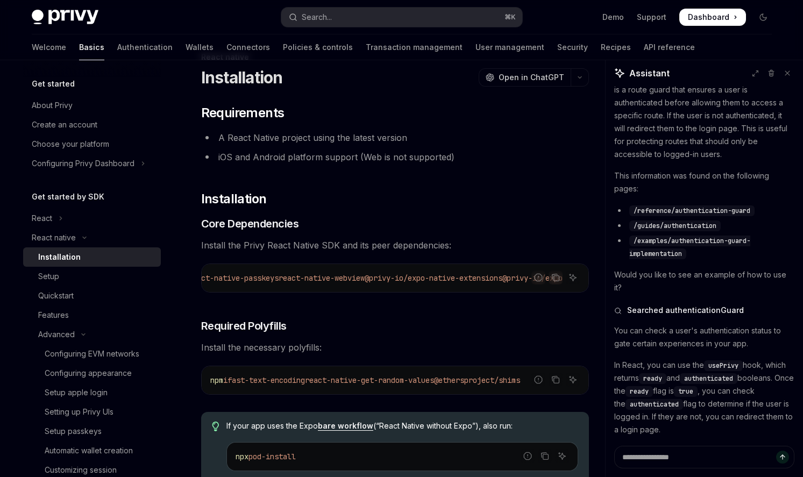
scroll to position [0, 596]
